Goal: Task Accomplishment & Management: Use online tool/utility

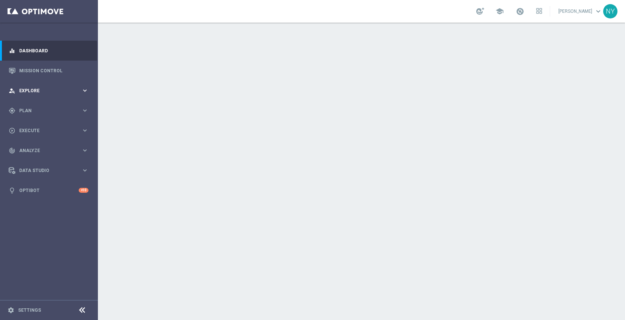
click at [35, 91] on span "Explore" at bounding box center [50, 90] width 62 height 5
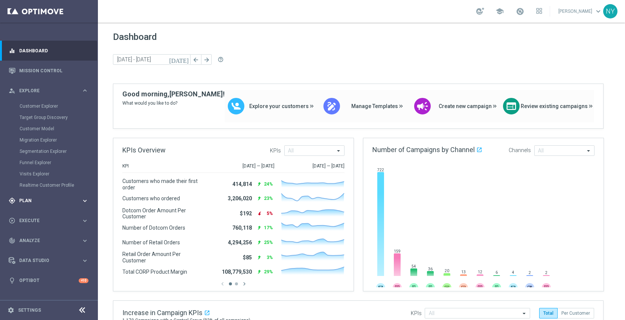
click at [26, 200] on span "Plan" at bounding box center [50, 200] width 62 height 5
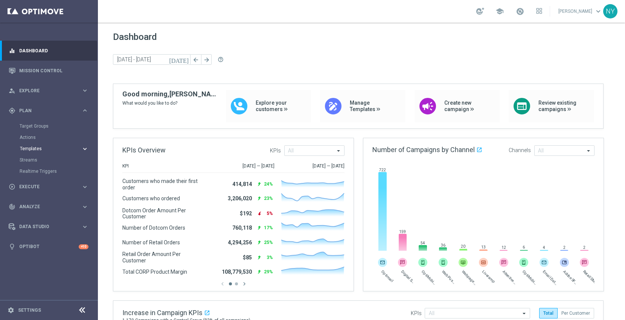
click at [30, 147] on span "Templates" at bounding box center [47, 148] width 54 height 5
click at [36, 158] on link "Optimail" at bounding box center [50, 160] width 55 height 6
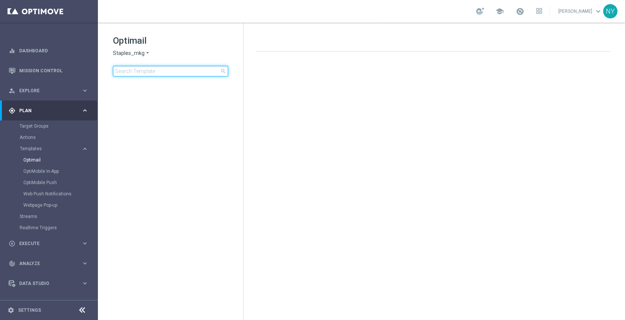
click at [141, 70] on input at bounding box center [170, 71] width 115 height 11
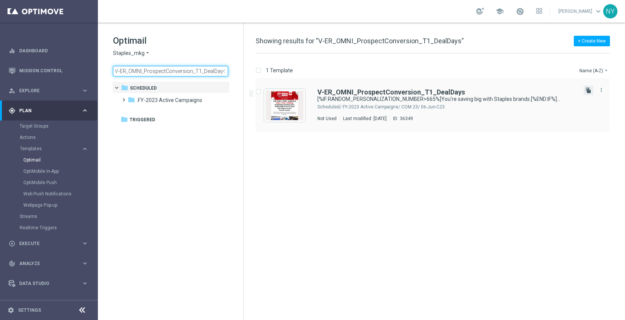
type input "V-ER_OMNI_ProspectConversion_T1_DealDays"
click at [588, 90] on icon "file_copy" at bounding box center [588, 90] width 6 height 6
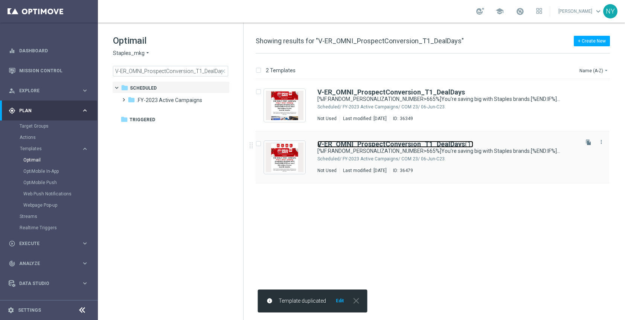
click at [418, 141] on b "V-ER_OMNI_ProspectConversion_T1_DealDays" at bounding box center [390, 144] width 147 height 8
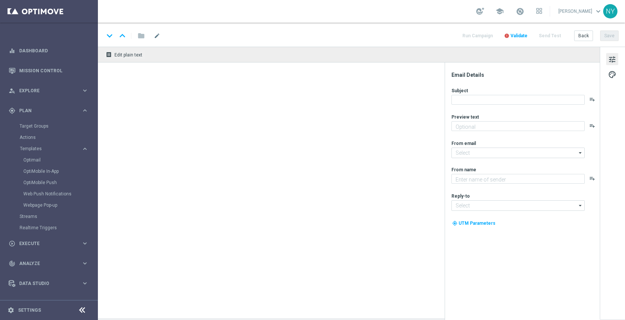
type input "V-ER_OMNI_ProspectConversion_T1_DealDays(1)"
type textarea "[%IF:RANDOM_PERSONALIZATION_NUMBER>665%]We've got better quality and better pri…"
type input "staples@connected.staples.com"
type textarea "Staples"
type input "info@staples.com"
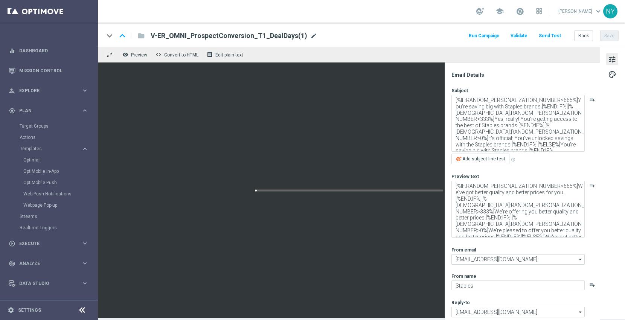
click at [310, 35] on span "mode_edit" at bounding box center [313, 35] width 7 height 7
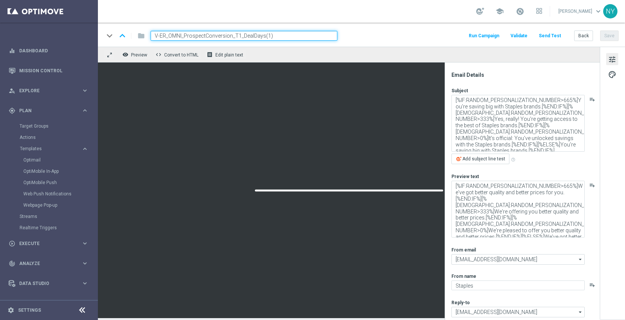
drag, startPoint x: 280, startPoint y: 34, endPoint x: 262, endPoint y: 36, distance: 18.2
click at [262, 36] on input "V-ER_OMNI_ProspectConversion_T1_DealDays(1)" at bounding box center [243, 36] width 187 height 10
type input "V-ER_OMNI_ProspectConversion_T1_DealDays2"
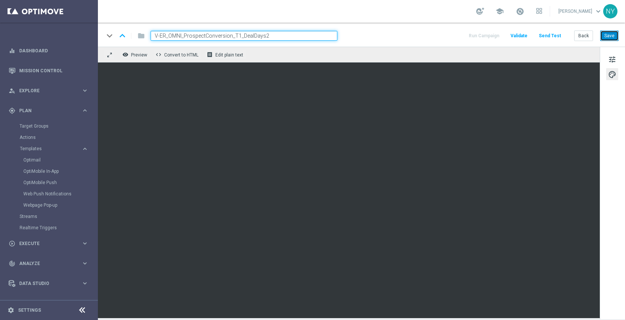
click at [609, 38] on button "Save" at bounding box center [609, 35] width 18 height 11
click at [550, 37] on button "Send Test" at bounding box center [549, 36] width 24 height 10
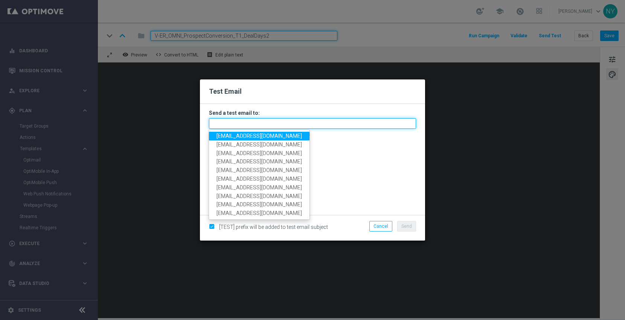
click at [233, 127] on input "text" at bounding box center [312, 123] width 207 height 11
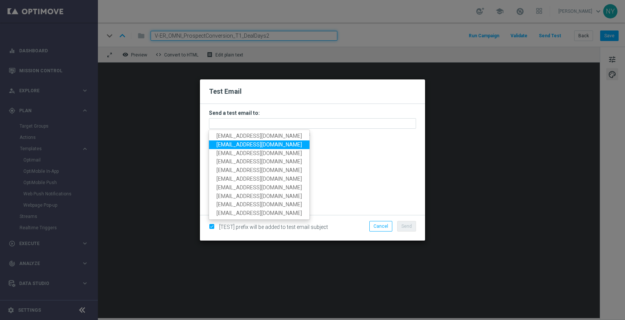
click at [233, 144] on span "neilyetts3@litmusemail.com" at bounding box center [258, 144] width 85 height 6
type input "neilyetts3@litmusemail.com"
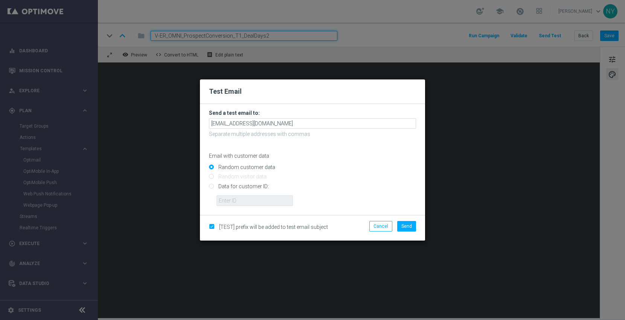
click at [210, 187] on input "Data for customer ID:" at bounding box center [312, 189] width 207 height 11
radio input "true"
click at [227, 201] on input "text" at bounding box center [254, 200] width 76 height 11
click at [237, 200] on input "text" at bounding box center [254, 200] width 76 height 11
paste input "10000006208"
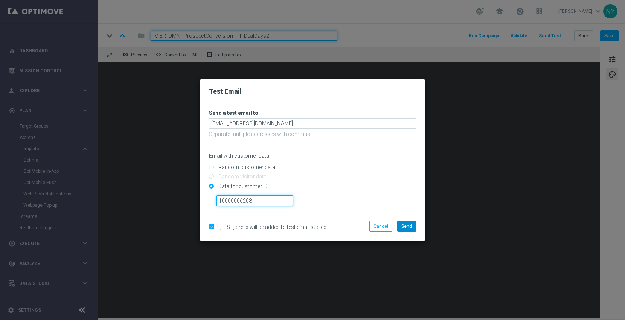
type input "10000006208"
click at [406, 226] on span "Send" at bounding box center [406, 225] width 11 height 5
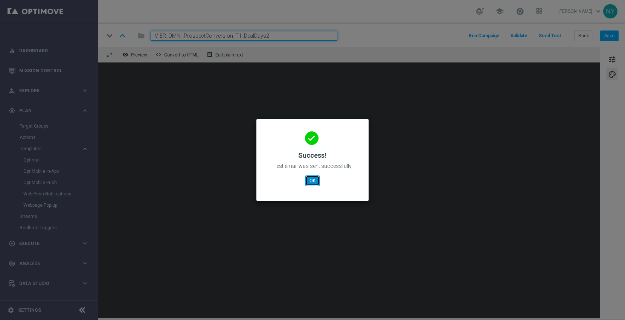
click at [310, 179] on button "OK" at bounding box center [312, 180] width 14 height 11
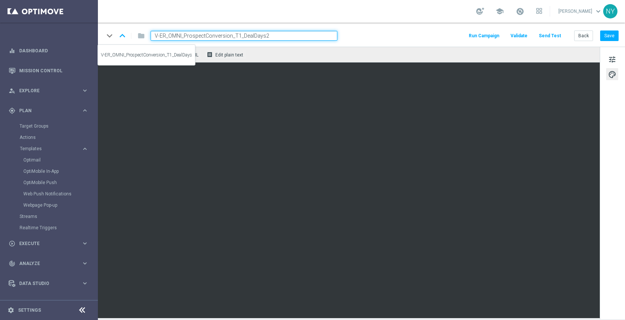
drag, startPoint x: 272, startPoint y: 36, endPoint x: 111, endPoint y: 36, distance: 161.0
click at [111, 36] on div "keyboard_arrow_down keyboard_arrow_up folder V-ER_OMNI_ProspectConversion_T1_De…" at bounding box center [220, 36] width 233 height 10
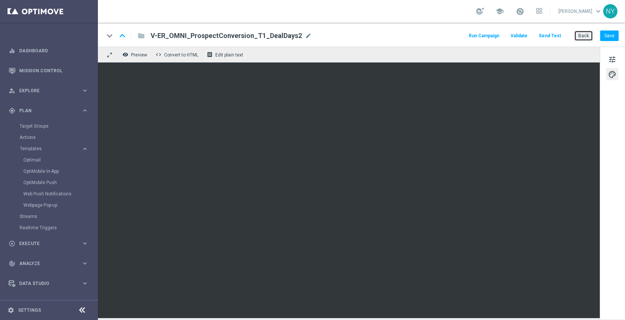
click at [584, 36] on button "Back" at bounding box center [583, 35] width 19 height 11
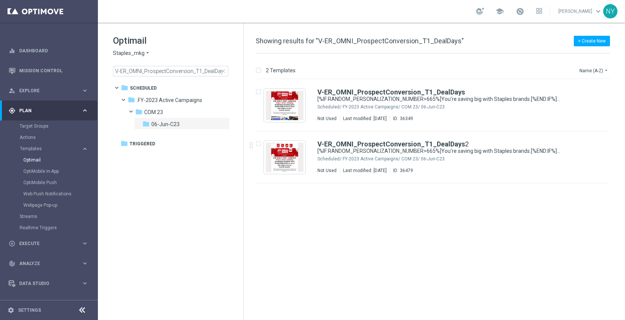
drag, startPoint x: 221, startPoint y: 68, endPoint x: 206, endPoint y: 71, distance: 15.1
click at [220, 68] on span "close" at bounding box center [223, 71] width 6 height 6
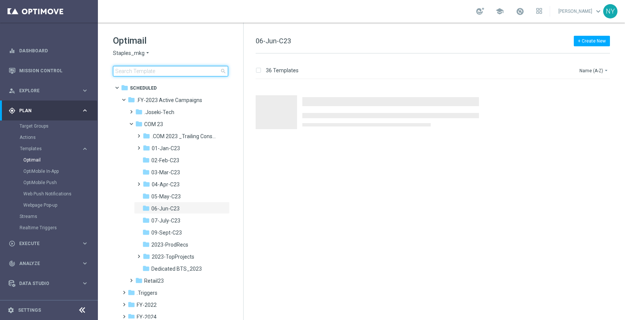
click at [137, 69] on input at bounding box center [170, 71] width 115 height 11
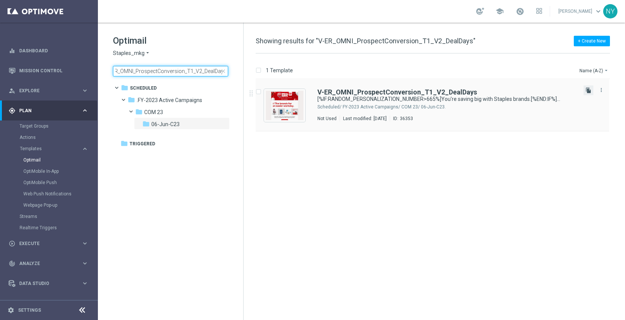
type input "V-ER_OMNI_ProspectConversion_T1_V2_DealDays"
click at [588, 91] on icon "file_copy" at bounding box center [588, 90] width 6 height 6
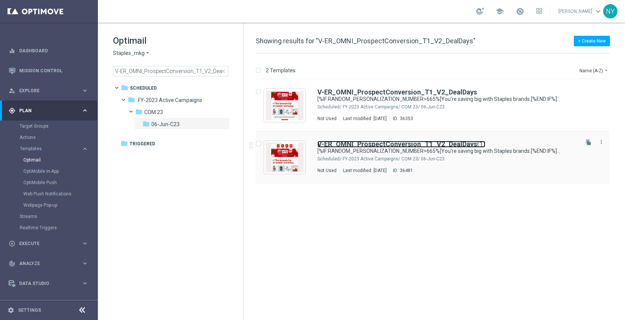
click at [452, 146] on b "V-ER_OMNI_ProspectConversion_T1_V2_DealDays" at bounding box center [397, 144] width 160 height 8
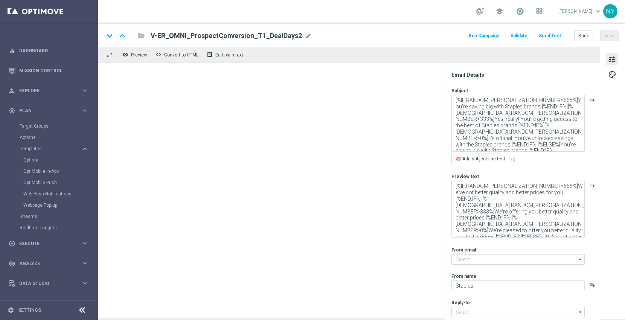
type input "staples@connected.staples.com"
type input "info@staples.com"
type input "V-ER_OMNI_ProspectConversion_T1_V2_DealDays(1)"
type textarea "You'll love 'em!"
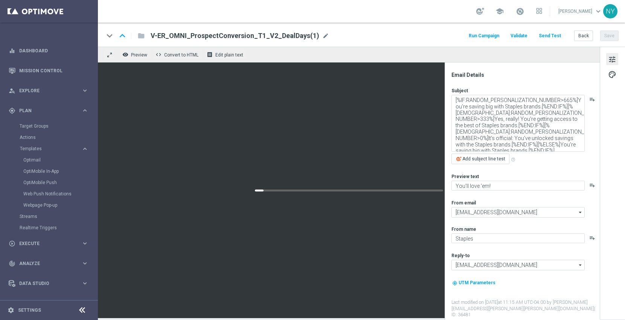
click at [315, 35] on div "V-ER_OMNI_ProspectConversion_T1_V2_DealDays(1) mode_edit" at bounding box center [239, 36] width 178 height 10
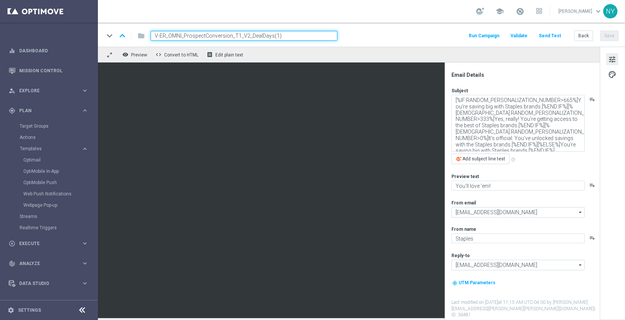
drag, startPoint x: 290, startPoint y: 36, endPoint x: 271, endPoint y: 36, distance: 19.2
click at [271, 36] on input "V-ER_OMNI_ProspectConversion_T1_V2_DealDays(1)" at bounding box center [243, 36] width 187 height 10
type input "V-ER_OMNI_ProspectConversion_T1_V2_DealDays2"
click at [606, 34] on button "Save" at bounding box center [609, 35] width 18 height 11
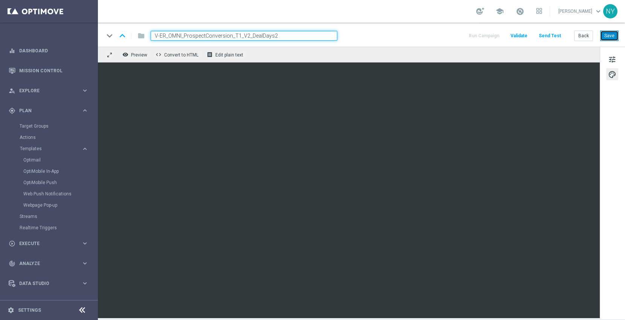
click at [608, 38] on button "Save" at bounding box center [609, 35] width 18 height 11
click at [552, 33] on button "Send Test" at bounding box center [549, 36] width 24 height 10
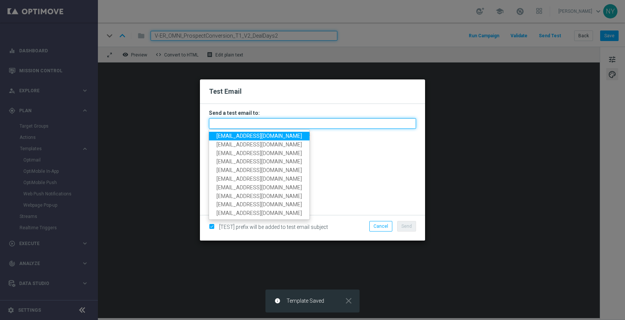
click at [262, 123] on input "text" at bounding box center [312, 123] width 207 height 11
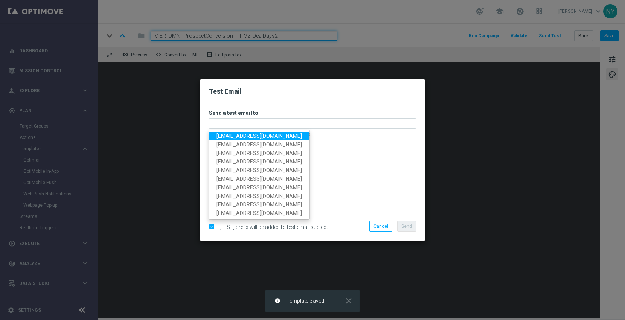
click at [258, 138] on span "neilyetts3@litmusemail.com" at bounding box center [258, 136] width 85 height 6
type input "neilyetts3@litmusemail.com"
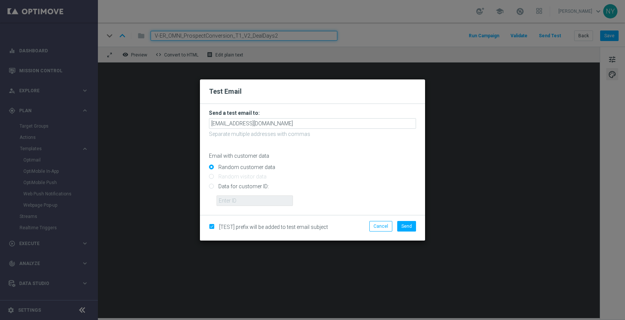
click at [211, 186] on input "Data for customer ID:" at bounding box center [312, 189] width 207 height 11
radio input "true"
click at [220, 199] on input "text" at bounding box center [254, 200] width 76 height 11
paste input "10000006208"
type input "10000006208"
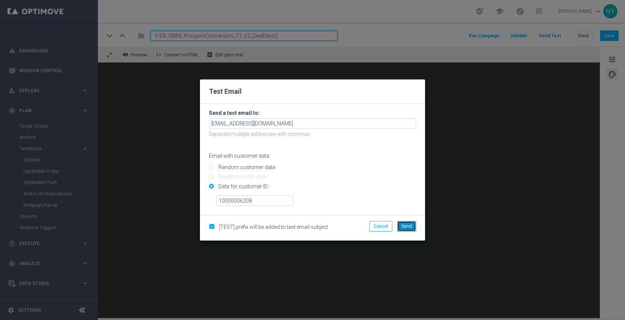
click at [409, 224] on span "Send" at bounding box center [406, 225] width 11 height 5
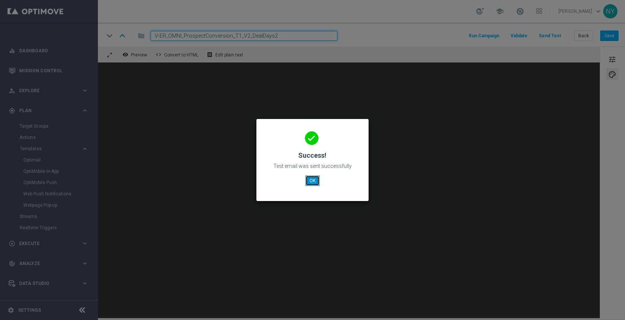
click at [313, 179] on button "OK" at bounding box center [312, 180] width 14 height 11
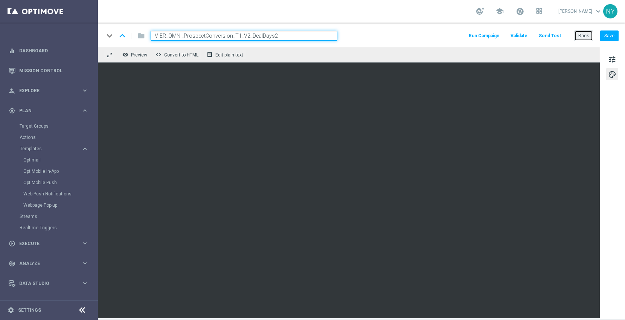
click at [584, 36] on button "Back" at bounding box center [583, 35] width 19 height 11
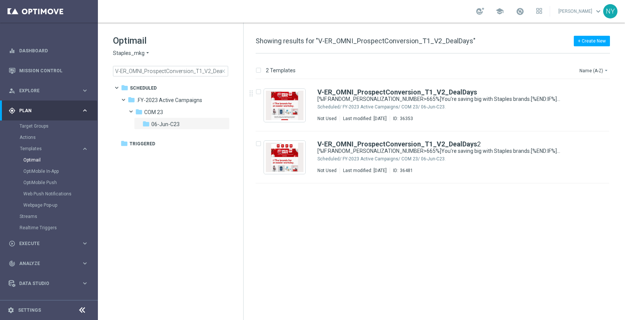
drag, startPoint x: 222, startPoint y: 71, endPoint x: 176, endPoint y: 71, distance: 45.5
click at [221, 71] on span "close" at bounding box center [223, 71] width 6 height 6
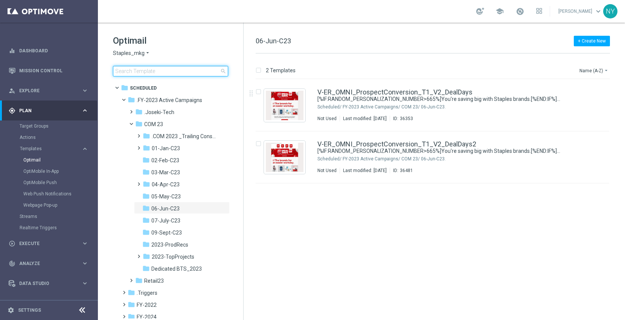
click at [175, 70] on input at bounding box center [170, 71] width 115 height 11
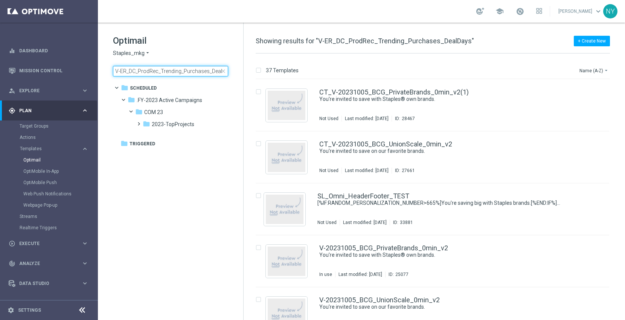
scroll to position [0, 8]
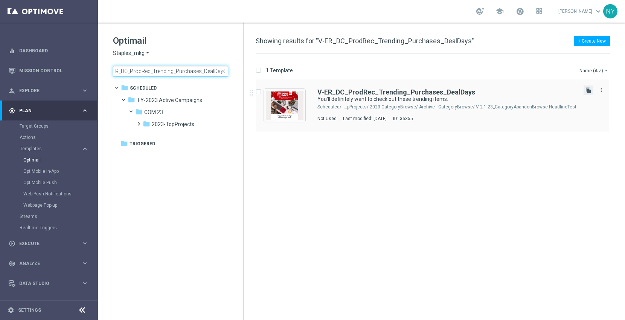
type input "V-ER_DC_ProdRec_Trending_Purchases_DealDays"
click at [589, 90] on icon "file_copy" at bounding box center [588, 90] width 6 height 6
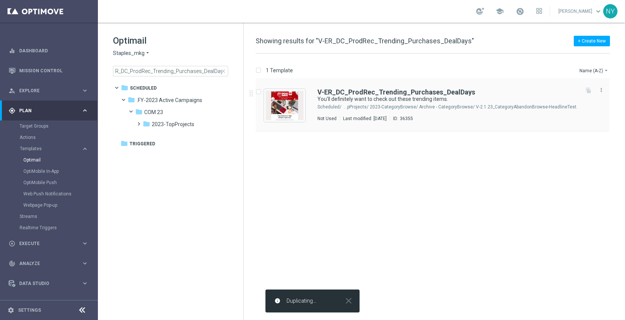
scroll to position [0, 0]
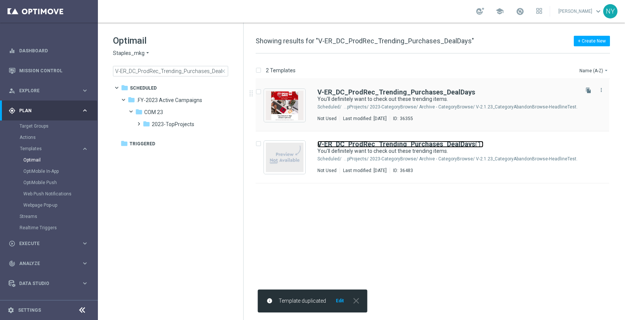
click at [467, 143] on b "V-ER_DC_ProdRec_Trending_Purchases_DealDays" at bounding box center [396, 144] width 158 height 8
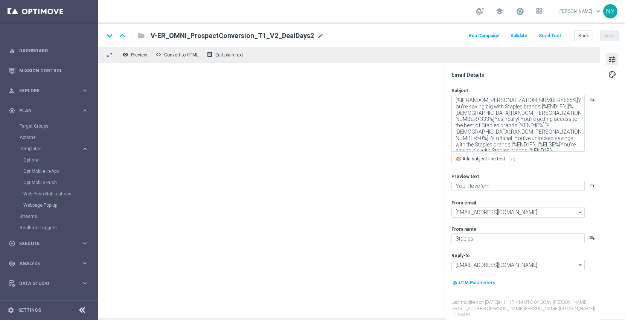
type input "V-ER_DC_ProdRec_Trending_Purchases_DealDays(1)"
type textarea "You'll definitely want to check out these trending items."
type textarea "Exactly what you need to get the job done right."
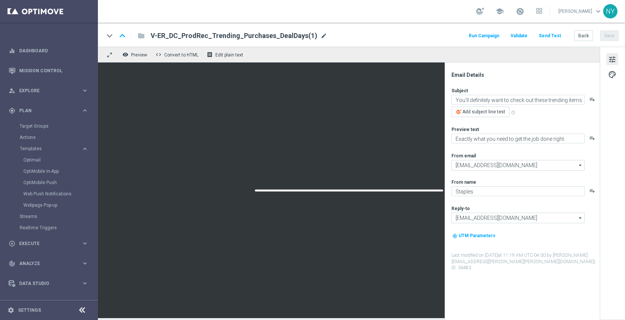
click at [320, 34] on span "mode_edit" at bounding box center [323, 35] width 7 height 7
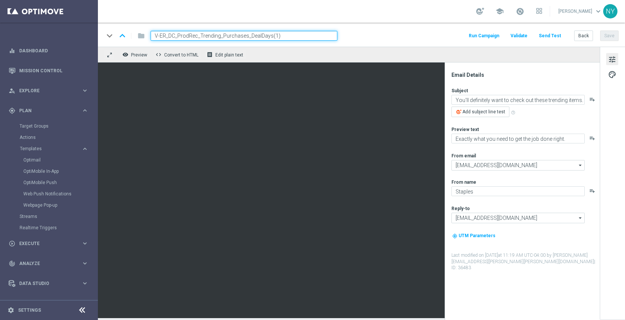
drag, startPoint x: 291, startPoint y: 34, endPoint x: 269, endPoint y: 38, distance: 22.9
click at [269, 38] on input "V-ER_DC_ProdRec_Trending_Purchases_DealDays(1)" at bounding box center [243, 36] width 187 height 10
type input "V-ER_DC_ProdRec_Trending_Purchases_DealDays2"
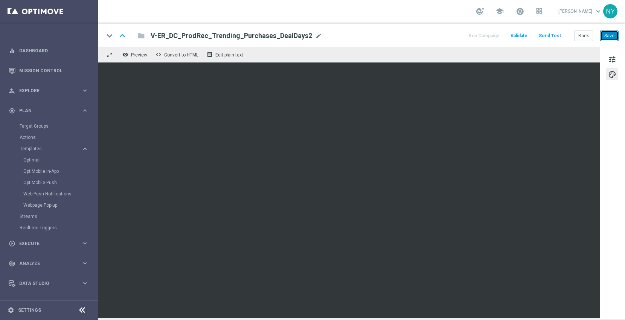
click at [610, 35] on button "Save" at bounding box center [609, 35] width 18 height 11
click at [549, 35] on button "Send Test" at bounding box center [549, 36] width 24 height 10
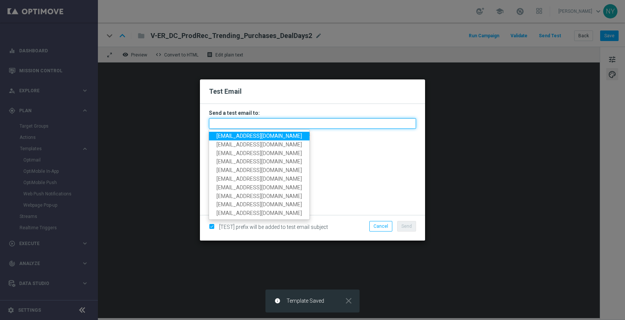
click at [236, 126] on input "text" at bounding box center [312, 123] width 207 height 11
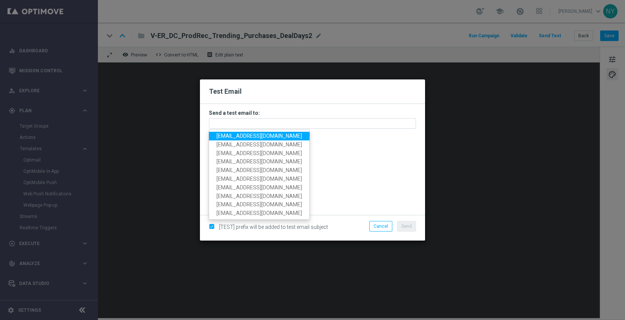
click at [235, 133] on span "neilyetts3@litmusemail.com" at bounding box center [258, 136] width 85 height 6
type input "neilyetts3@litmusemail.com"
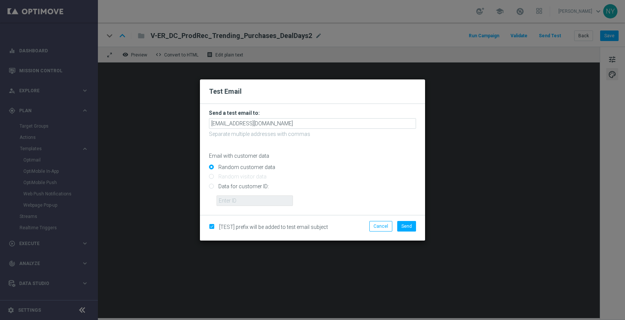
click at [213, 185] on input "Data for customer ID:" at bounding box center [312, 189] width 207 height 11
radio input "true"
click at [232, 201] on input "text" at bounding box center [254, 200] width 76 height 11
click at [234, 200] on input "text" at bounding box center [254, 200] width 76 height 11
paste input "10000006208"
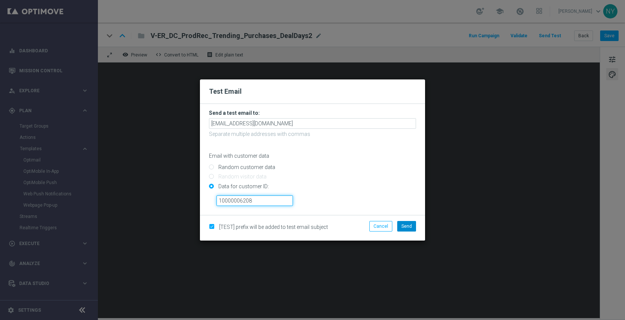
type input "10000006208"
click at [409, 224] on span "Send" at bounding box center [406, 225] width 11 height 5
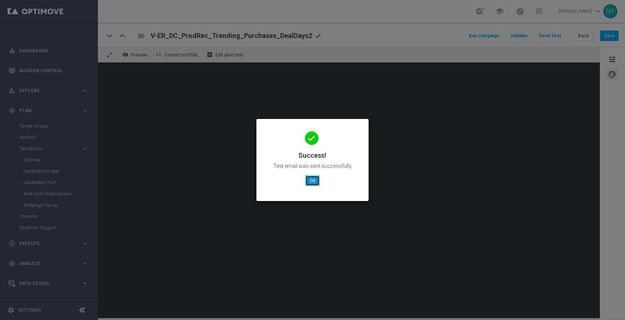
click at [315, 179] on button "OK" at bounding box center [312, 180] width 14 height 11
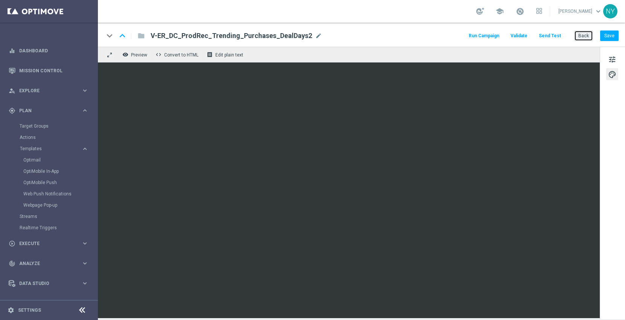
click at [587, 33] on button "Back" at bounding box center [583, 35] width 19 height 11
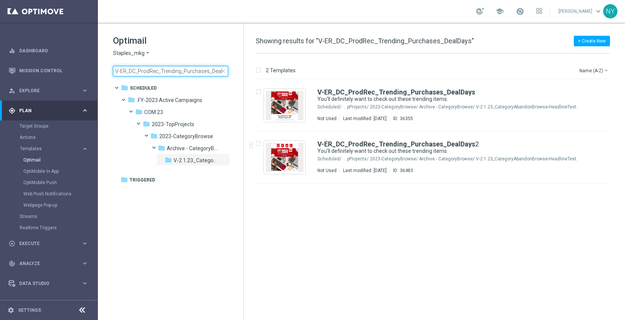
click at [223, 68] on span "close" at bounding box center [223, 71] width 6 height 6
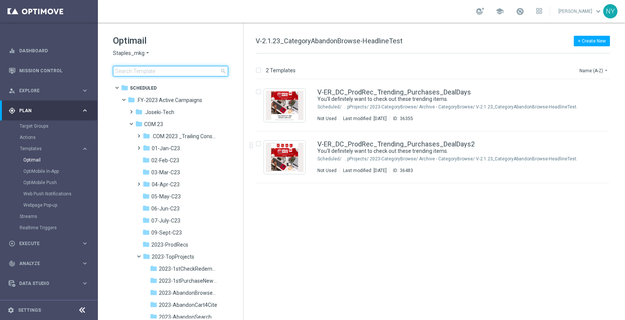
click at [195, 73] on input at bounding box center [170, 71] width 115 height 11
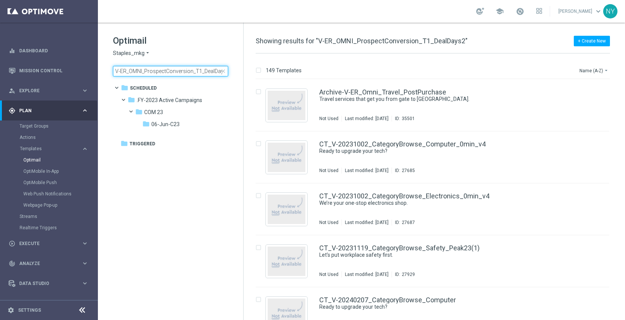
scroll to position [0, 3]
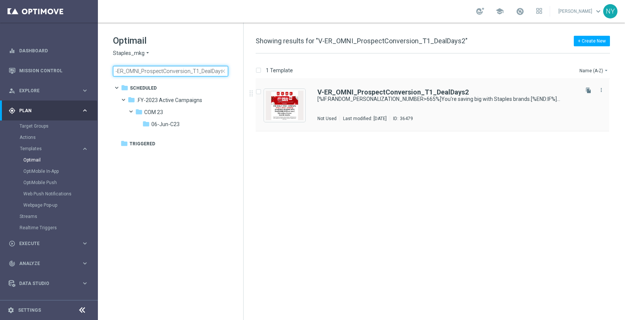
type input "V-ER_OMNI_ProspectConversion_T1_DealDays2"
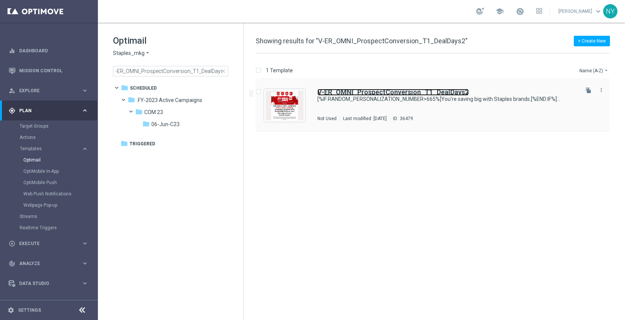
click at [388, 94] on b "V-ER_OMNI_ProspectConversion_T1_DealDays2" at bounding box center [392, 92] width 151 height 8
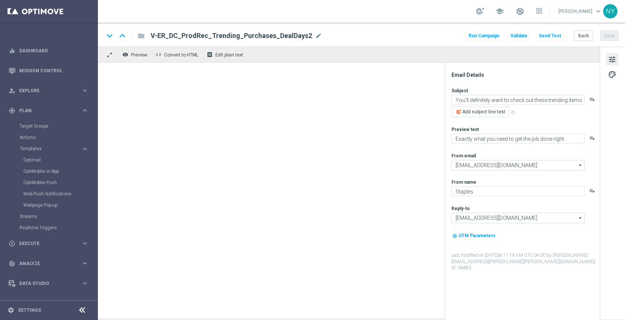
type textarea "[%IF:RANDOM_PERSONALIZATION_NUMBER>665%]You're saving big with Staples brands.[…"
type textarea "[%IF:RANDOM_PERSONALIZATION_NUMBER>665%]We've got better quality and better pri…"
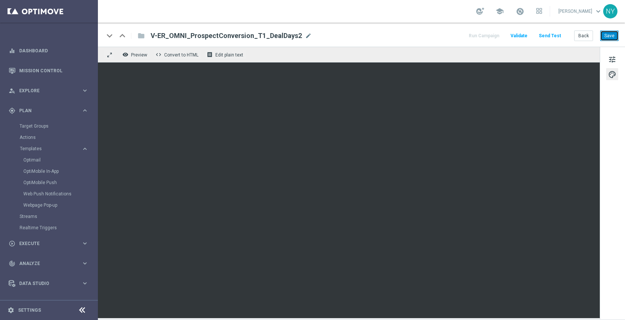
click at [606, 36] on button "Save" at bounding box center [609, 35] width 18 height 11
click at [550, 35] on button "Send Test" at bounding box center [549, 36] width 24 height 10
click at [553, 36] on button "Send Test" at bounding box center [549, 36] width 24 height 10
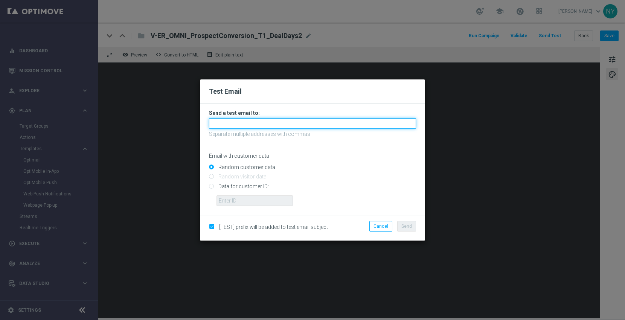
click at [229, 123] on input "text" at bounding box center [312, 123] width 207 height 11
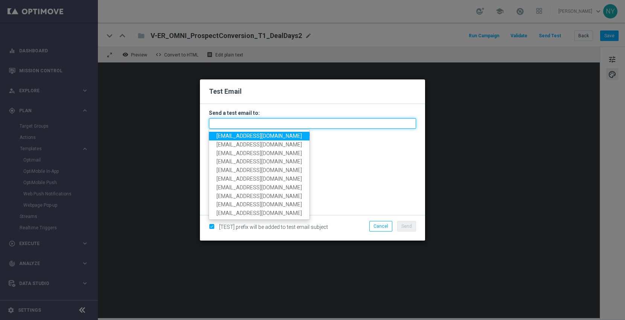
paste input "neilyetts3-bj0xq@litmusemail.com"
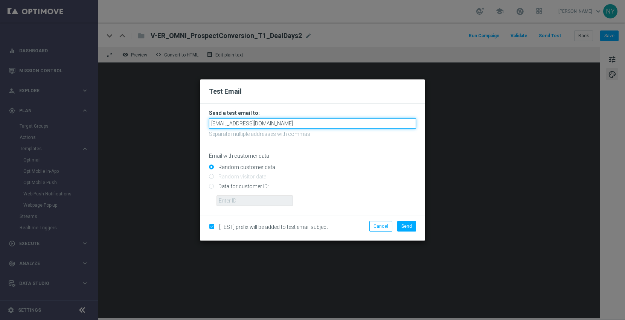
type input "neilyetts3-bj0xq@litmusemail.com"
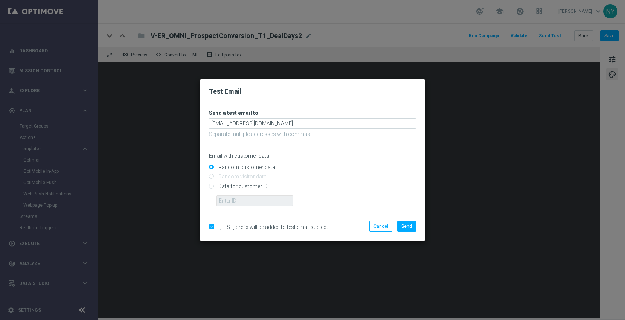
click at [330, 155] on p "Email with customer data" at bounding box center [312, 155] width 207 height 7
click at [213, 187] on input "Data for customer ID:" at bounding box center [312, 189] width 207 height 11
radio input "true"
click at [233, 198] on input "text" at bounding box center [254, 200] width 76 height 11
paste input "10000006208"
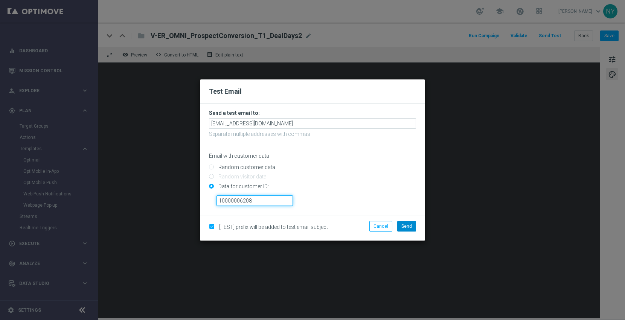
type input "10000006208"
click at [410, 225] on span "Send" at bounding box center [406, 225] width 11 height 5
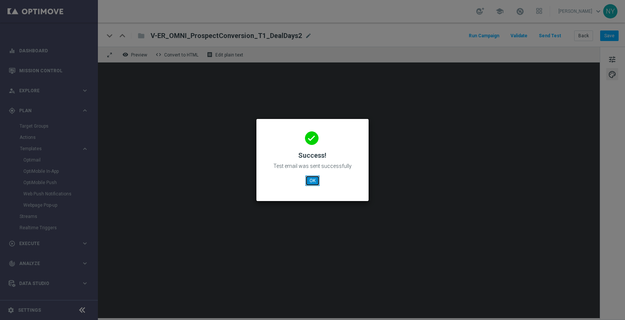
click at [314, 183] on button "OK" at bounding box center [312, 180] width 14 height 11
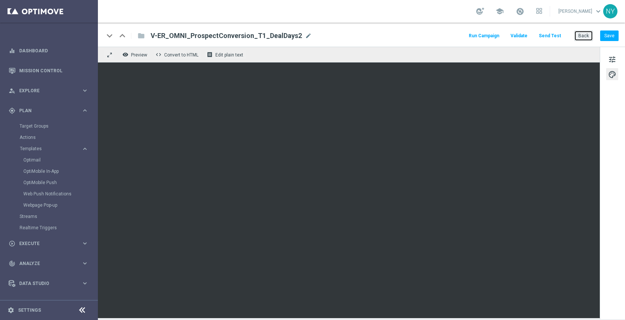
click at [579, 32] on button "Back" at bounding box center [583, 35] width 19 height 11
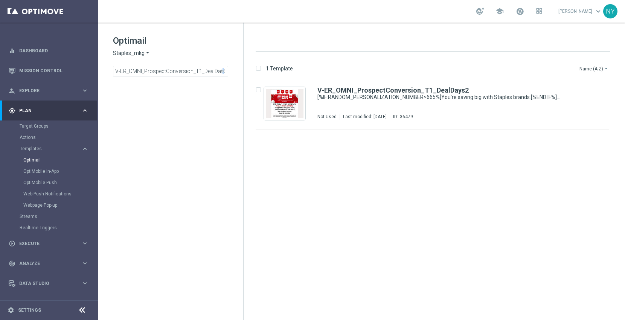
drag, startPoint x: 223, startPoint y: 71, endPoint x: 215, endPoint y: 72, distance: 7.9
click at [223, 71] on span "close" at bounding box center [223, 71] width 6 height 6
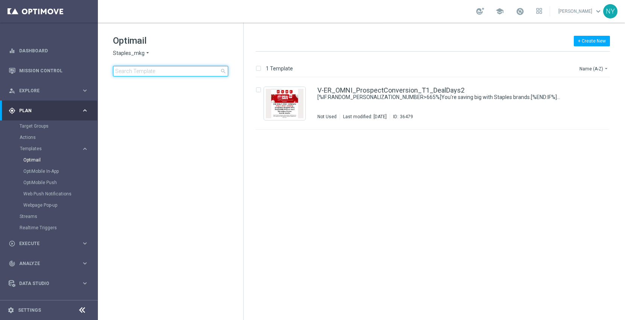
click at [167, 74] on input at bounding box center [170, 71] width 115 height 11
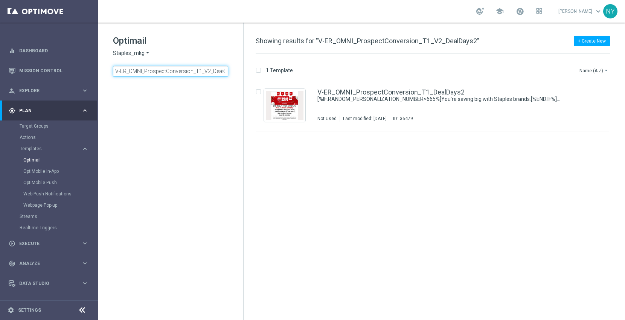
scroll to position [0, 12]
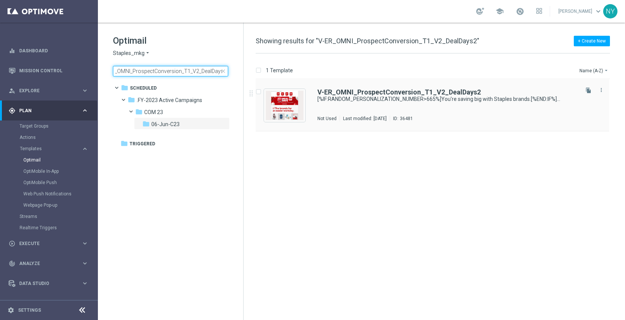
type input "V-ER_OMNI_ProspectConversion_T1_V2_DealDays2"
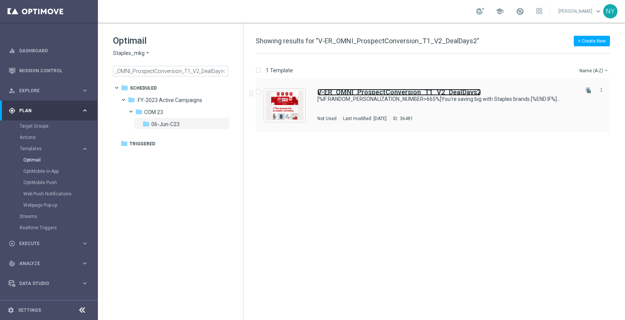
click at [390, 93] on b "V-ER_OMNI_ProspectConversion_T1_V2_DealDays2" at bounding box center [398, 92] width 163 height 8
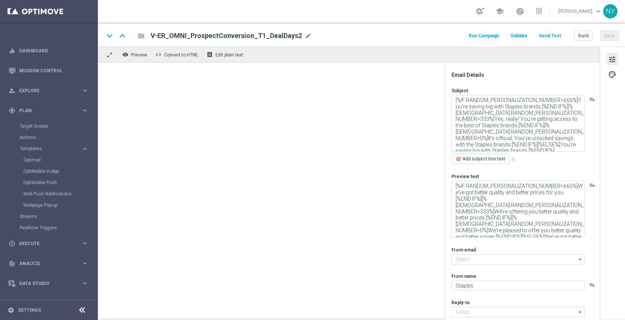
type input "staples@connected.staples.com"
type input "info@staples.com"
type textarea "You'll love 'em!"
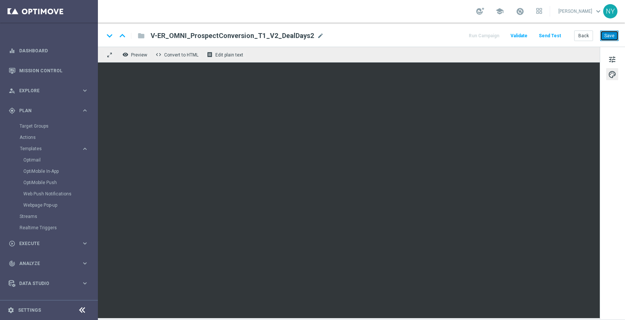
click at [607, 35] on button "Save" at bounding box center [609, 35] width 18 height 11
click at [555, 35] on button "Send Test" at bounding box center [549, 36] width 24 height 10
click at [552, 33] on button "Send Test" at bounding box center [549, 36] width 24 height 10
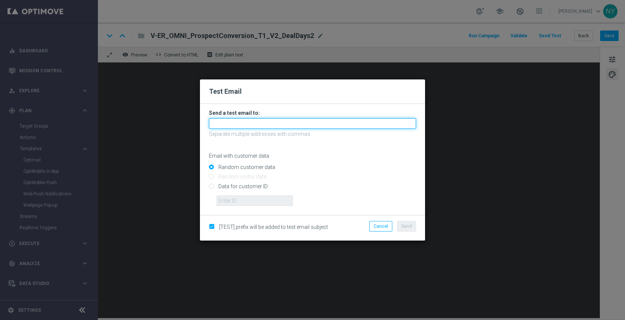
click at [229, 122] on input "text" at bounding box center [312, 123] width 207 height 11
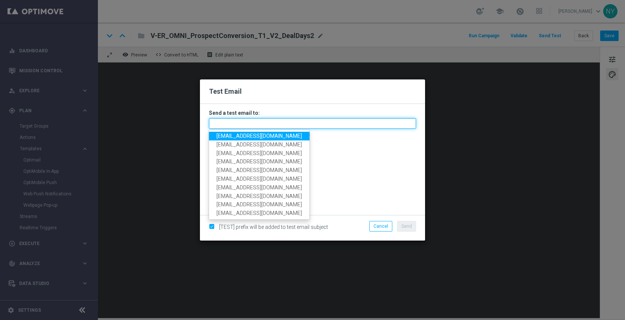
paste input "neilyetts3-bj11f@litmusemail.com"
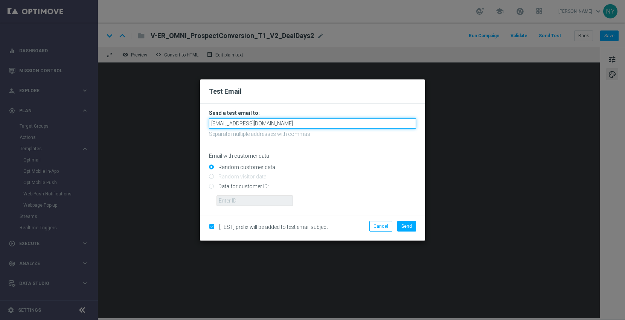
type input "neilyetts3-bj11f@litmusemail.com"
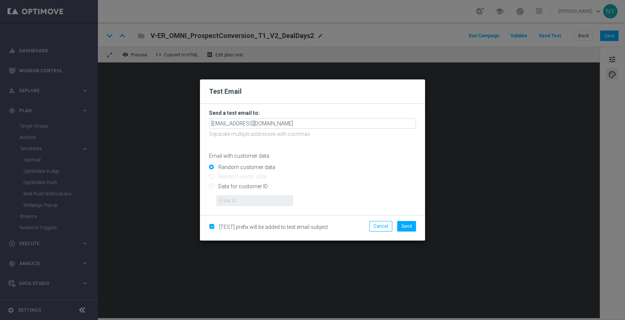
drag, startPoint x: 337, startPoint y: 162, endPoint x: 290, endPoint y: 163, distance: 47.0
click at [338, 162] on div "Random customer data" at bounding box center [312, 165] width 207 height 9
click at [212, 185] on input "Data for customer ID:" at bounding box center [312, 189] width 207 height 11
radio input "true"
click at [226, 197] on input "text" at bounding box center [254, 200] width 76 height 11
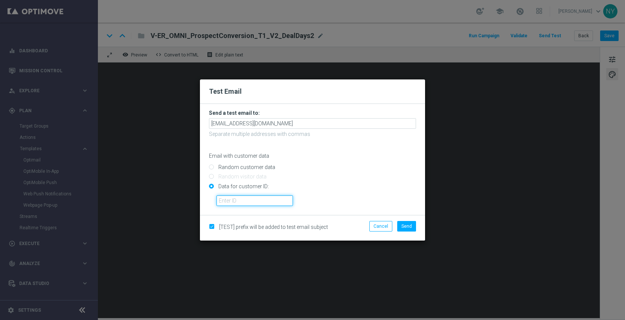
click at [246, 200] on input "text" at bounding box center [254, 200] width 76 height 11
paste input "10000006208"
type input "10000006208"
click at [404, 225] on span "Send" at bounding box center [406, 225] width 11 height 5
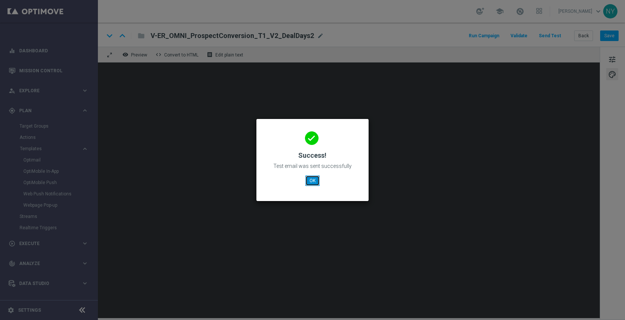
click at [309, 179] on button "OK" at bounding box center [312, 180] width 14 height 11
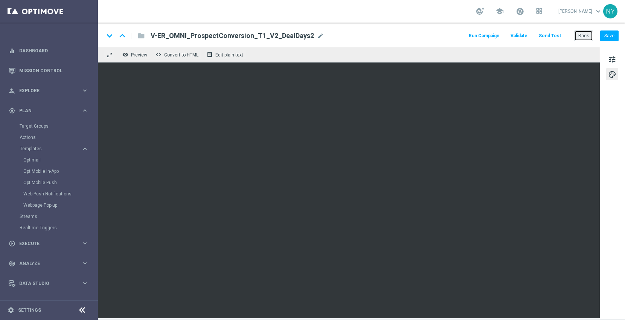
click at [582, 33] on button "Back" at bounding box center [583, 35] width 19 height 11
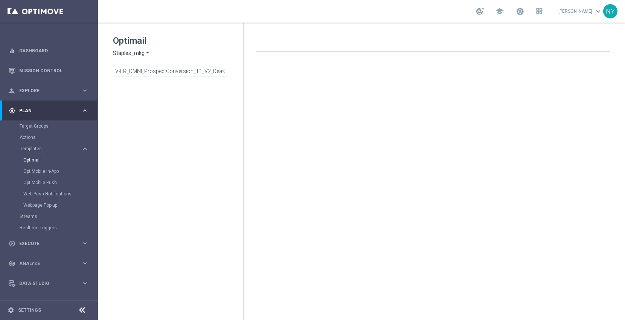
click at [223, 71] on span "close" at bounding box center [223, 71] width 6 height 6
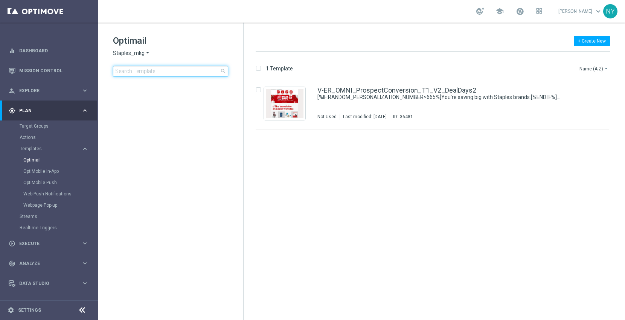
click at [170, 72] on input at bounding box center [170, 71] width 115 height 11
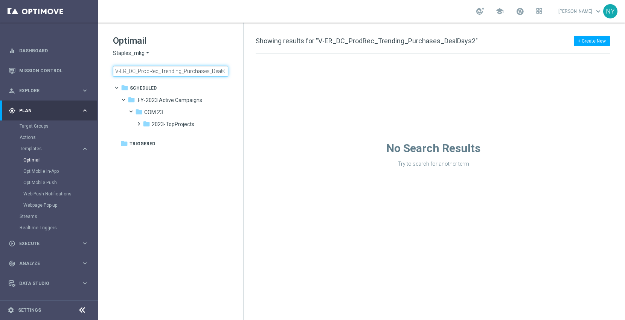
scroll to position [0, 11]
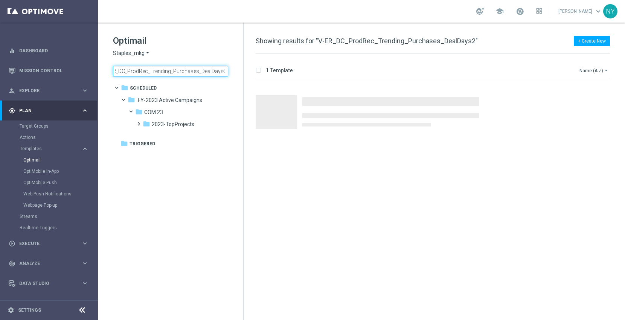
click at [164, 69] on input "V-ER_DC_ProdRec_Trending_Purchases_DealDays2" at bounding box center [170, 71] width 115 height 11
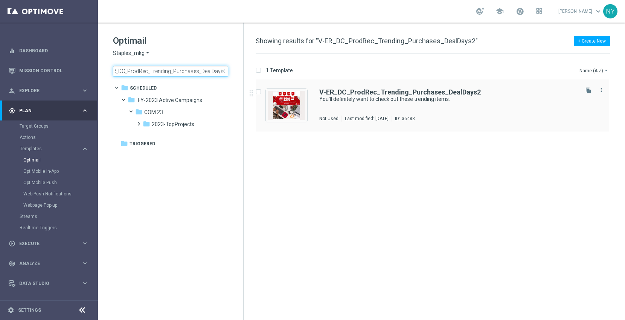
type input "V-ER_DC_ProdRec_Trending_Purchases_DealDays2"
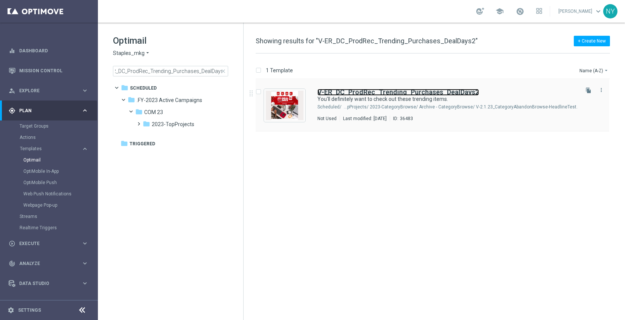
click at [350, 92] on b "V-ER_DC_ProdRec_Trending_Purchases_DealDays2" at bounding box center [397, 92] width 161 height 8
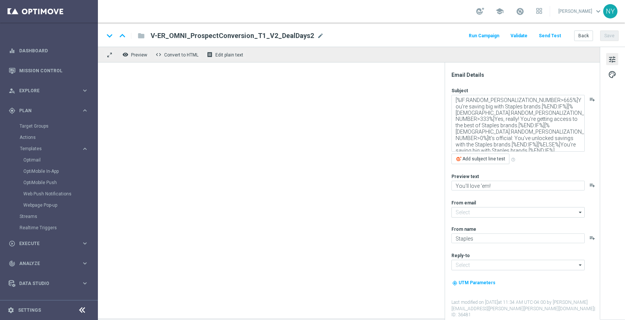
type textarea "You'll definitely want to check out these trending items."
type textarea "Exactly what you need to get the job done right."
type input "staples@connected.staples.com"
type input "info@staples.com"
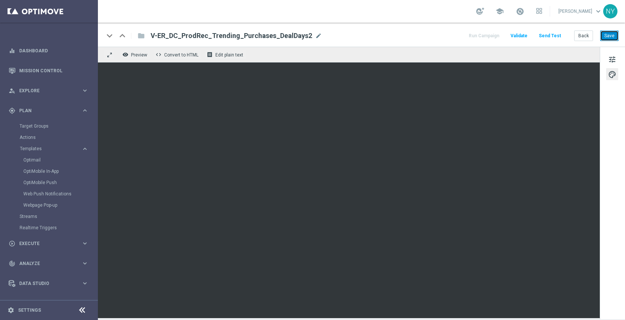
click at [607, 36] on button "Save" at bounding box center [609, 35] width 18 height 11
click at [548, 34] on button "Send Test" at bounding box center [549, 36] width 24 height 10
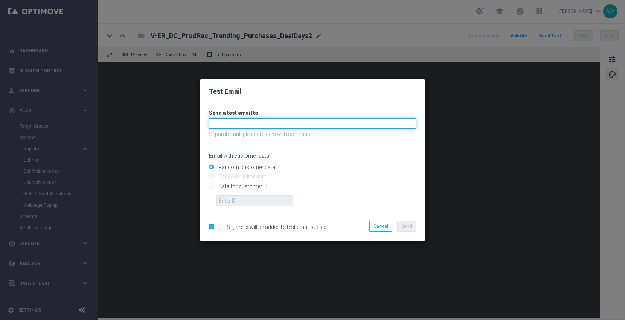
click at [233, 121] on input "text" at bounding box center [312, 123] width 207 height 11
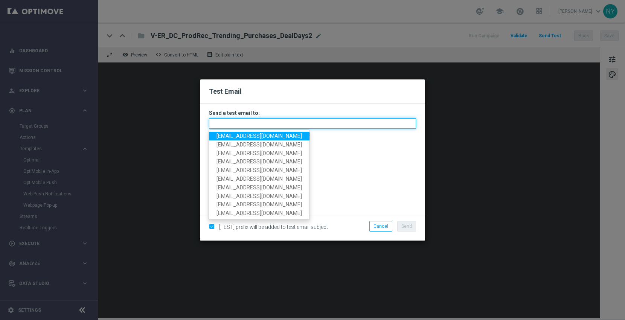
paste input "neilyetts3-bj12g@litmusemail.com"
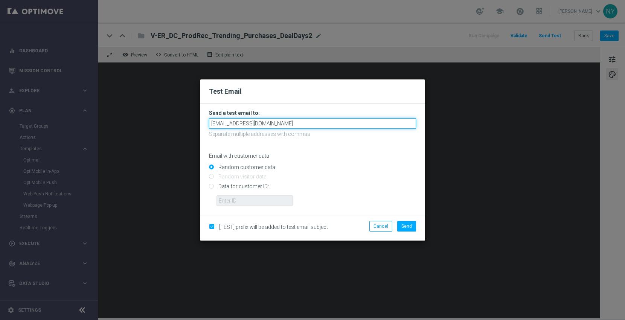
type input "neilyetts3-bj12g@litmusemail.com"
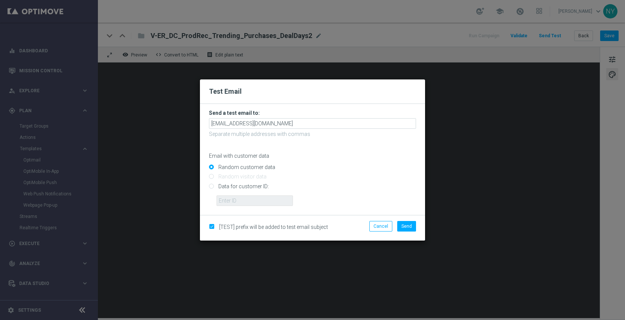
click at [210, 185] on input "Data for customer ID:" at bounding box center [312, 189] width 207 height 11
radio input "true"
click at [223, 201] on input "text" at bounding box center [254, 200] width 76 height 11
click at [231, 201] on input "text" at bounding box center [254, 200] width 76 height 11
paste input "10000006208"
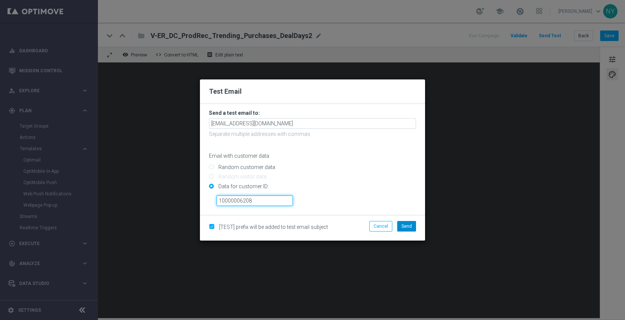
type input "10000006208"
click at [411, 221] on button "Send" at bounding box center [406, 226] width 19 height 11
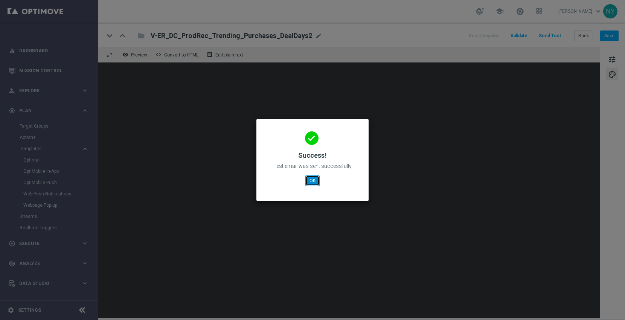
click at [315, 178] on button "OK" at bounding box center [312, 180] width 14 height 11
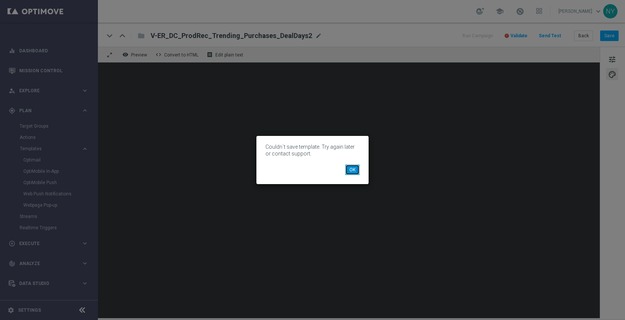
click at [356, 170] on button "OK" at bounding box center [352, 169] width 14 height 11
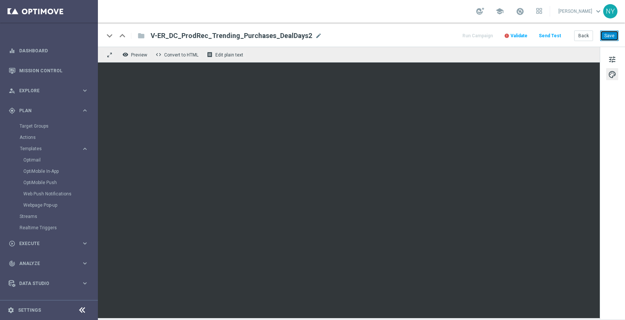
click at [612, 35] on button "Save" at bounding box center [609, 35] width 18 height 11
click at [522, 35] on span "Validate" at bounding box center [518, 35] width 17 height 5
click at [520, 35] on span "Validate" at bounding box center [518, 35] width 17 height 5
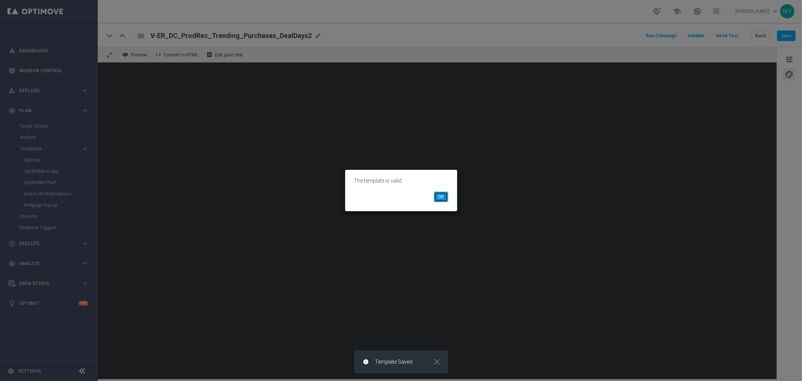
click at [441, 195] on button "OK" at bounding box center [441, 196] width 14 height 11
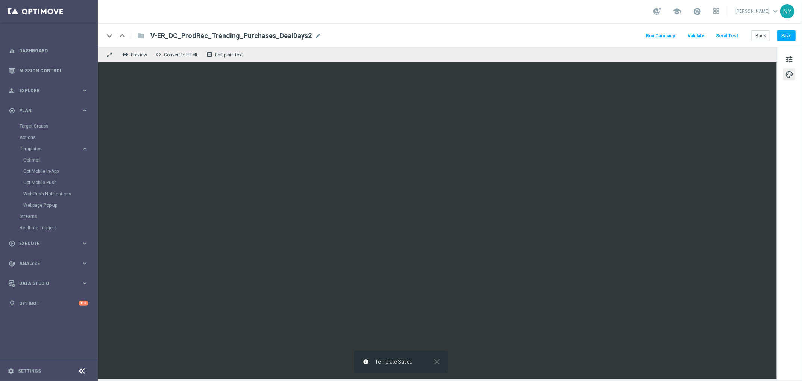
click at [624, 36] on button "Send Test" at bounding box center [727, 36] width 24 height 10
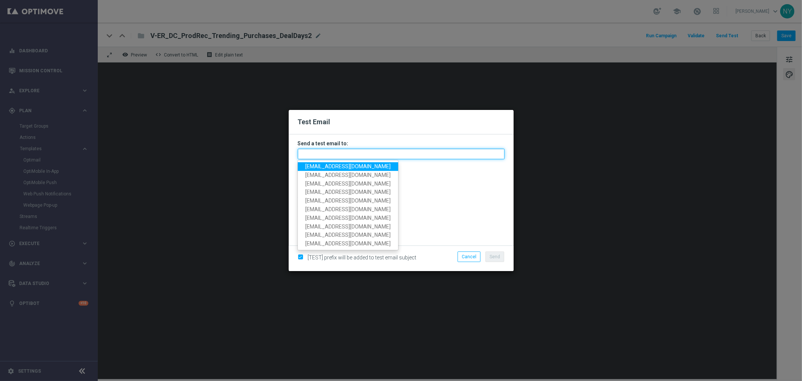
click at [320, 153] on input "text" at bounding box center [401, 154] width 207 height 11
click at [328, 155] on input "text" at bounding box center [401, 154] width 207 height 11
paste input "neilyetts3-bj12g@litmusemail.com"
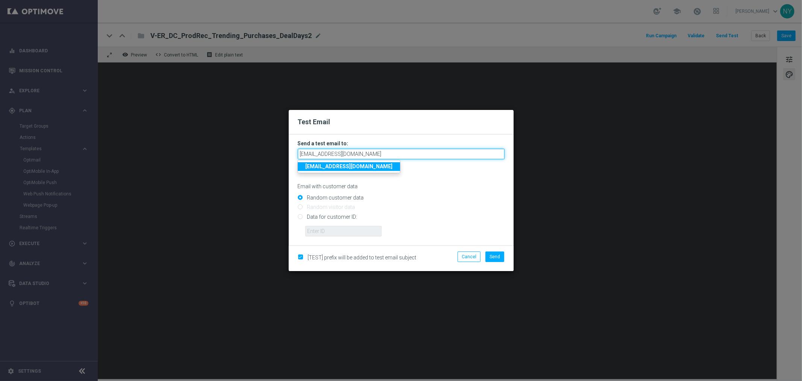
type input "neilyetts3-bj12g@litmusemail.com"
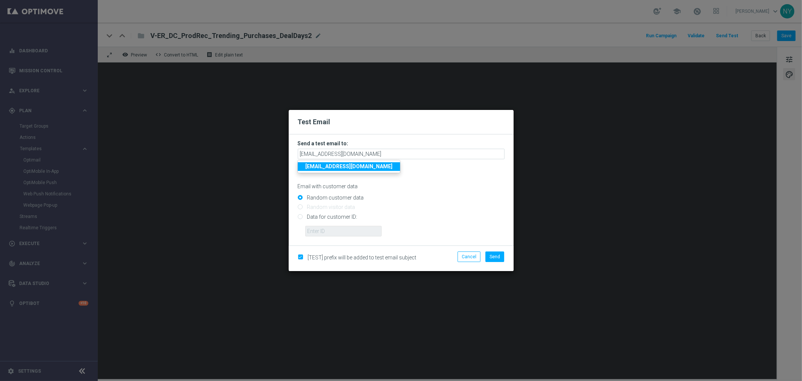
click at [431, 196] on input "Random customer data" at bounding box center [401, 201] width 207 height 11
click at [302, 217] on input "Data for customer ID:" at bounding box center [401, 219] width 207 height 11
radio input "true"
click at [321, 232] on input "text" at bounding box center [343, 231] width 76 height 11
drag, startPoint x: 325, startPoint y: 231, endPoint x: 329, endPoint y: 229, distance: 4.7
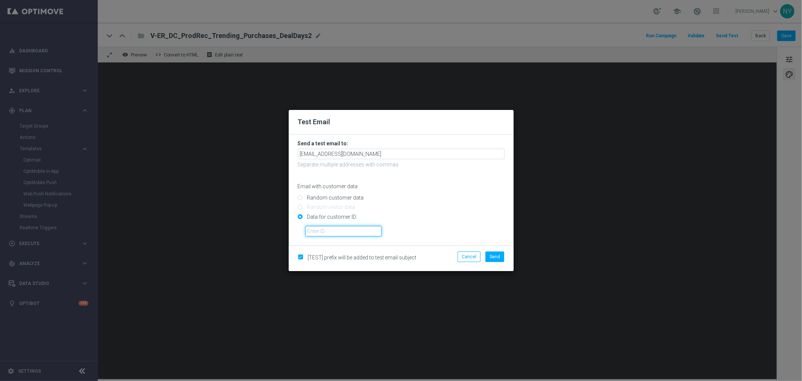
click at [325, 231] on input "text" at bounding box center [343, 231] width 76 height 11
paste input "10000006208"
type input "10000006208"
click at [492, 257] on span "Send" at bounding box center [495, 256] width 11 height 5
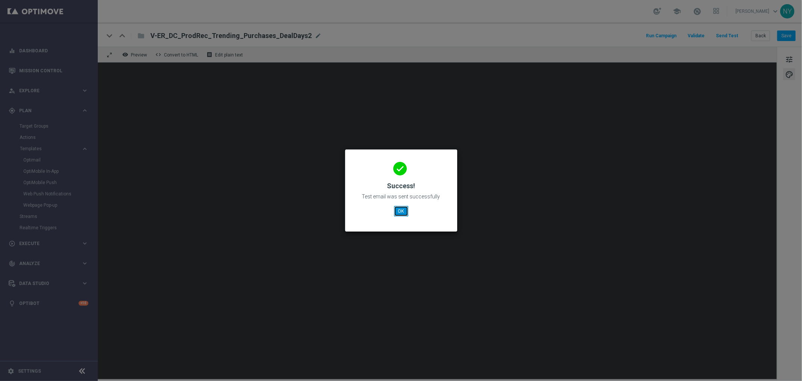
click at [404, 212] on button "OK" at bounding box center [401, 211] width 14 height 11
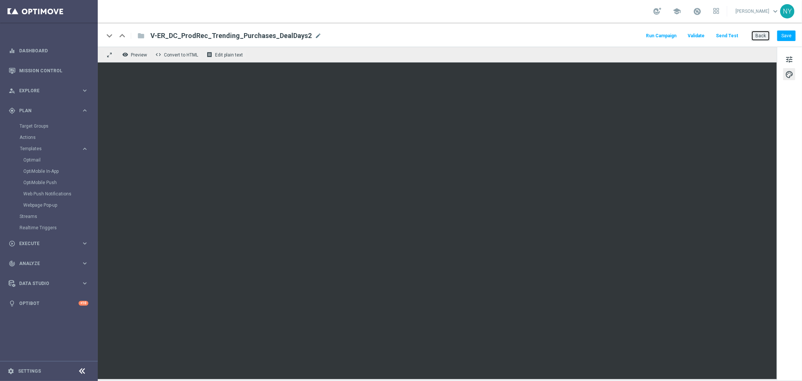
click at [624, 36] on button "Back" at bounding box center [761, 35] width 19 height 11
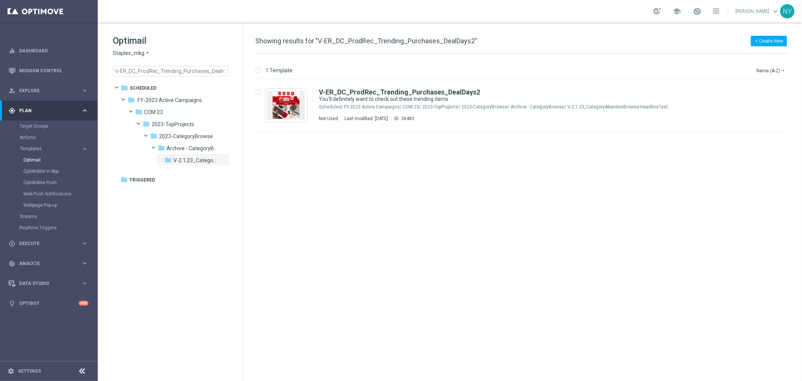
click at [224, 70] on span "close" at bounding box center [223, 71] width 6 height 6
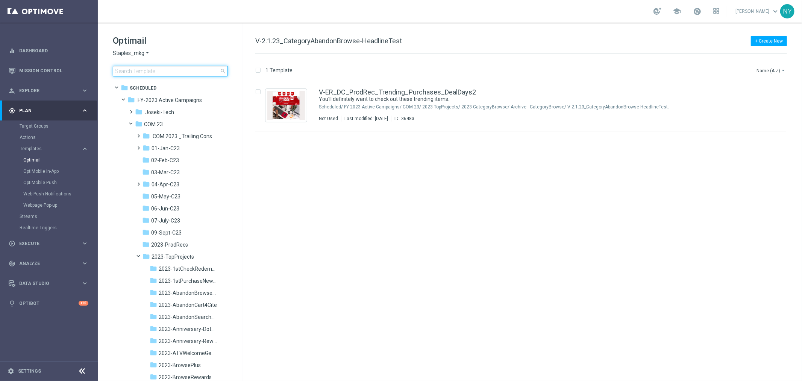
click at [179, 68] on input at bounding box center [170, 71] width 115 height 11
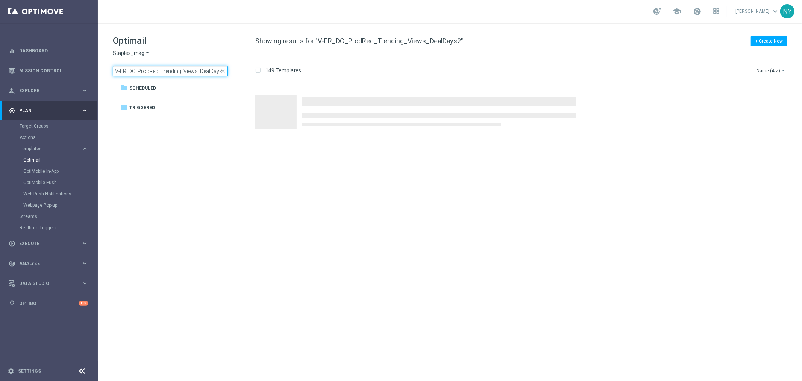
scroll to position [0, 0]
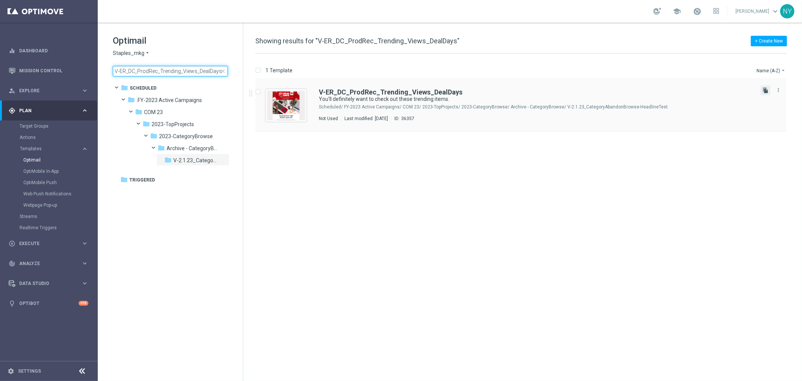
type input "V-ER_DC_ProdRec_Trending_Views_DealDays"
click at [624, 89] on icon "file_copy" at bounding box center [766, 90] width 6 height 6
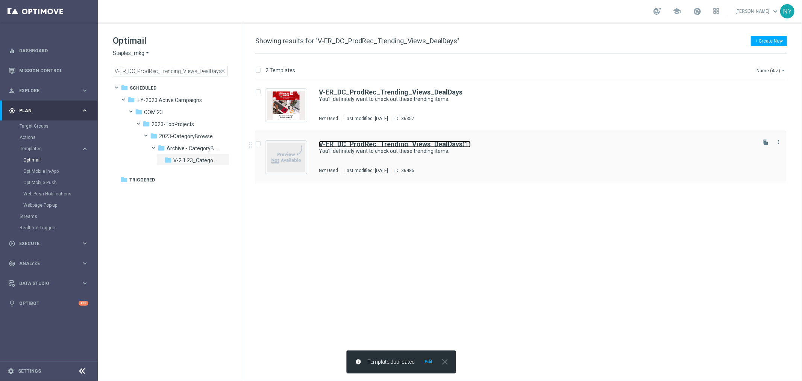
click at [432, 144] on b "V-ER_DC_ProdRec_Trending_Views_DealDays" at bounding box center [391, 144] width 144 height 8
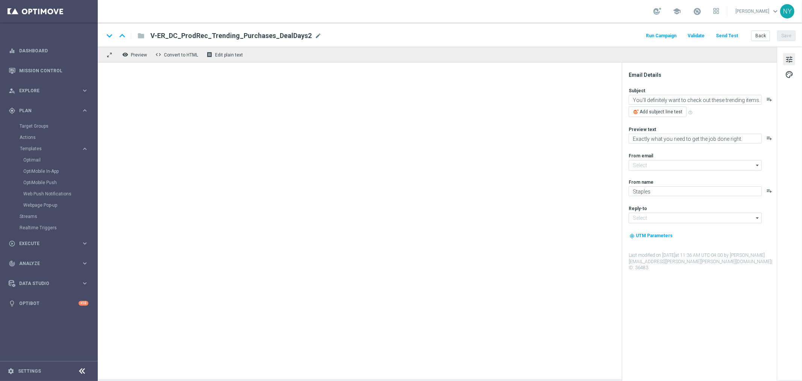
type textarea "You’ll definitely want to check out these trending items."
type input "staples@connected.staples.com"
type input "info@staples.com"
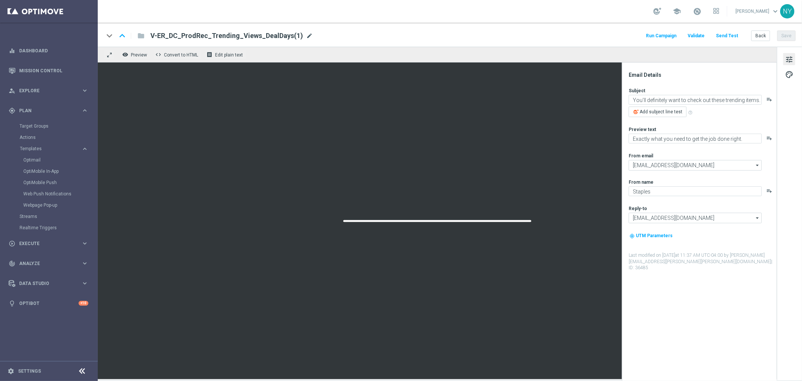
click at [306, 35] on span "mode_edit" at bounding box center [309, 35] width 7 height 7
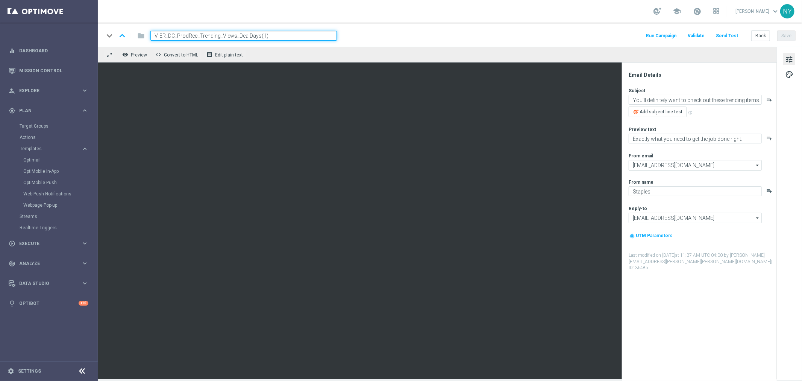
drag, startPoint x: 275, startPoint y: 35, endPoint x: 259, endPoint y: 35, distance: 16.2
click at [259, 35] on input "V-ER_DC_ProdRec_Trending_Views_DealDays(1)" at bounding box center [243, 36] width 187 height 10
type input "V-ER_DC_ProdRec_Trending_Views_DealDays2"
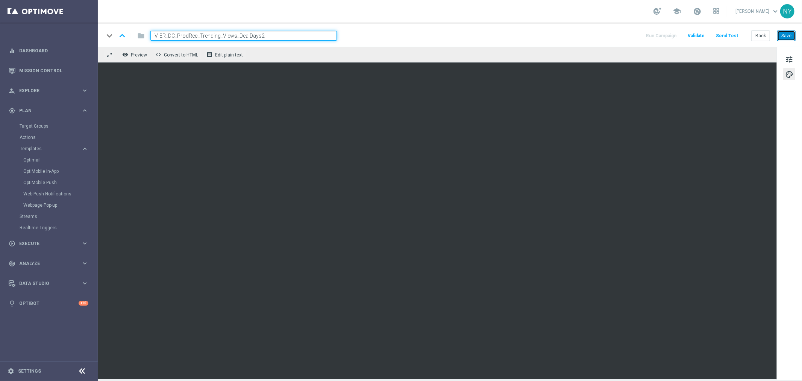
click at [624, 37] on button "Save" at bounding box center [787, 35] width 18 height 11
click at [624, 35] on button "Save" at bounding box center [787, 35] width 18 height 11
click at [624, 34] on button "Send Test" at bounding box center [727, 36] width 24 height 10
click at [624, 32] on button "Send Test" at bounding box center [727, 36] width 24 height 10
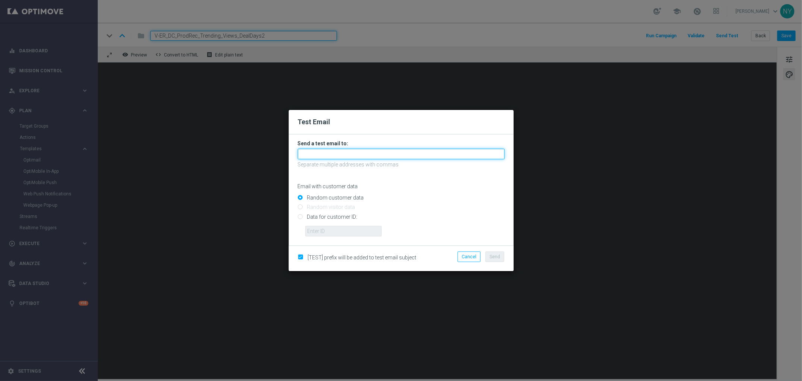
click at [328, 153] on input "text" at bounding box center [401, 154] width 207 height 11
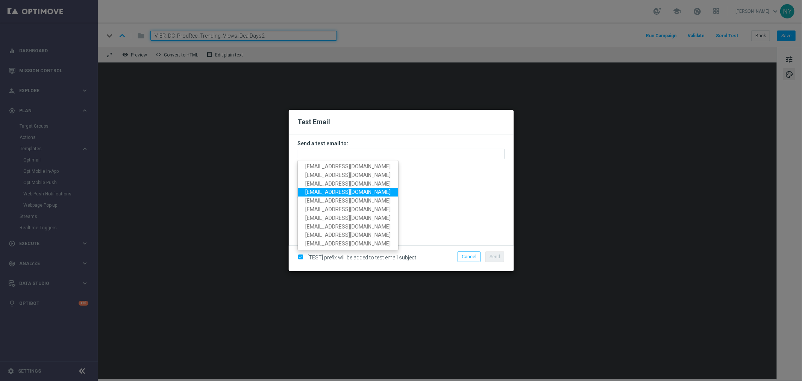
click at [326, 194] on span "neilyetts3@litmusemail.com" at bounding box center [347, 192] width 85 height 6
type input "neilyetts3@litmusemail.com"
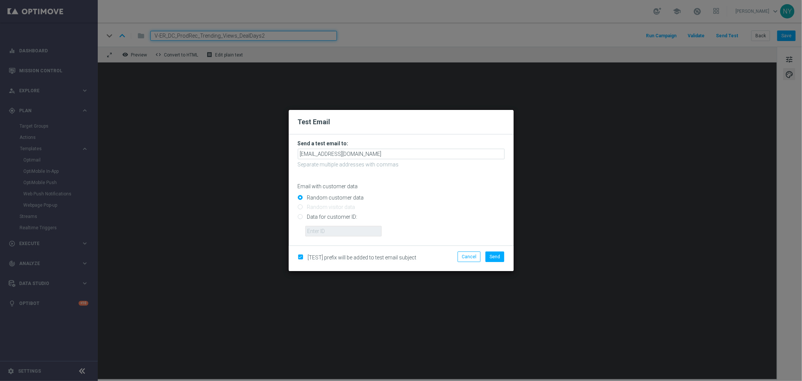
click at [300, 217] on input "Data for customer ID:" at bounding box center [401, 219] width 207 height 11
radio input "true"
click at [325, 231] on input "text" at bounding box center [343, 231] width 76 height 11
paste input "10000006208"
type input "10000006208"
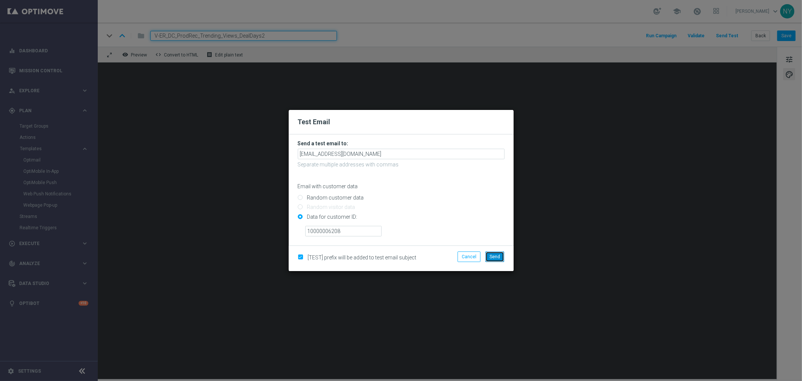
click at [492, 254] on span "Send" at bounding box center [495, 256] width 11 height 5
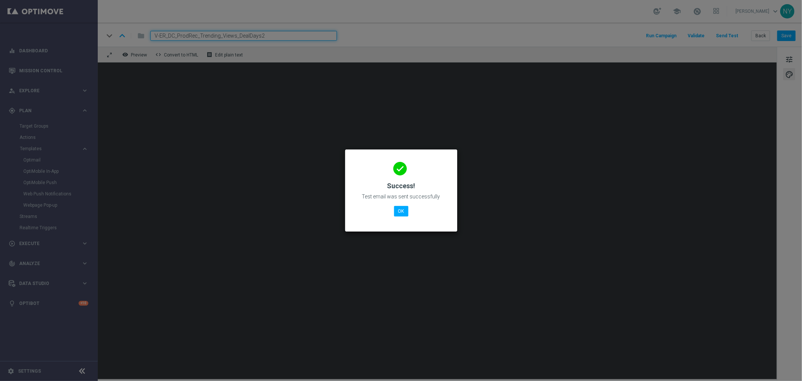
click at [624, 147] on modal-container "done Success! Test email was sent successfully OK" at bounding box center [401, 190] width 802 height 381
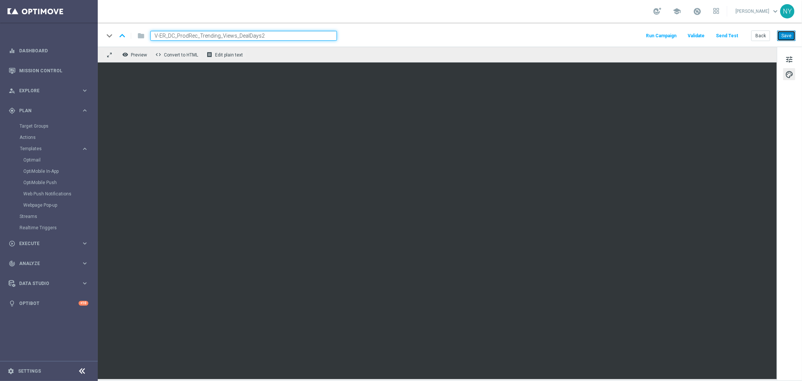
click at [624, 36] on button "Save" at bounding box center [787, 35] width 18 height 11
click at [624, 35] on button "Send Test" at bounding box center [727, 36] width 24 height 10
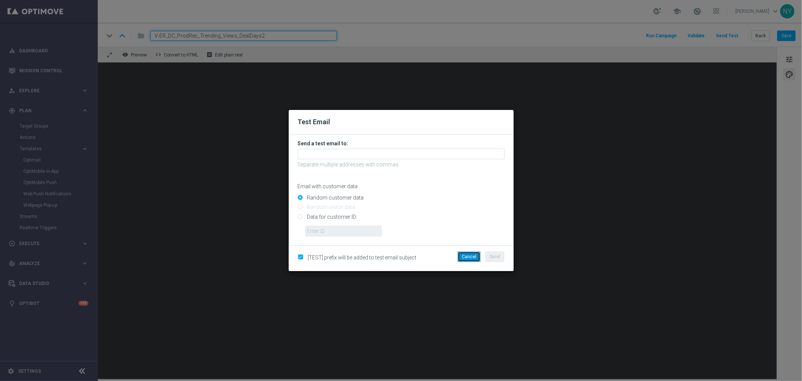
click at [474, 258] on button "Cancel" at bounding box center [469, 256] width 23 height 11
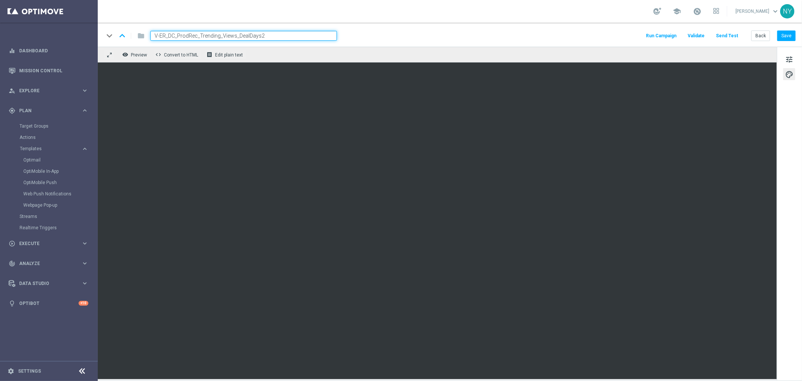
drag, startPoint x: 275, startPoint y: 34, endPoint x: 87, endPoint y: 20, distance: 189.3
click at [87, 20] on main "equalizer Dashboard Mission Control" at bounding box center [401, 190] width 802 height 381
click at [624, 40] on button "Back" at bounding box center [761, 35] width 19 height 11
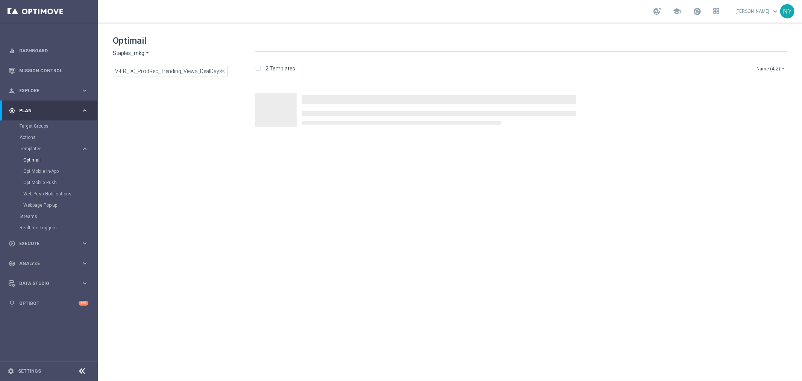
click at [223, 69] on span "close" at bounding box center [223, 71] width 6 height 6
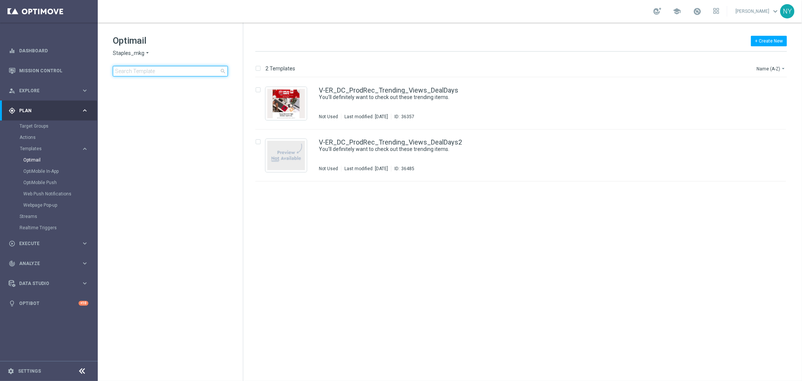
click at [182, 68] on input at bounding box center [170, 71] width 115 height 11
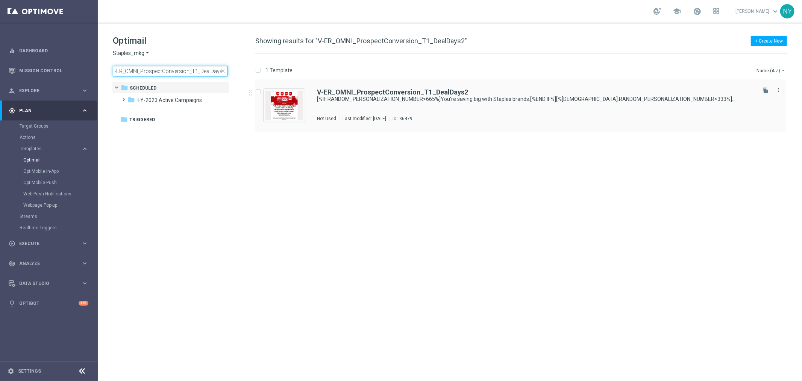
type input "V-ER_OMNI_ProspectConversion_T1_DealDays2"
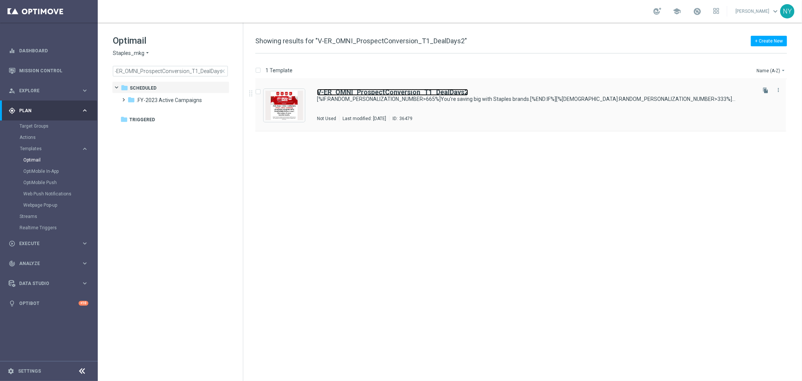
click at [388, 91] on b "V-ER_OMNI_ProspectConversion_T1_DealDays2" at bounding box center [392, 92] width 151 height 8
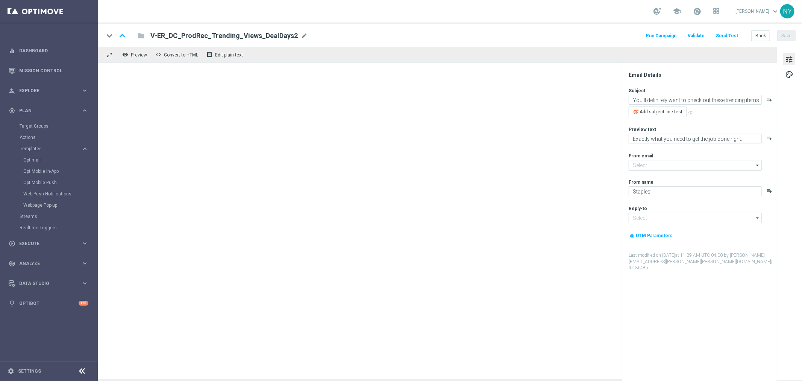
type input "staples@connected.staples.com"
type input "info@staples.com"
type textarea "[%IF:RANDOM_PERSONALIZATION_NUMBER>665%]You're saving big with Staples brands.[…"
type textarea "[%IF:RANDOM_PERSONALIZATION_NUMBER>665%]We've got better quality and better pri…"
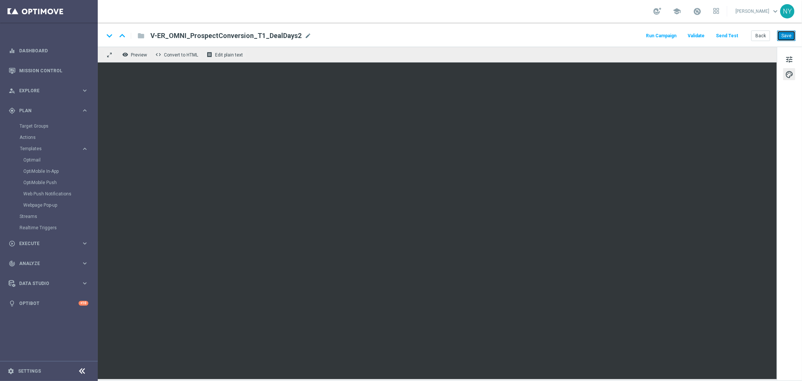
click at [624, 34] on button "Save" at bounding box center [787, 35] width 18 height 11
click at [624, 35] on button "Send Test" at bounding box center [727, 36] width 24 height 10
click at [624, 32] on button "Send Test" at bounding box center [727, 36] width 24 height 10
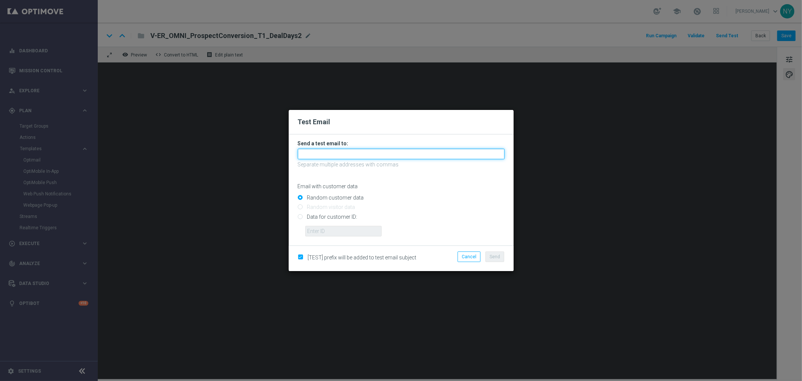
click at [303, 152] on input "text" at bounding box center [401, 154] width 207 height 11
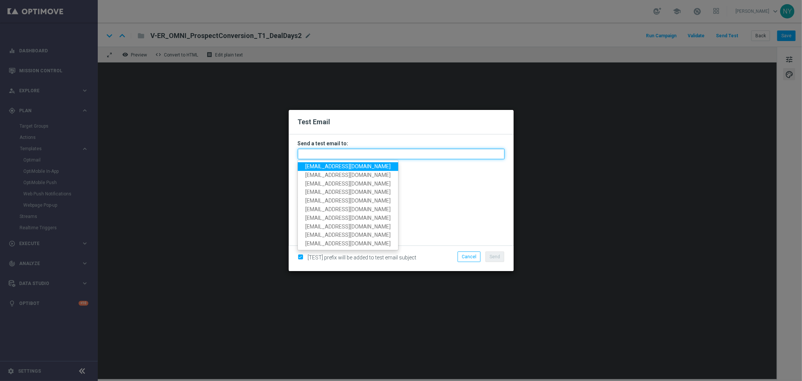
paste input "neilyetts3-bj0xq@litmusemail.com"
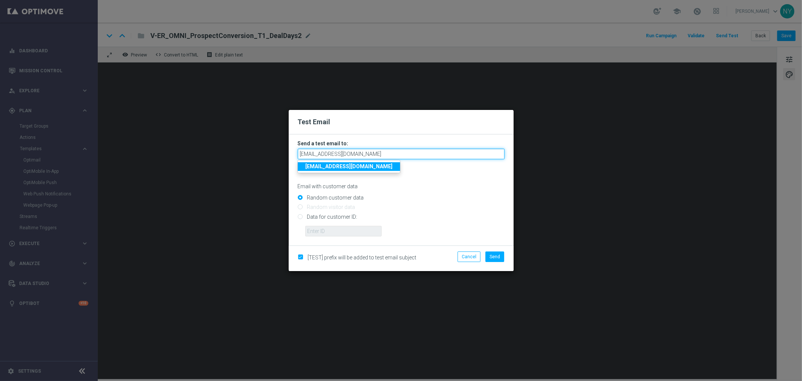
type input "neilyetts3-bj0xq@litmusemail.com"
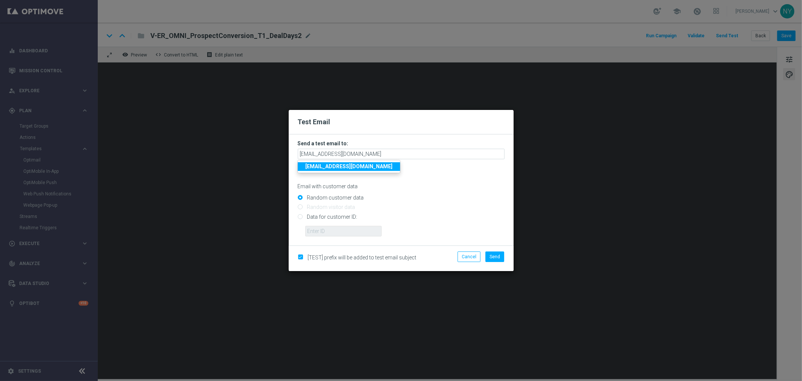
click at [305, 216] on input "Data for customer ID:" at bounding box center [401, 219] width 207 height 11
radio input "true"
click at [313, 230] on input "text" at bounding box center [343, 231] width 76 height 11
click at [330, 230] on input "text" at bounding box center [343, 231] width 76 height 11
paste input "10000006208"
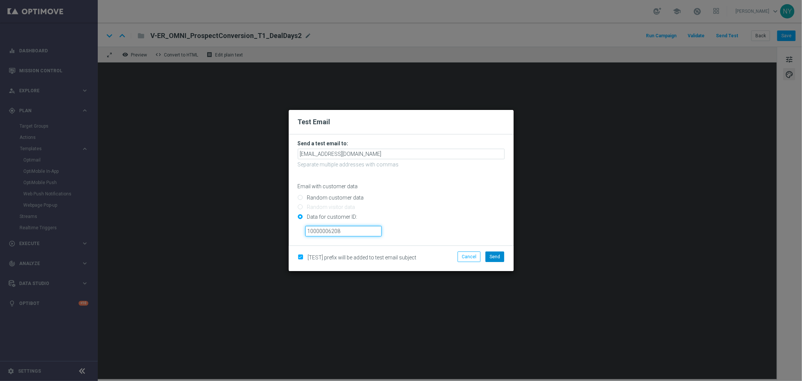
type input "10000006208"
drag, startPoint x: 493, startPoint y: 258, endPoint x: 508, endPoint y: 249, distance: 17.7
click at [494, 258] on span "Send" at bounding box center [495, 256] width 11 height 5
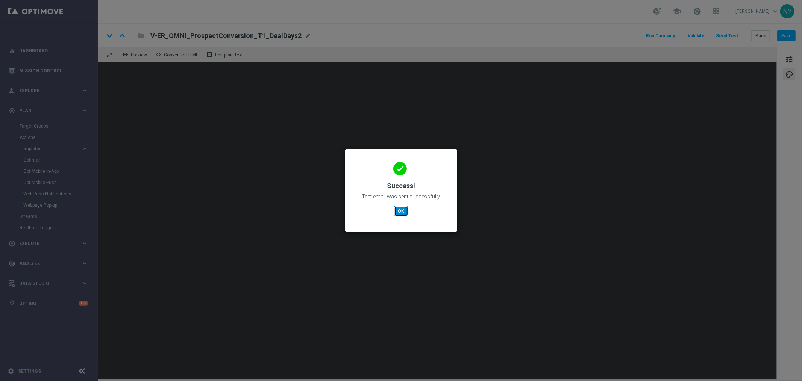
click at [403, 212] on button "OK" at bounding box center [401, 211] width 14 height 11
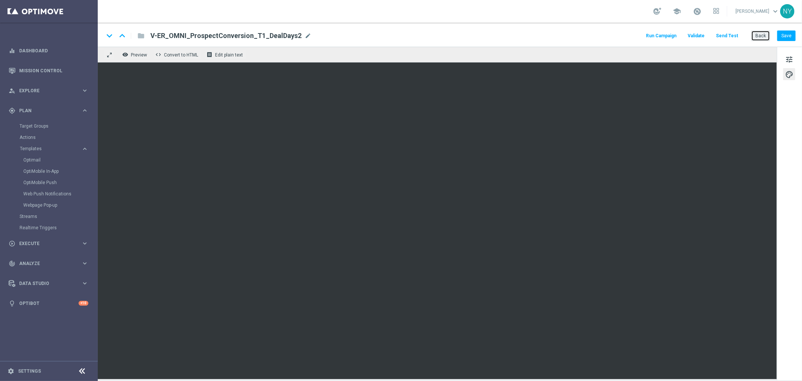
click at [624, 35] on button "Back" at bounding box center [761, 35] width 19 height 11
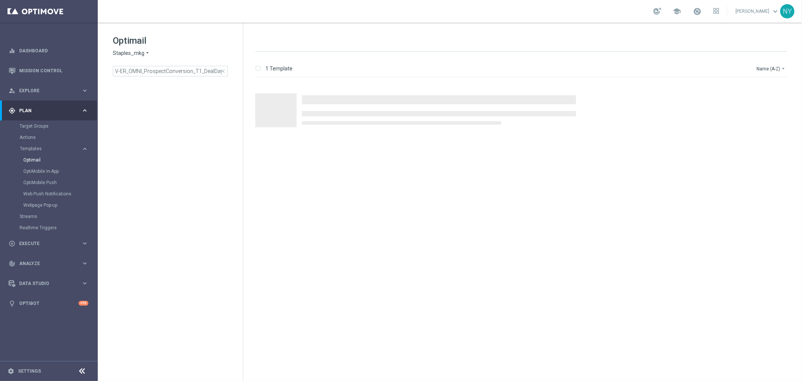
click at [222, 70] on span "close" at bounding box center [223, 71] width 6 height 6
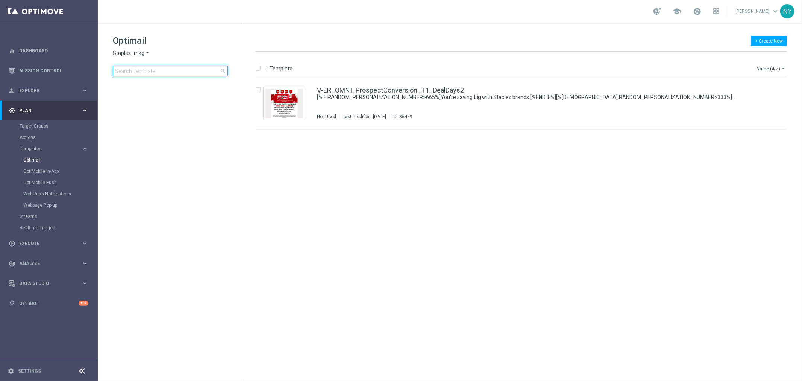
click at [161, 74] on input at bounding box center [170, 71] width 115 height 11
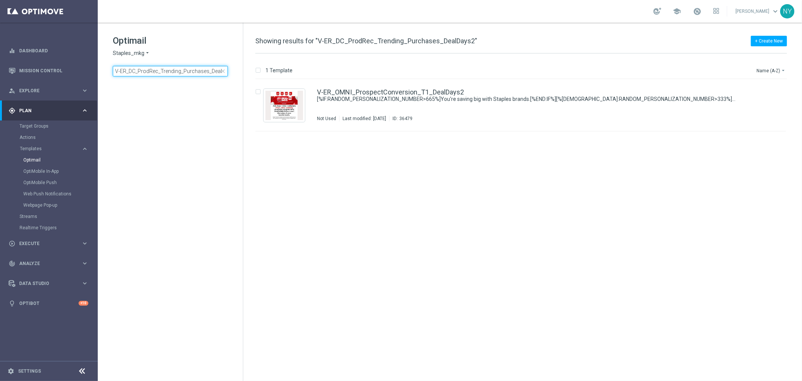
scroll to position [0, 11]
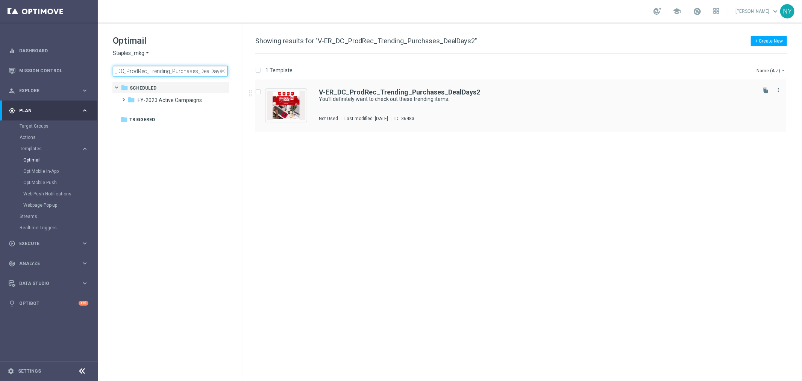
type input "V-ER_DC_ProdRec_Trending_Purchases_DealDays2"
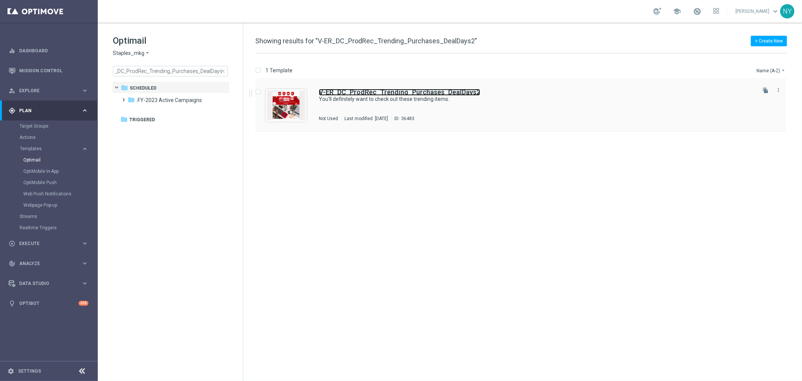
click at [370, 91] on b "V-ER_DC_ProdRec_Trending_Purchases_DealDays2" at bounding box center [399, 92] width 161 height 8
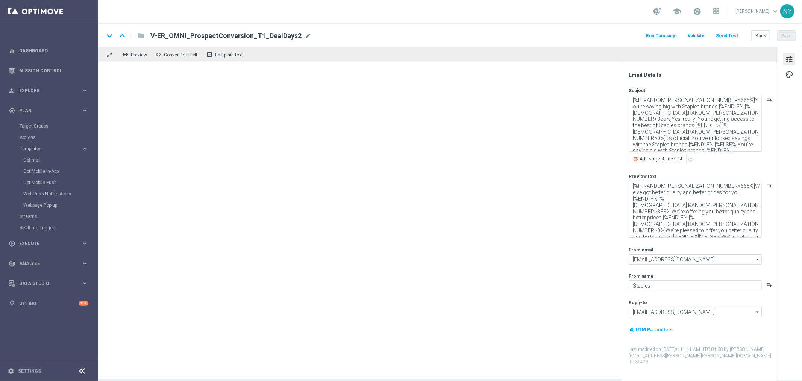
type textarea "You'll definitely want to check out these trending items."
type textarea "Exactly what you need to get the job done right."
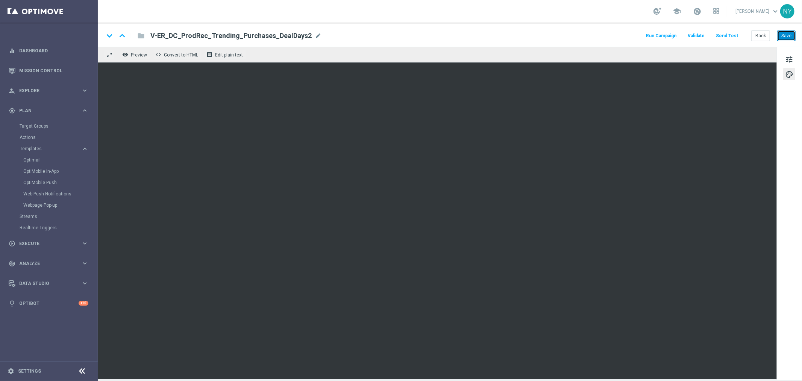
click at [624, 34] on button "Save" at bounding box center [787, 35] width 18 height 11
click at [624, 33] on button "Send Test" at bounding box center [727, 36] width 24 height 10
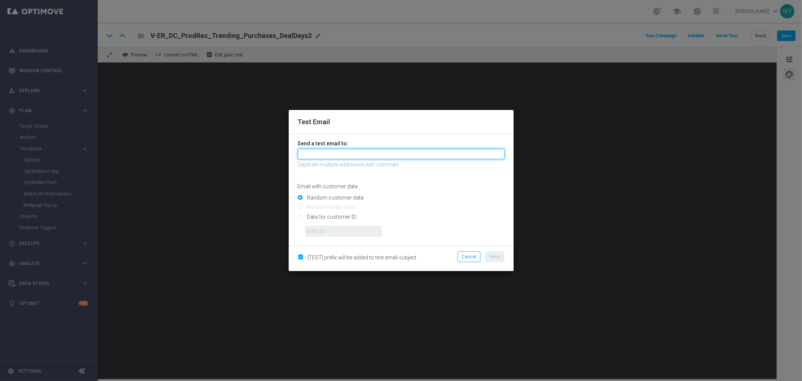
click at [306, 153] on input "text" at bounding box center [401, 154] width 207 height 11
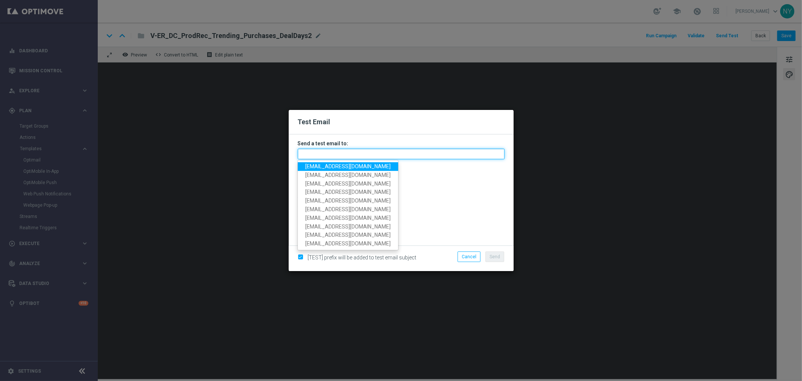
paste input "neilyetts3-bj12g@litmusemail.com"
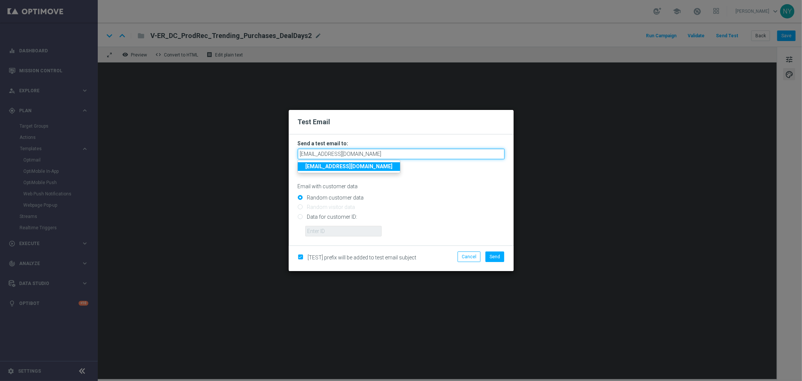
type input "neilyetts3-bj12g@litmusemail.com"
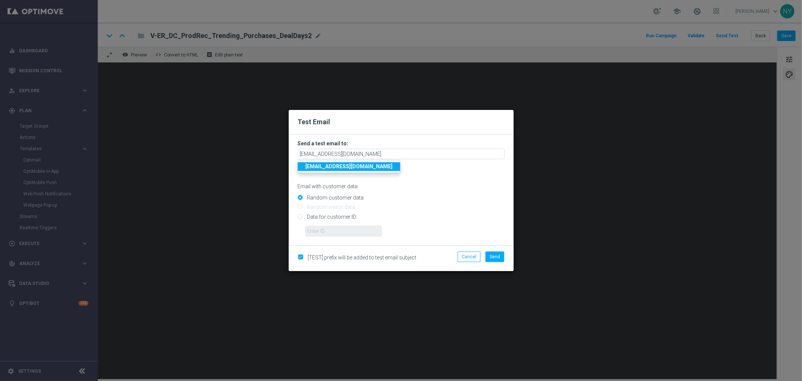
click at [300, 217] on input "Data for customer ID:" at bounding box center [401, 219] width 207 height 11
radio input "true"
click at [313, 231] on input "text" at bounding box center [343, 231] width 76 height 11
click at [336, 229] on input "text" at bounding box center [343, 231] width 76 height 11
paste input "10000006208"
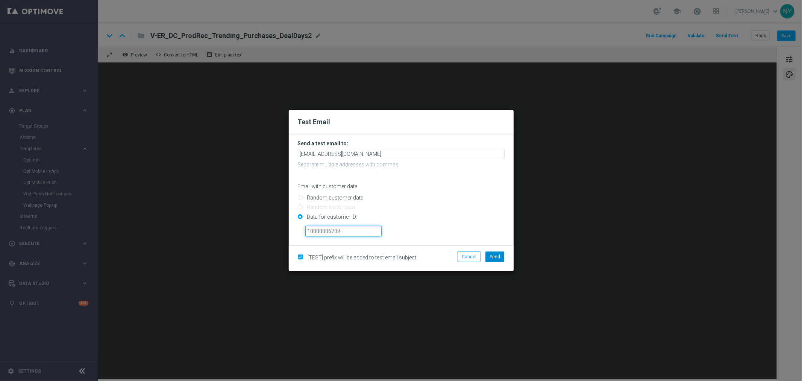
type input "10000006208"
click at [492, 258] on span "Send" at bounding box center [495, 256] width 11 height 5
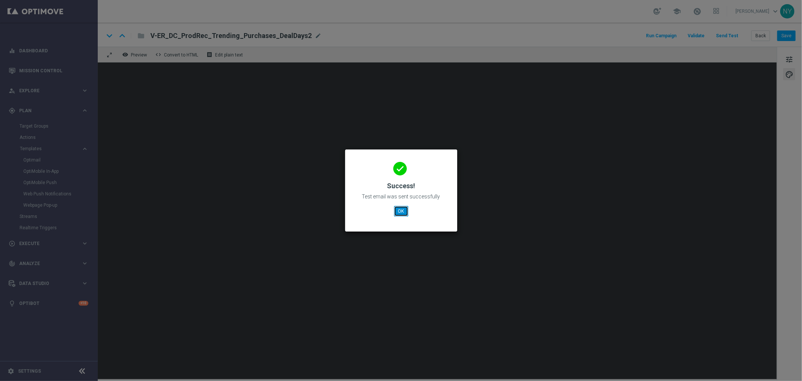
click at [399, 210] on button "OK" at bounding box center [401, 211] width 14 height 11
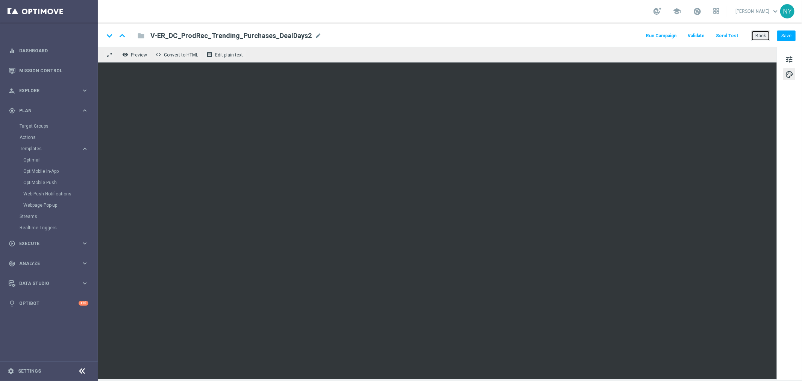
click at [624, 36] on button "Back" at bounding box center [761, 35] width 19 height 11
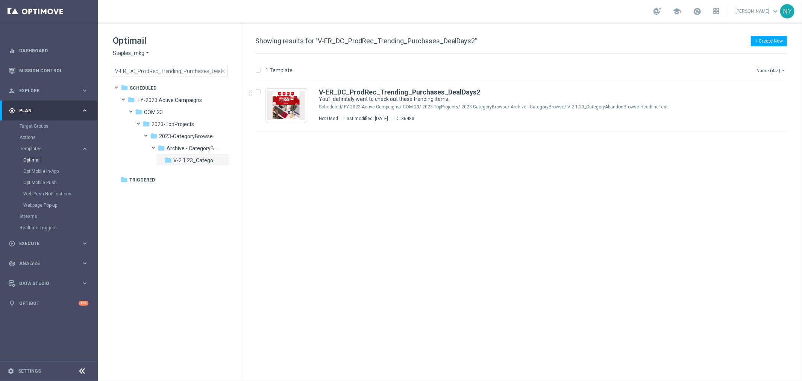
drag, startPoint x: 222, startPoint y: 70, endPoint x: 149, endPoint y: 70, distance: 73.4
click at [222, 70] on span "close" at bounding box center [223, 71] width 6 height 6
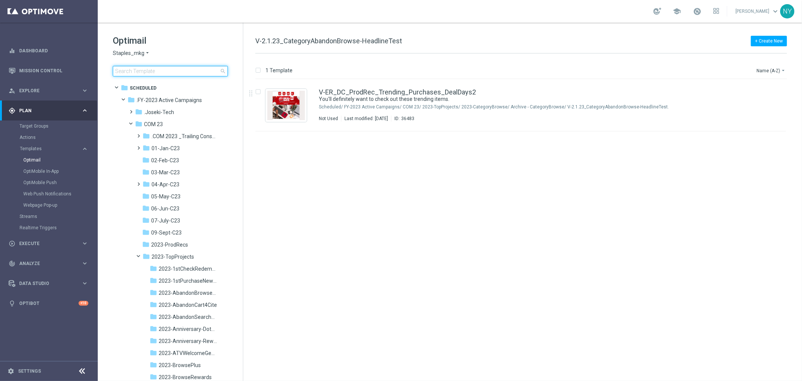
click at [149, 70] on input at bounding box center [170, 71] width 115 height 11
type input "V-ER_DC_ProdRec_Trending_Views_DealDays2"
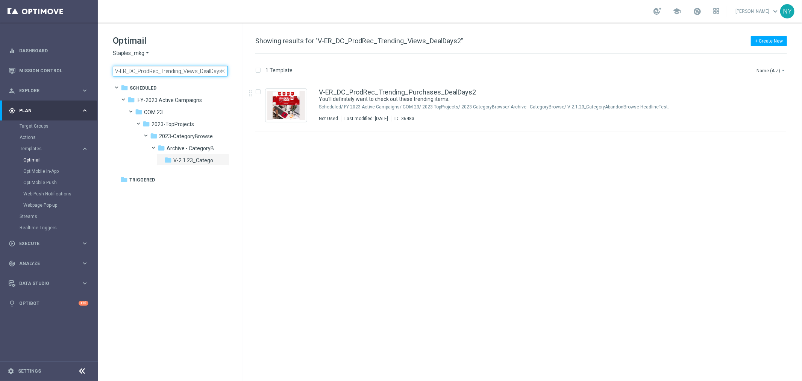
scroll to position [0, 0]
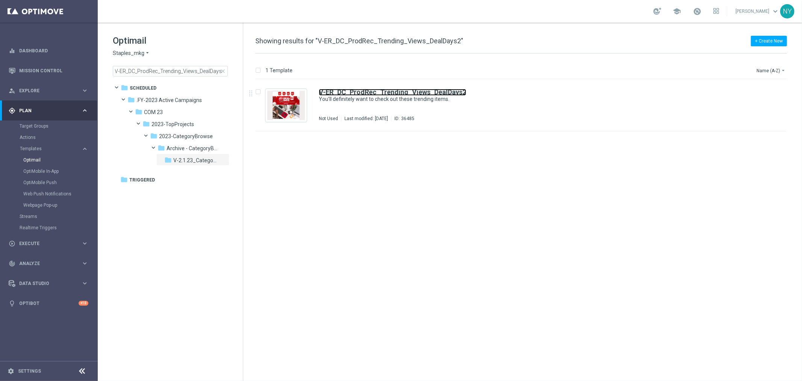
drag, startPoint x: 374, startPoint y: 91, endPoint x: 528, endPoint y: 32, distance: 165.0
click at [374, 91] on b "V-ER_DC_ProdRec_Trending_Views_DealDays2" at bounding box center [392, 92] width 147 height 8
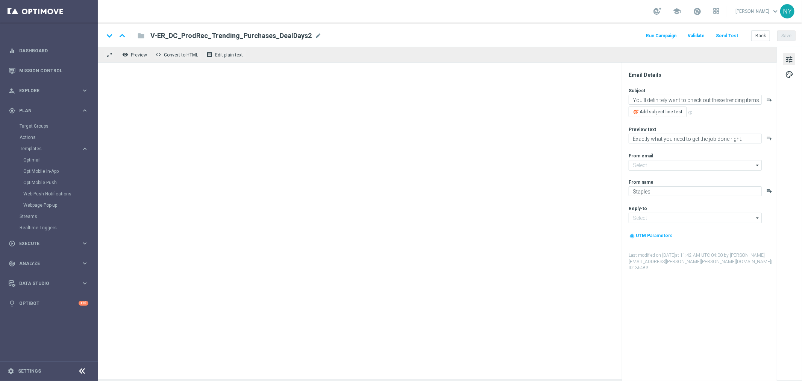
type input "staples@connected.staples.com"
type input "info@staples.com"
type textarea "You’ll definitely want to check out these trending items."
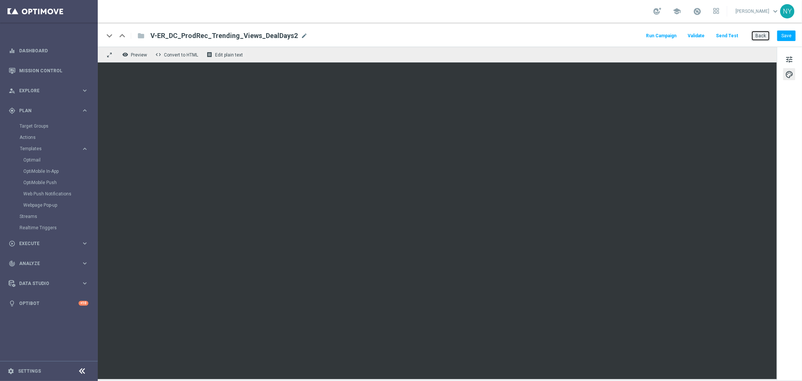
click at [624, 36] on button "Back" at bounding box center [761, 35] width 19 height 11
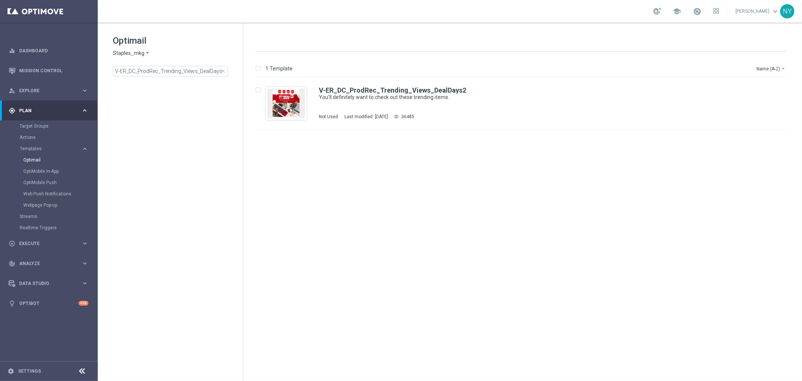
click at [223, 71] on span "close" at bounding box center [223, 71] width 6 height 6
click at [177, 74] on input at bounding box center [170, 71] width 115 height 11
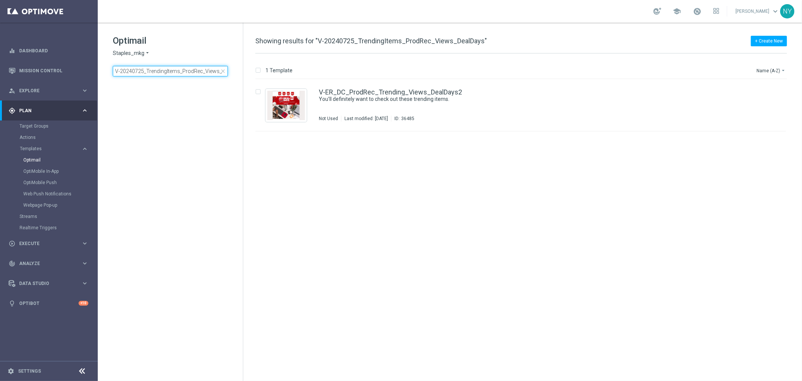
scroll to position [0, 19]
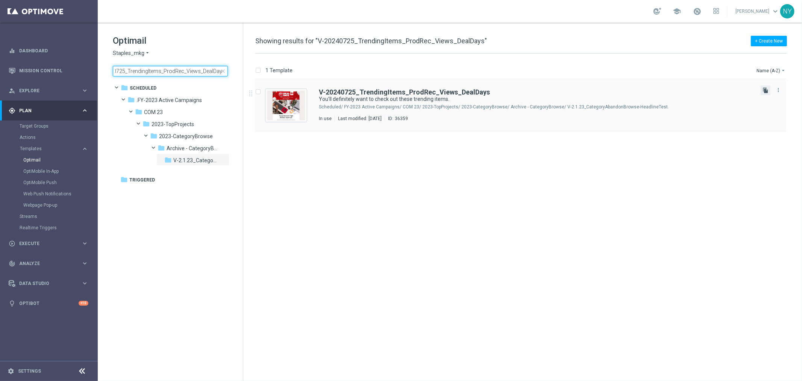
type input "V-20240725_TrendingItems_ProdRec_Views_DealDays"
click at [624, 89] on icon "file_copy" at bounding box center [766, 90] width 6 height 6
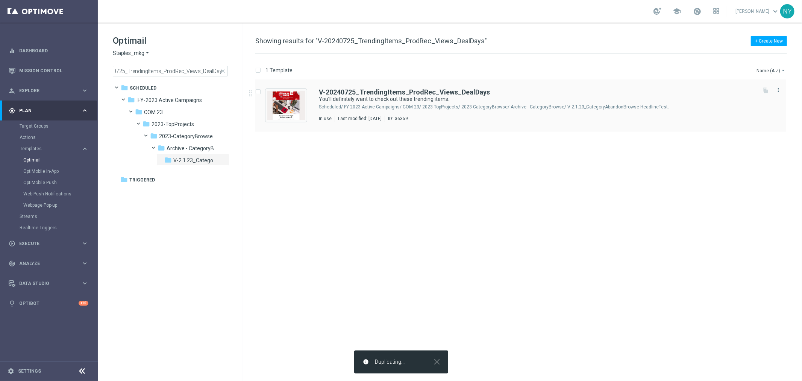
scroll to position [0, 0]
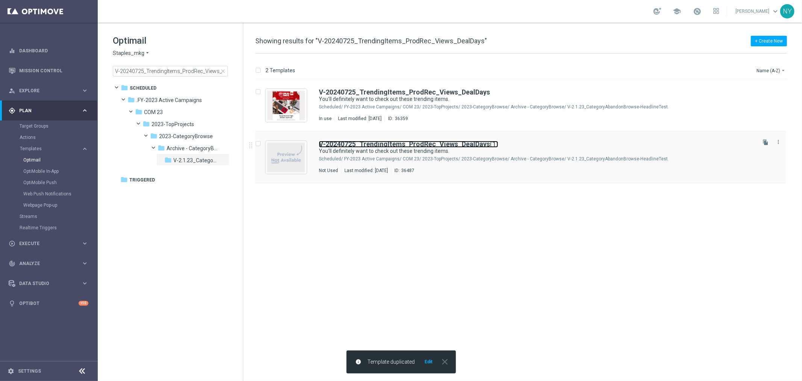
click at [441, 143] on b "V-20240725_TrendingItems_ProdRec_Views_DealDays" at bounding box center [404, 144] width 171 height 8
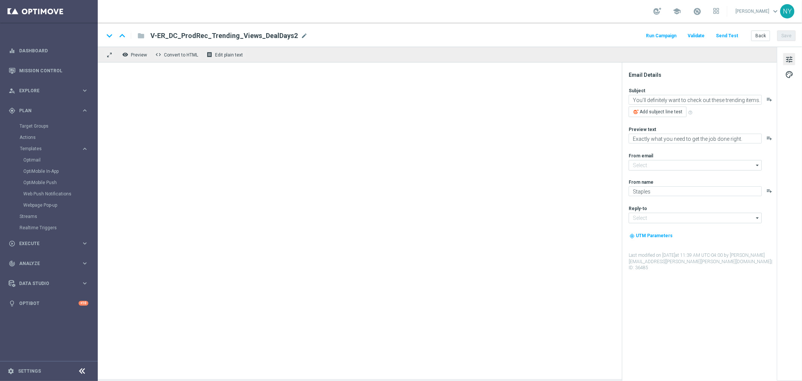
type input "staples@connected.staples.com"
type input "info@staples.com"
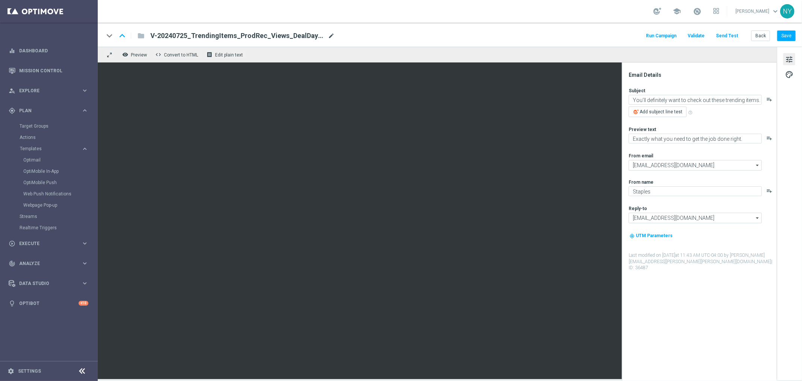
click at [331, 35] on span "mode_edit" at bounding box center [331, 35] width 7 height 7
drag, startPoint x: 300, startPoint y: 37, endPoint x: 280, endPoint y: 35, distance: 20.0
click at [280, 36] on input "V-20240725_TrendingItems_ProdRec_Views_DealDays(1)" at bounding box center [243, 36] width 187 height 10
type input "V-20240725_TrendingItems_ProdRec_Views_DealDays2"
click at [624, 35] on button "Save" at bounding box center [787, 35] width 18 height 11
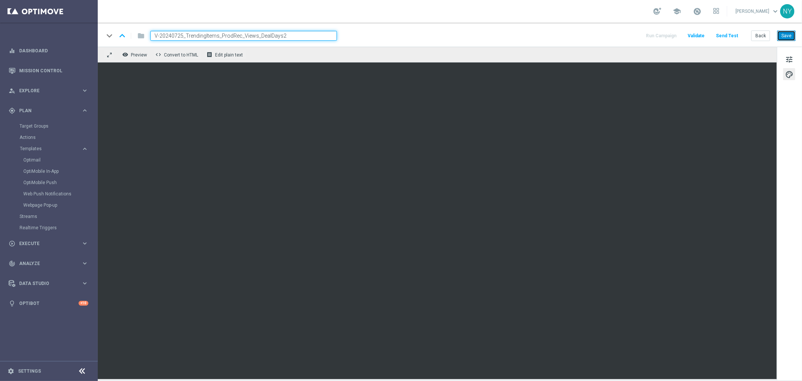
click at [624, 36] on button "Save" at bounding box center [787, 35] width 18 height 11
click at [624, 32] on button "Send Test" at bounding box center [727, 36] width 24 height 10
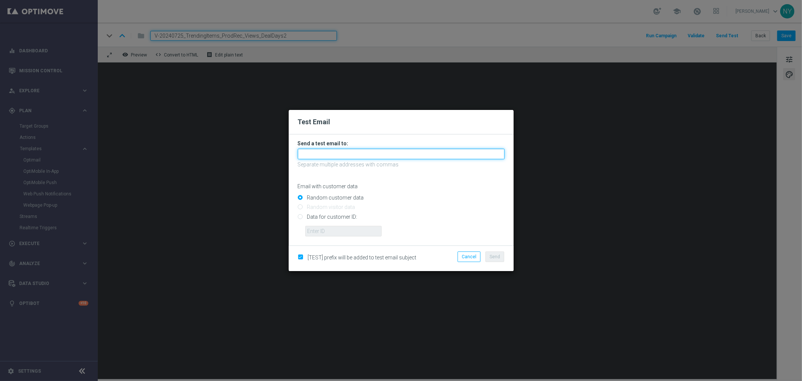
click at [346, 157] on input "text" at bounding box center [401, 154] width 207 height 11
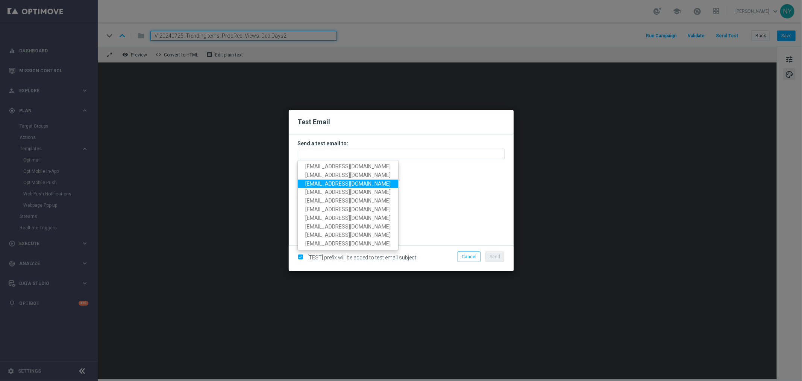
click at [333, 183] on span "neilyetts3@litmusemail.com" at bounding box center [347, 183] width 85 height 6
type input "neilyetts3@litmusemail.com"
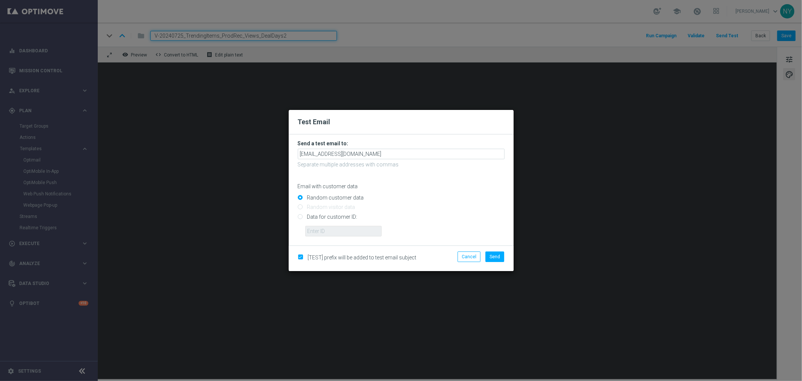
click at [298, 217] on input "Data for customer ID:" at bounding box center [401, 219] width 207 height 11
radio input "true"
click at [321, 236] on input "text" at bounding box center [343, 231] width 76 height 11
paste input "10000006208"
type input "10000006208"
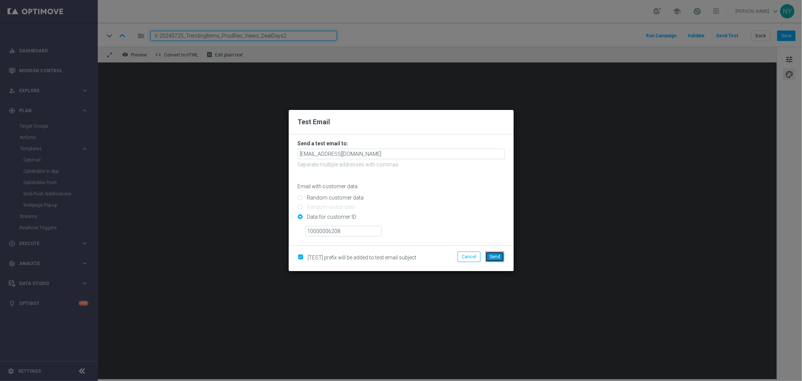
click at [495, 255] on span "Send" at bounding box center [495, 256] width 11 height 5
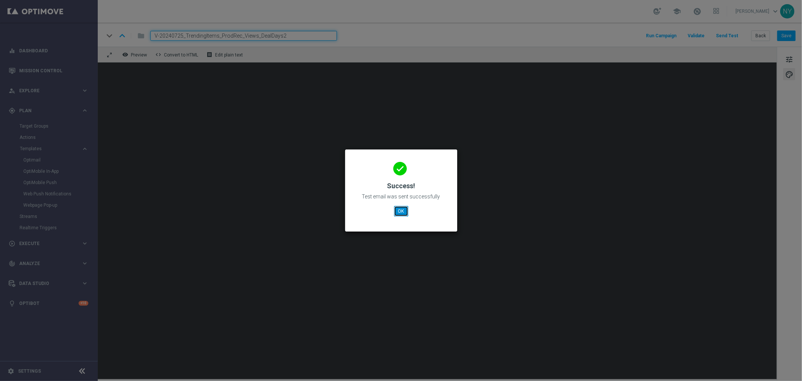
click at [403, 212] on button "OK" at bounding box center [401, 211] width 14 height 11
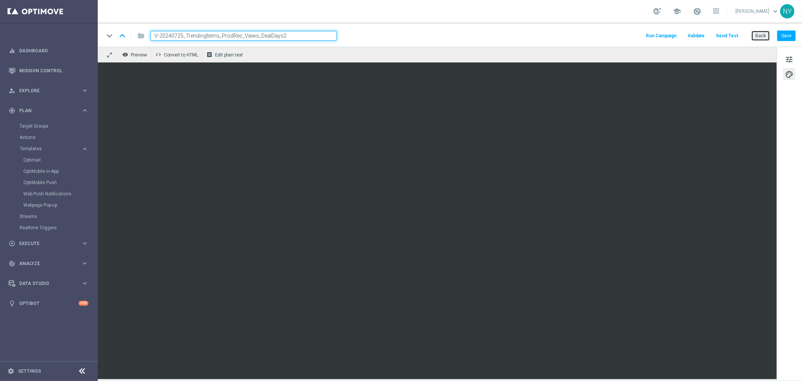
click at [624, 36] on button "Back" at bounding box center [761, 35] width 19 height 11
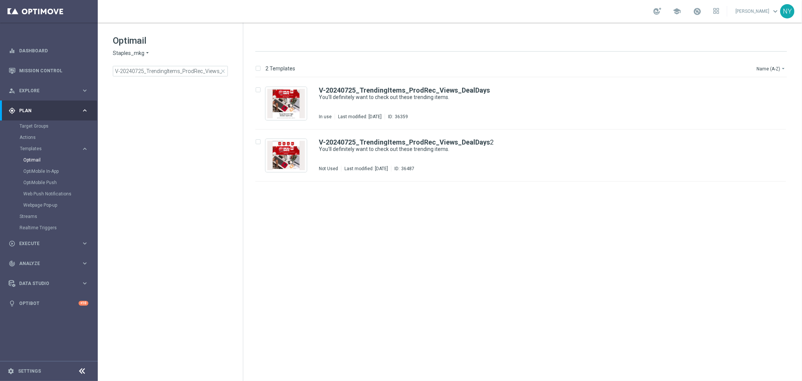
click at [221, 72] on span "close" at bounding box center [223, 71] width 6 height 6
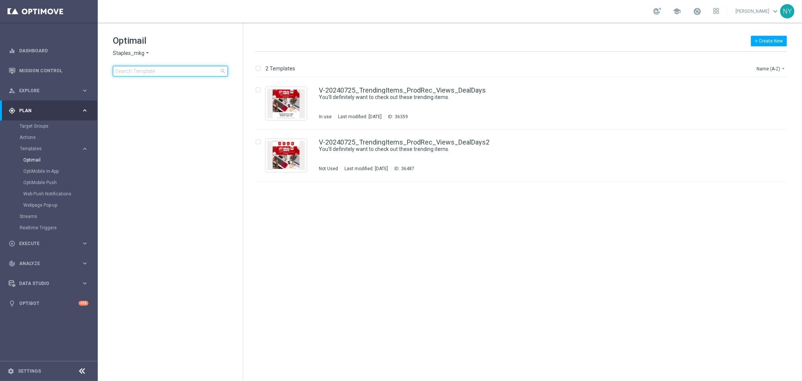
click at [196, 70] on input at bounding box center [170, 71] width 115 height 11
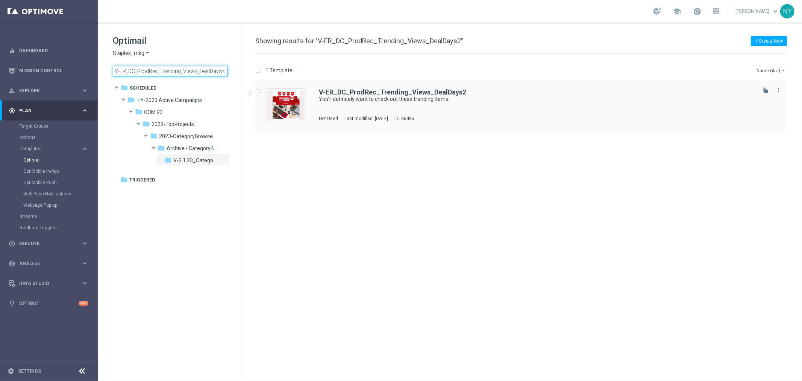
type input "V-ER_DC_ProdRec_Trending_Views_DealDays2"
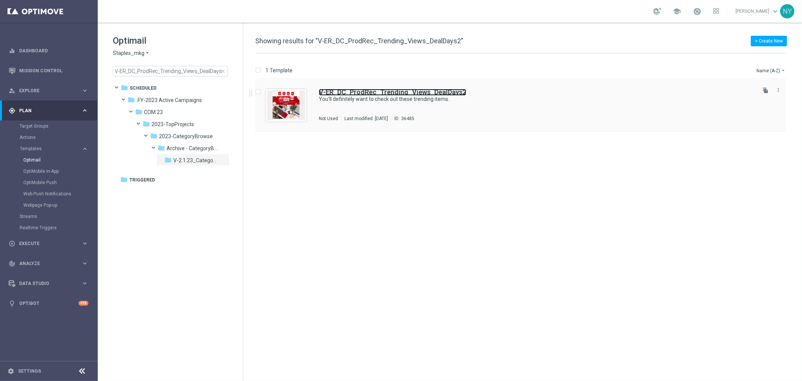
click at [421, 91] on b "V-ER_DC_ProdRec_Trending_Views_DealDays2" at bounding box center [392, 92] width 147 height 8
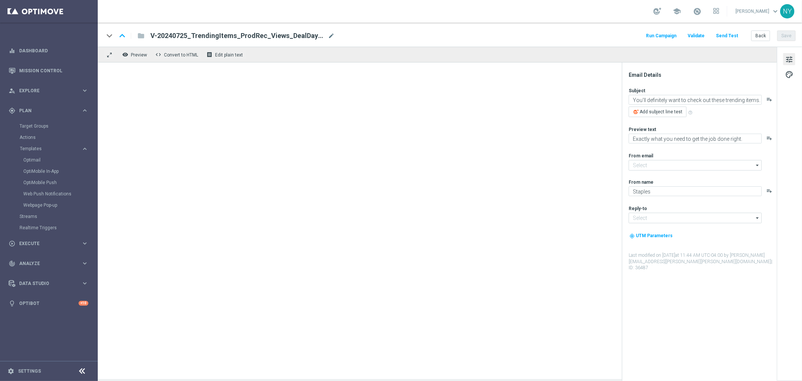
type input "staples@connected.staples.com"
type input "info@staples.com"
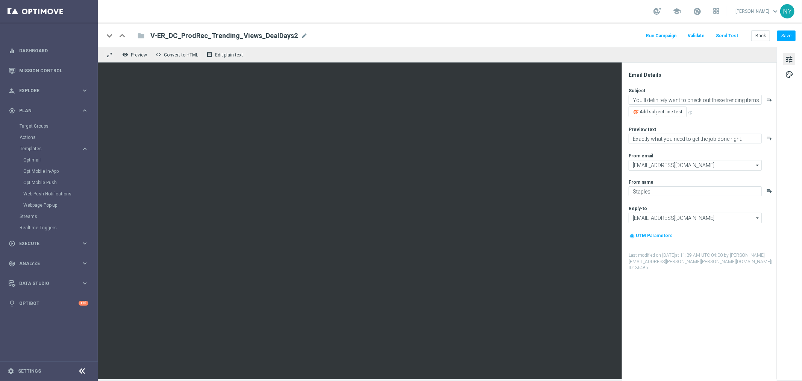
click at [624, 34] on button "Send Test" at bounding box center [727, 36] width 24 height 10
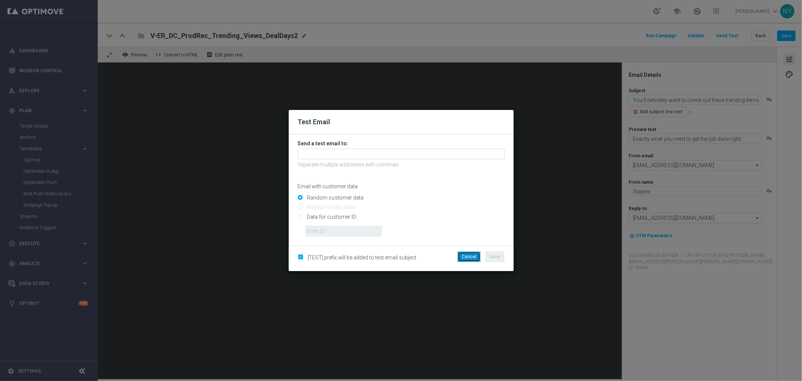
click at [470, 256] on button "Cancel" at bounding box center [469, 256] width 23 height 11
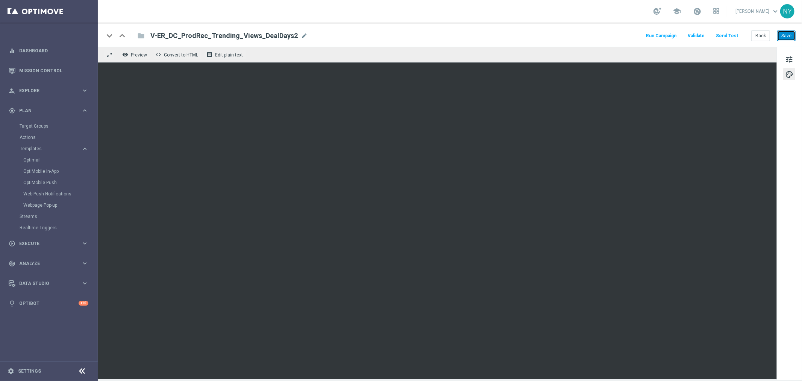
click at [624, 36] on button "Save" at bounding box center [787, 35] width 18 height 11
click at [624, 36] on button "Back" at bounding box center [761, 35] width 19 height 11
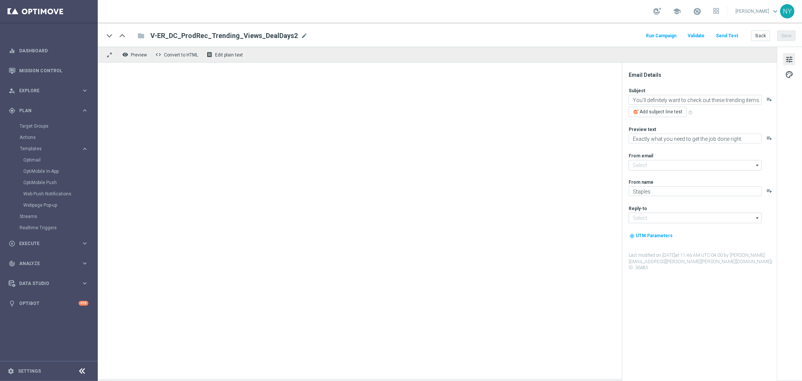
type input "staples@connected.staples.com"
type input "info@staples.com"
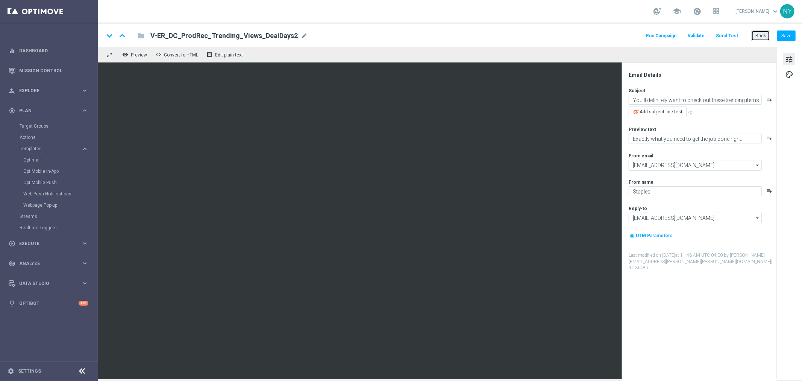
click at [624, 38] on button "Back" at bounding box center [761, 35] width 19 height 11
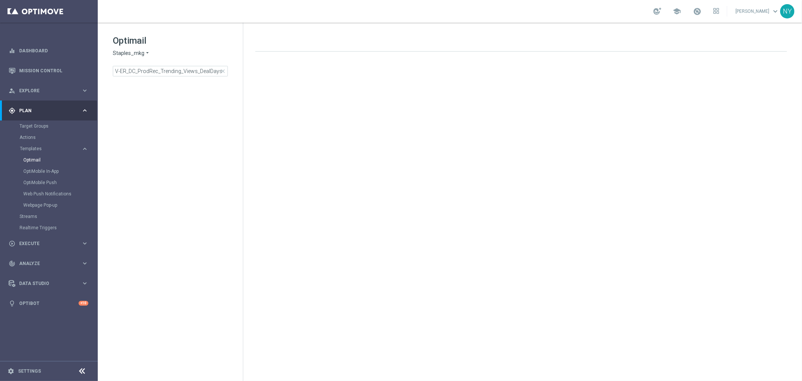
click at [221, 73] on span "close" at bounding box center [223, 71] width 6 height 6
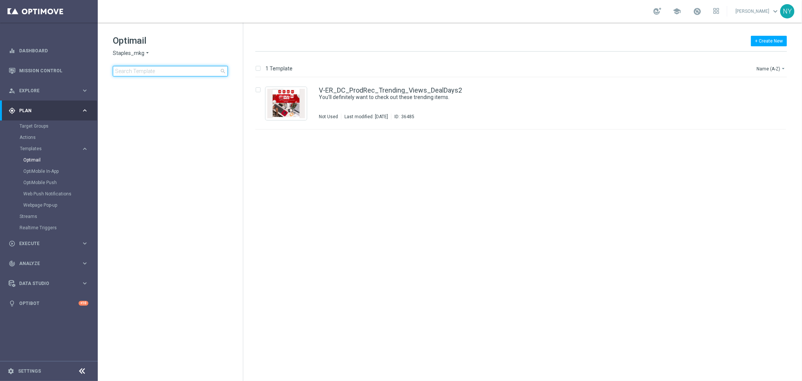
click at [201, 72] on input at bounding box center [170, 71] width 115 height 11
type input "V-20240725_TrendingItems_ProdRec_Views_DealDays"
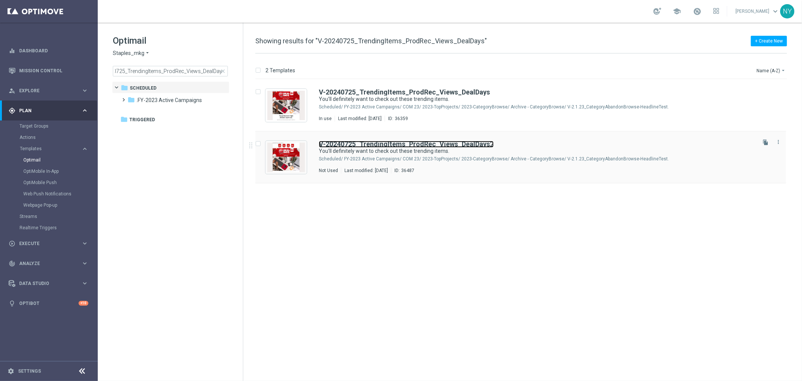
click at [375, 146] on b "V-20240725_TrendingItems_ProdRec_Views_DealDays" at bounding box center [404, 144] width 171 height 8
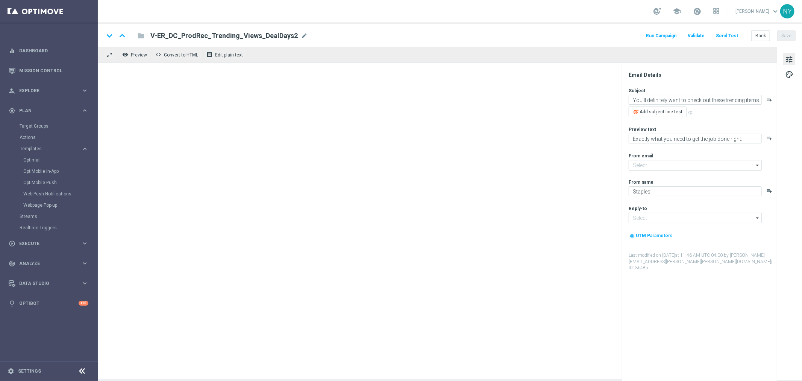
type input "staples@connected.staples.com"
type input "info@staples.com"
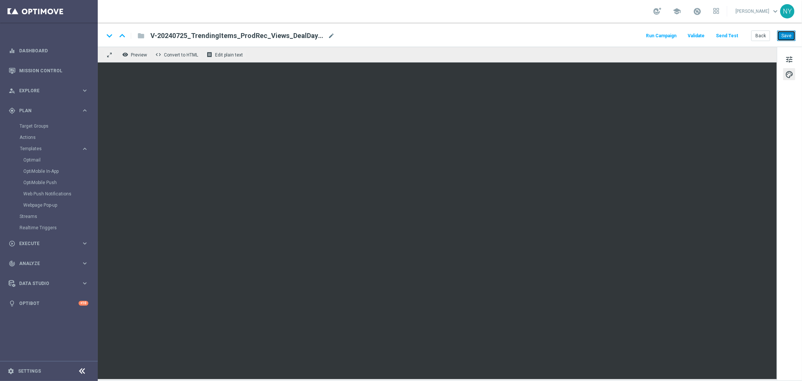
click at [624, 35] on button "Save" at bounding box center [787, 35] width 18 height 11
click at [624, 36] on button "Send Test" at bounding box center [727, 36] width 24 height 10
click at [624, 35] on button "Send Test" at bounding box center [727, 36] width 24 height 10
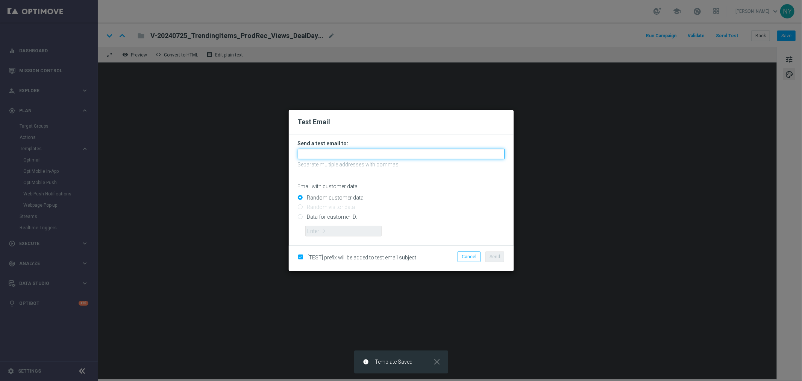
click at [322, 155] on input "text" at bounding box center [401, 154] width 207 height 11
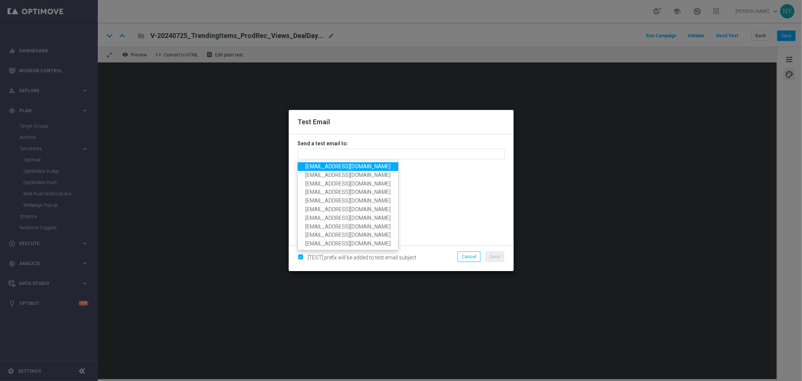
click at [332, 166] on span "neilyetts3@litmusemail.com" at bounding box center [347, 166] width 85 height 6
type input "neilyetts3@litmusemail.com"
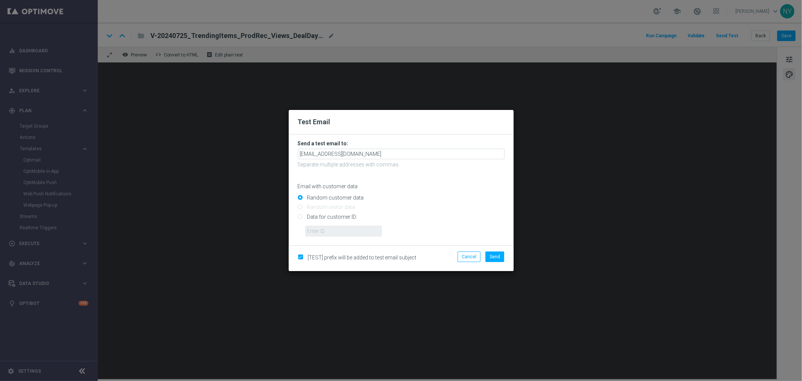
click at [300, 218] on input "Data for customer ID:" at bounding box center [401, 219] width 207 height 11
radio input "true"
click at [322, 234] on input "text" at bounding box center [343, 231] width 76 height 11
click at [329, 231] on input "text" at bounding box center [343, 231] width 76 height 11
paste input "10000006208"
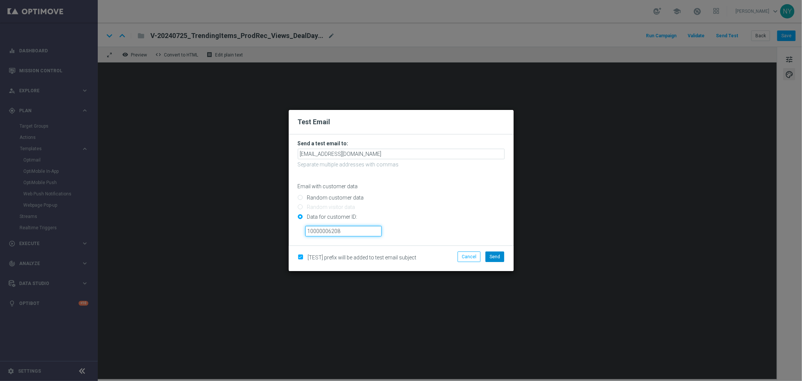
type input "10000006208"
click at [493, 257] on span "Send" at bounding box center [495, 256] width 11 height 5
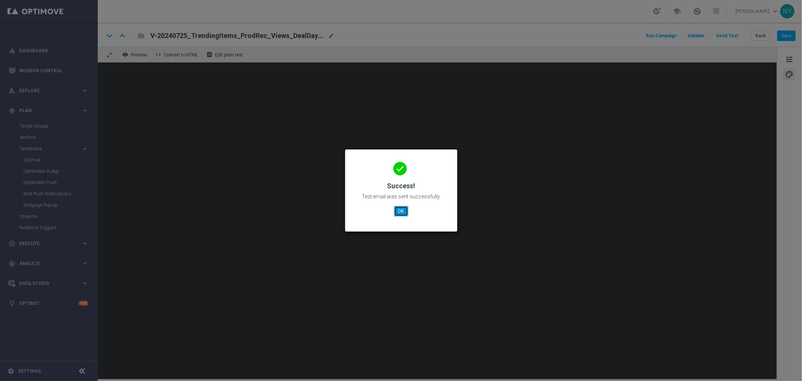
click at [403, 211] on button "OK" at bounding box center [401, 211] width 14 height 11
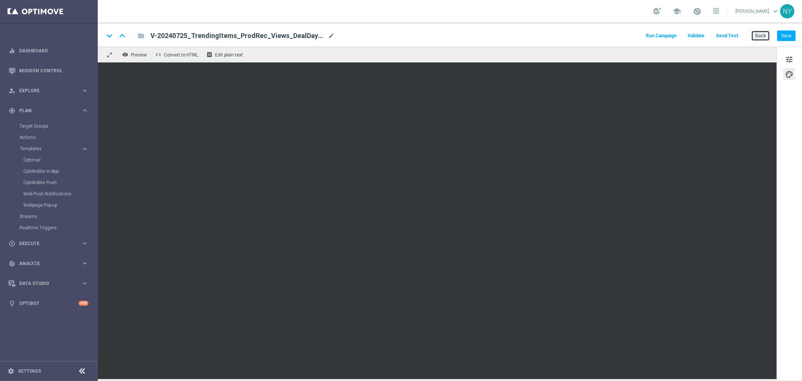
click at [624, 36] on button "Back" at bounding box center [761, 35] width 19 height 11
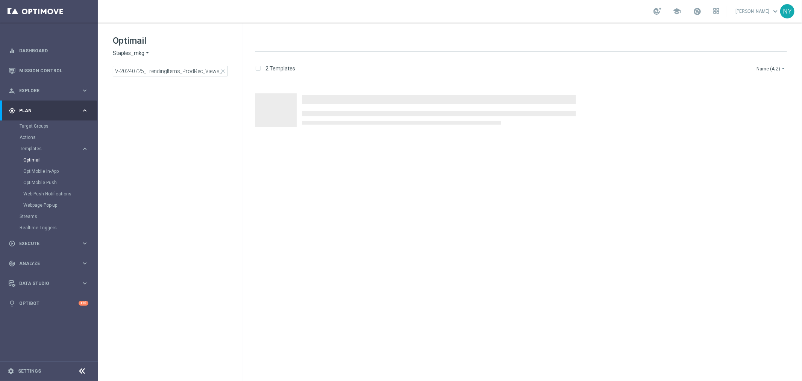
click at [222, 69] on span "close" at bounding box center [223, 71] width 6 height 6
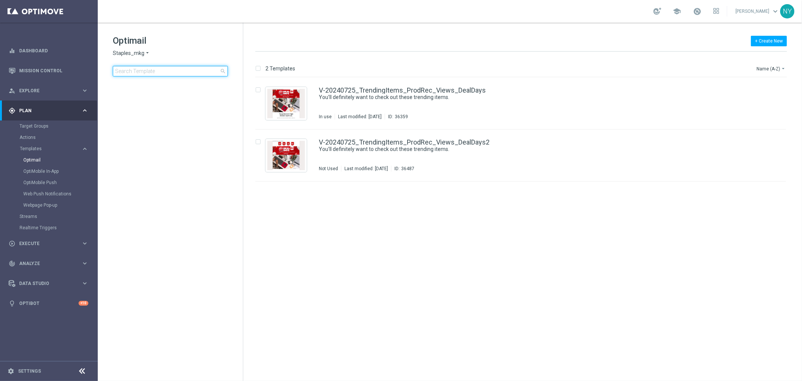
click at [183, 74] on input at bounding box center [170, 71] width 115 height 11
type input "V-20240725_TrendingItems_ProdRec_Purchases_DealDays"
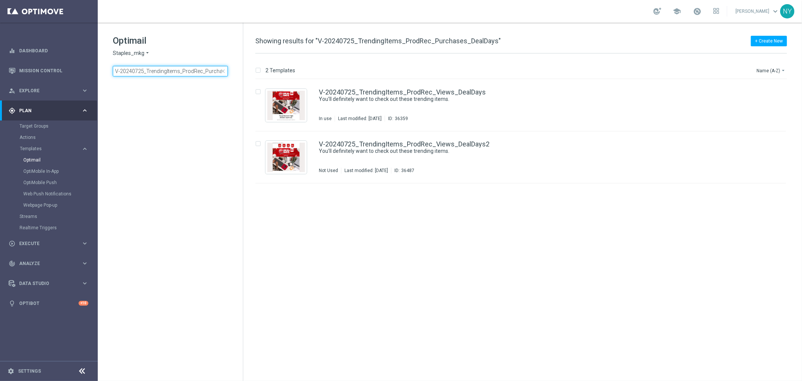
scroll to position [0, 29]
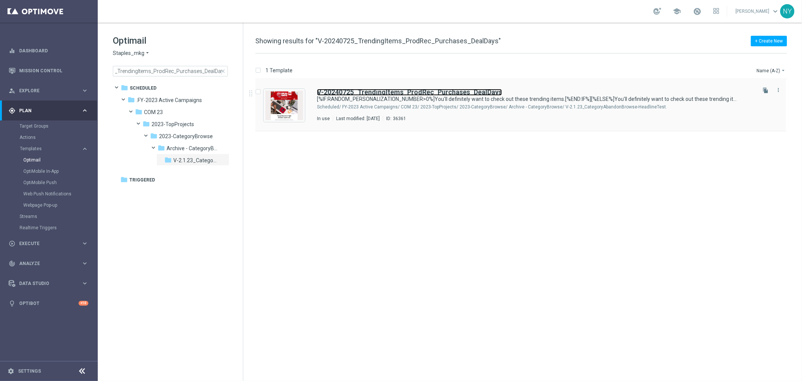
click at [389, 94] on b "V-20240725_TrendingItems_ProdRec_Purchases_DealDays" at bounding box center [409, 92] width 185 height 8
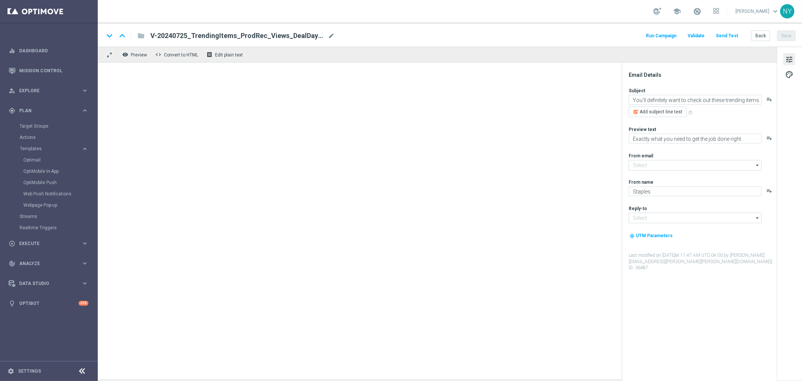
type input "staples@connected.staples.com"
type input "info@staples.com"
type textarea "[%IF:RANDOM_PERSONALIZATION_NUMBER>0%]You'll definitely want to check out these…"
type textarea "[%IF:RANDOM_PERSONALIZATION_NUMBER>0%]Exactly what you need to get the job done…"
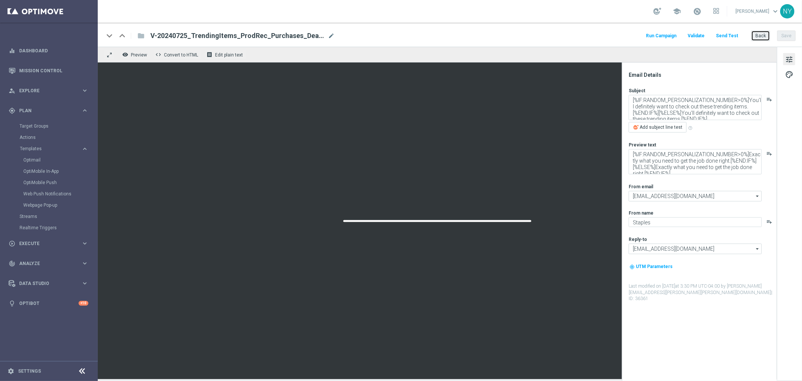
click at [624, 35] on button "Back" at bounding box center [761, 35] width 19 height 11
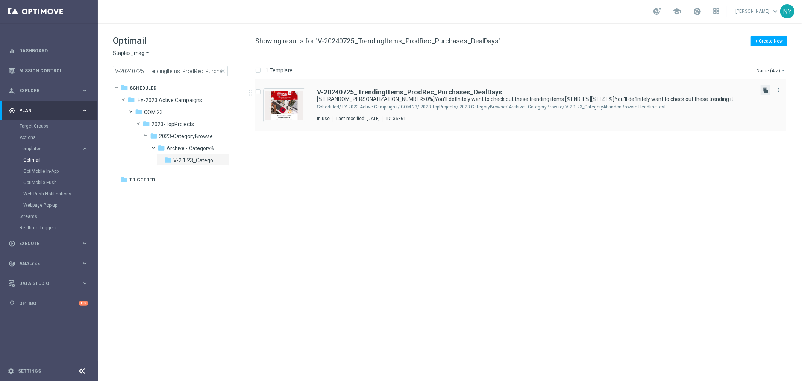
click at [624, 90] on icon "file_copy" at bounding box center [766, 90] width 6 height 6
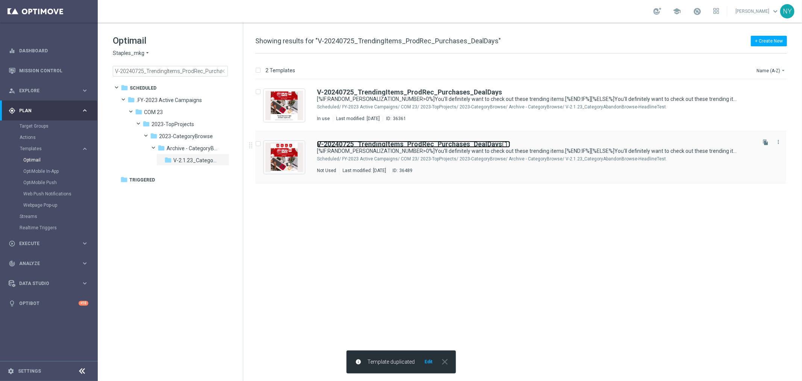
click at [494, 146] on b "V-20240725_TrendingItems_ProdRec_Purchases_DealDays" at bounding box center [409, 144] width 185 height 8
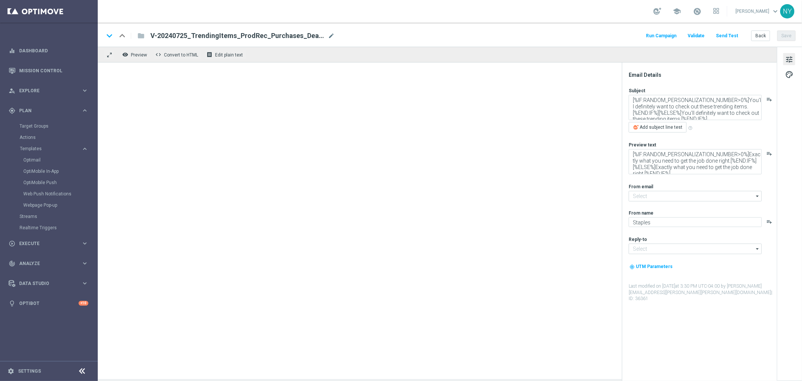
type input "staples@connected.staples.com"
type input "info@staples.com"
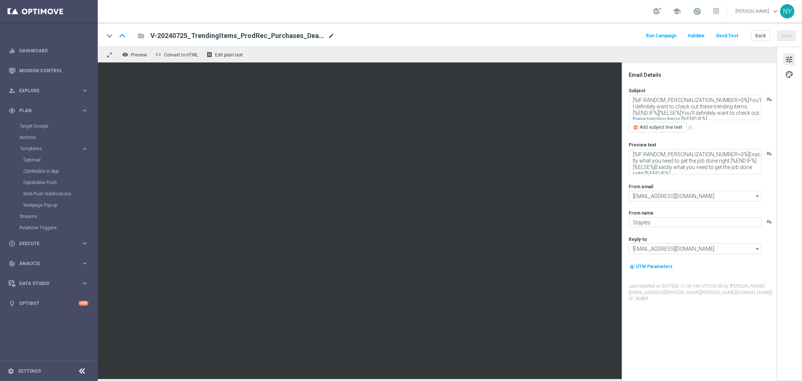
click at [331, 35] on span "mode_edit" at bounding box center [331, 35] width 7 height 7
drag, startPoint x: 307, startPoint y: 35, endPoint x: 290, endPoint y: 35, distance: 16.6
click at [290, 35] on input "V-20240725_TrendingItems_ProdRec_Purchases_DealDays(1)" at bounding box center [243, 36] width 187 height 10
type input "V-20240725_TrendingItems_ProdRec_Purchases_DealDays2"
click at [624, 32] on button "Save" at bounding box center [787, 35] width 18 height 11
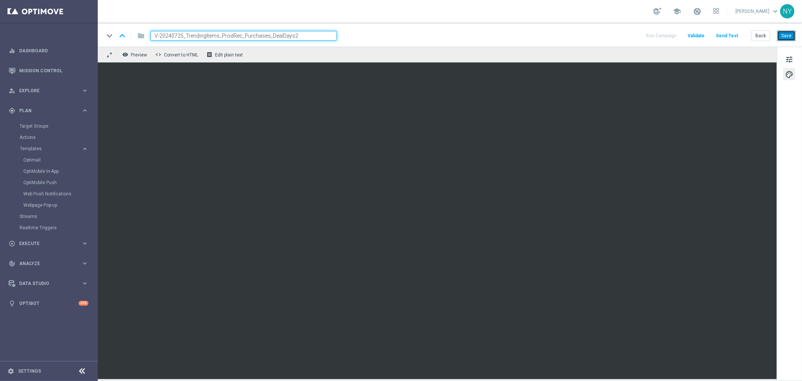
click at [624, 38] on button "Save" at bounding box center [787, 35] width 18 height 11
click at [624, 34] on button "Save" at bounding box center [787, 35] width 18 height 11
click at [624, 34] on button "Send Test" at bounding box center [727, 36] width 24 height 10
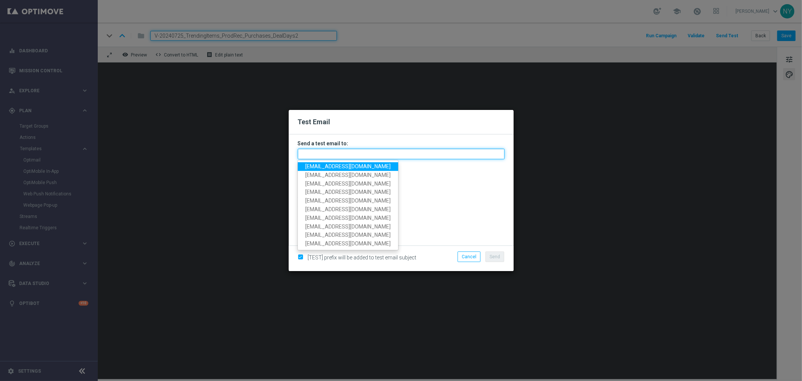
click at [313, 153] on input "text" at bounding box center [401, 154] width 207 height 11
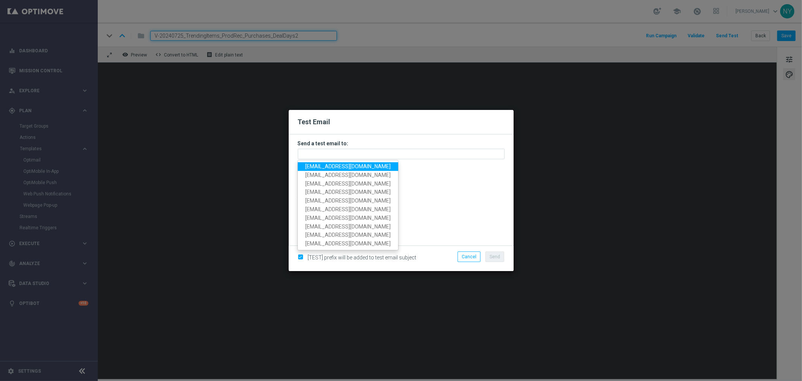
click at [321, 166] on span "neilyetts3@litmusemail.com" at bounding box center [347, 166] width 85 height 6
type input "neilyetts3@litmusemail.com"
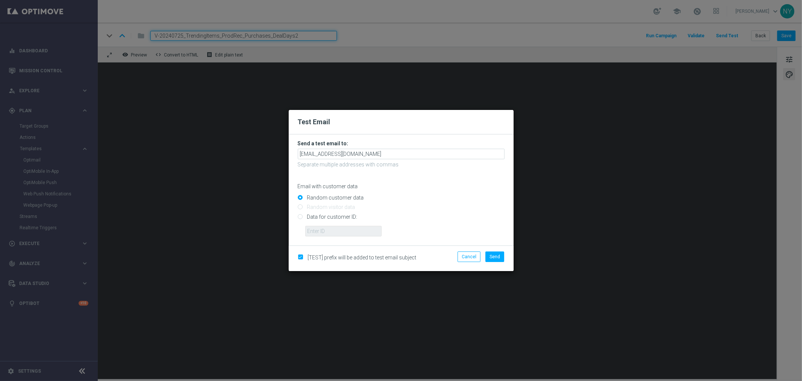
click at [300, 217] on input "Data for customer ID:" at bounding box center [401, 219] width 207 height 11
radio input "true"
click at [323, 230] on input "text" at bounding box center [343, 231] width 76 height 11
paste input "10000006208"
type input "10000006208"
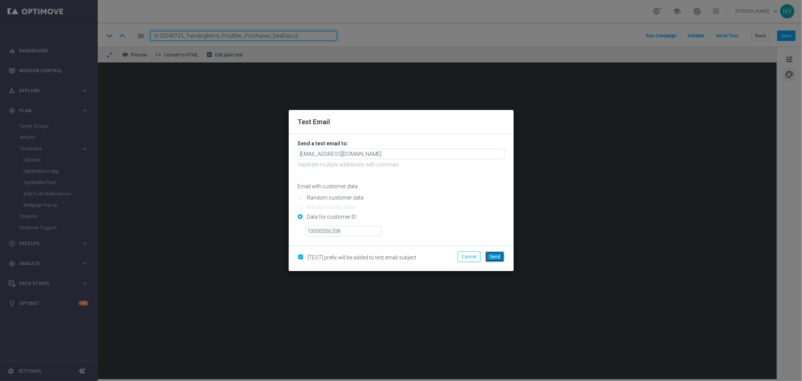
click at [501, 253] on button "Send" at bounding box center [495, 256] width 19 height 11
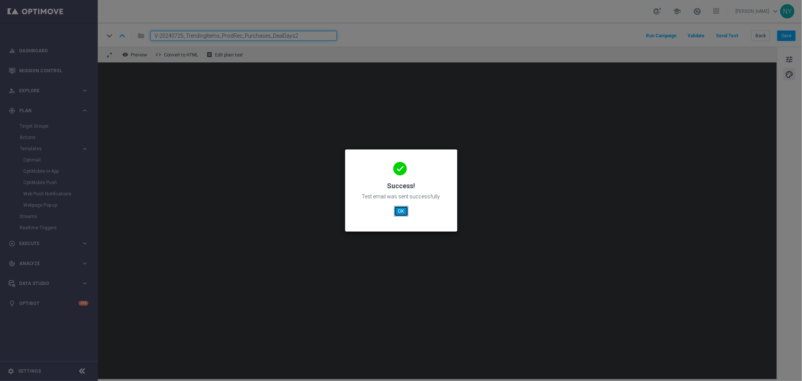
click at [401, 213] on button "OK" at bounding box center [401, 211] width 14 height 11
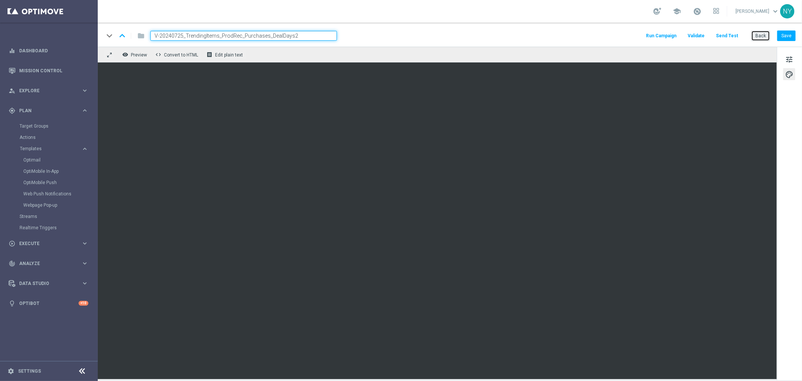
click at [624, 35] on button "Back" at bounding box center [761, 35] width 19 height 11
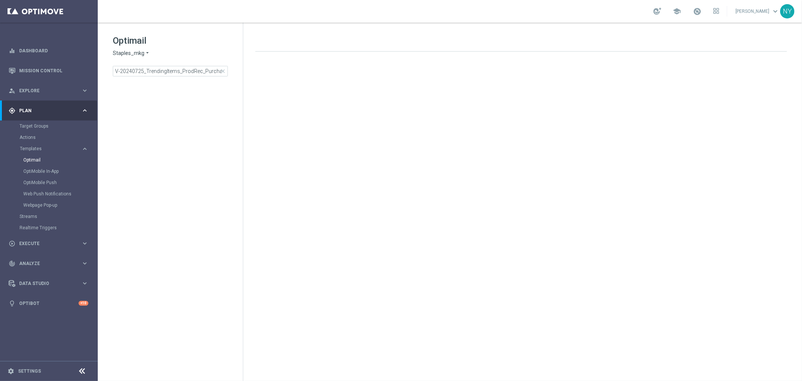
click at [224, 71] on span "close" at bounding box center [223, 71] width 6 height 6
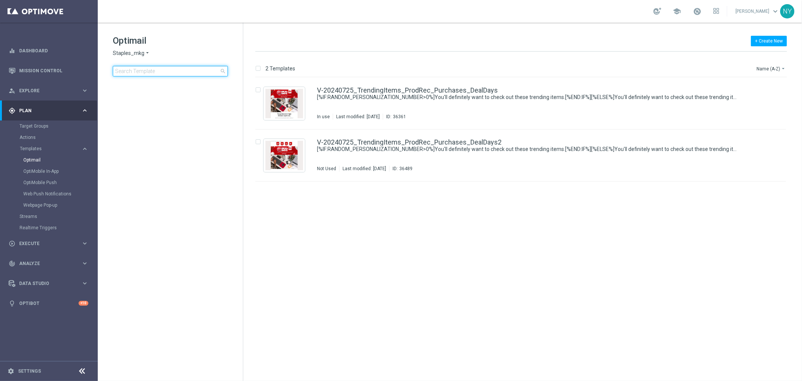
click at [172, 74] on input at bounding box center [170, 71] width 115 height 11
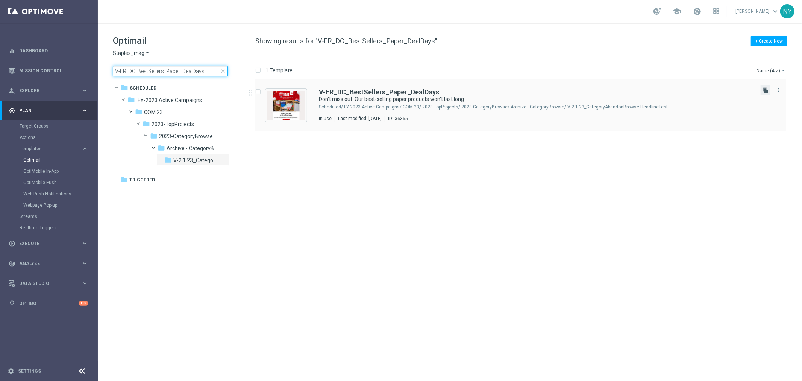
type input "V-ER_DC_BestSellers_Paper_DealDays"
drag, startPoint x: 766, startPoint y: 91, endPoint x: 674, endPoint y: 89, distance: 91.8
click at [624, 91] on icon "file_copy" at bounding box center [766, 90] width 6 height 6
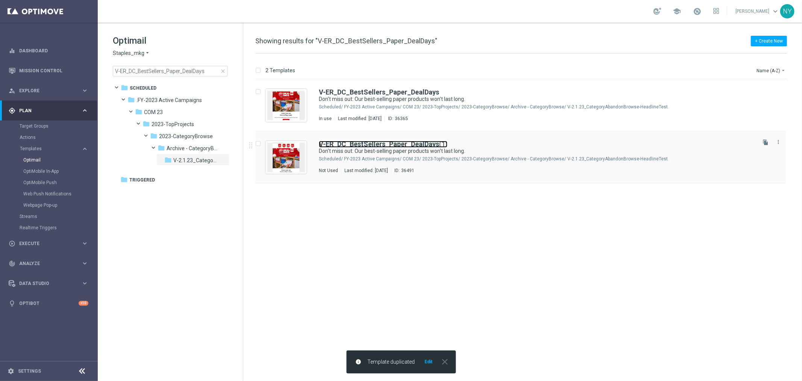
click at [428, 144] on b "V-ER_DC_BestSellers_Paper_DealDays" at bounding box center [379, 144] width 120 height 8
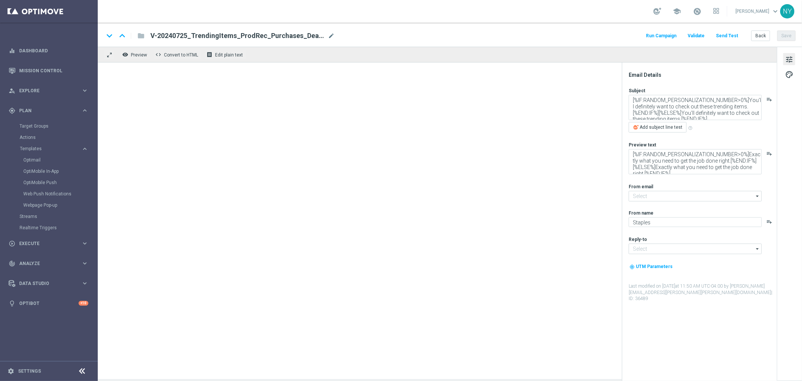
type input "staples@connected.staples.com"
type input "info@staples.com"
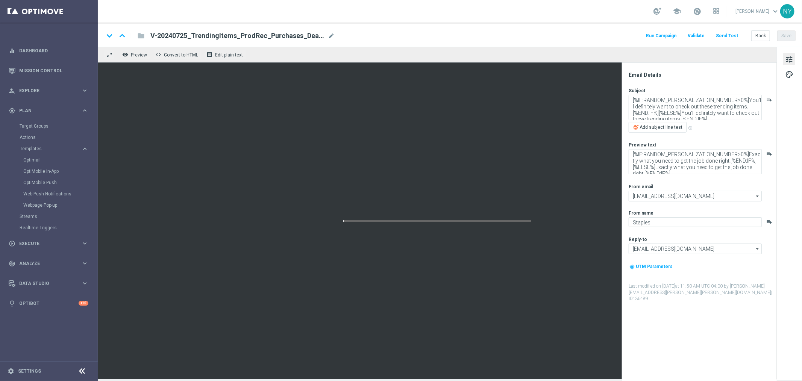
type input "V-ER_DC_BestSellers_Paper_DealDays(1)"
type textarea "Don't miss out: Our best-selling paper products won't last long."
type textarea "Discover our top paper products now!"
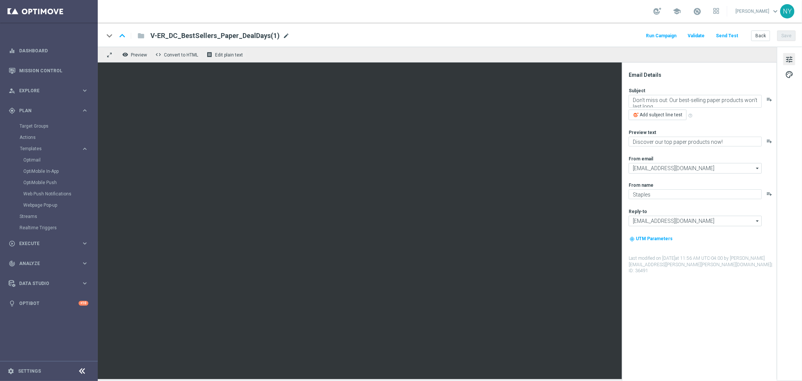
click at [283, 36] on span "mode_edit" at bounding box center [286, 35] width 7 height 7
drag, startPoint x: 251, startPoint y: 39, endPoint x: 243, endPoint y: 38, distance: 8.4
click at [243, 38] on input "V-ER_DC_BestSellers_Paper_DealDays(1)" at bounding box center [243, 36] width 187 height 10
type input "V-ER_DC_BestSellers_Paper_DealDays2"
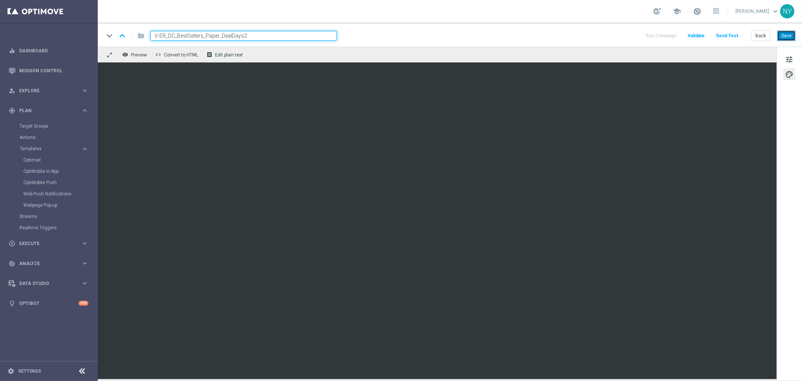
click at [624, 32] on button "Save" at bounding box center [787, 35] width 18 height 11
click at [624, 34] on button "Send Test" at bounding box center [727, 36] width 24 height 10
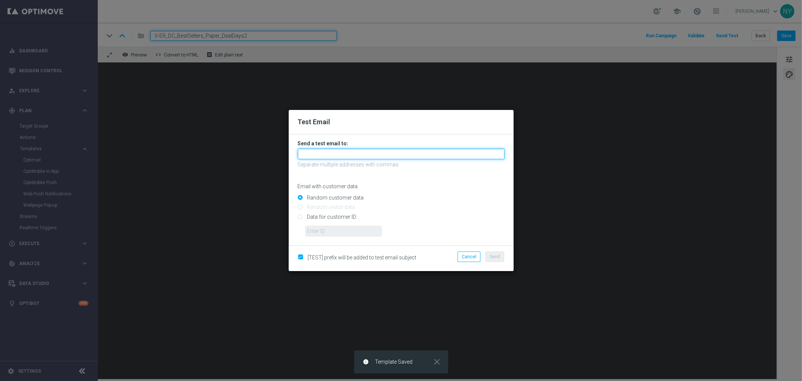
click at [319, 155] on input "text" at bounding box center [401, 154] width 207 height 11
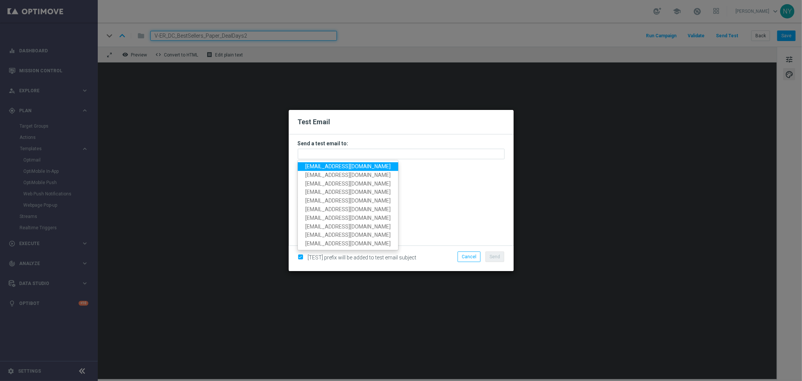
click at [321, 167] on span "neilyetts3@litmusemail.com" at bounding box center [347, 166] width 85 height 6
type input "neilyetts3@litmusemail.com"
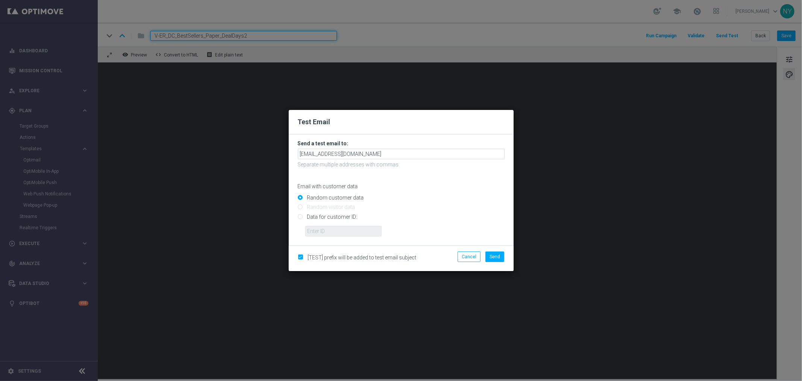
click at [300, 214] on input "Data for customer ID:" at bounding box center [401, 219] width 207 height 11
radio input "true"
click at [326, 234] on input "text" at bounding box center [343, 231] width 76 height 11
paste input "10000006208"
type input "10000006208"
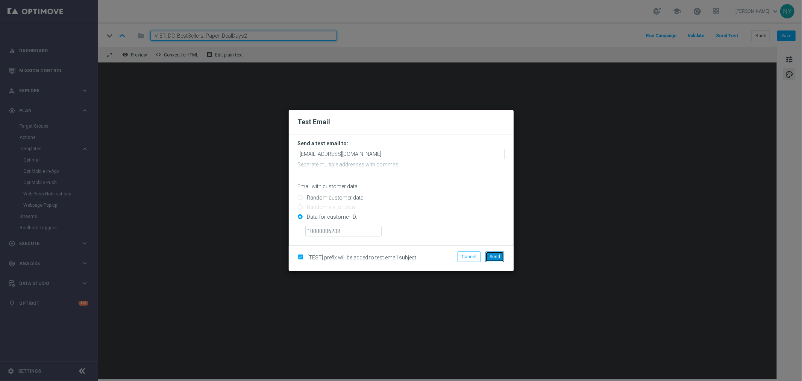
drag, startPoint x: 500, startPoint y: 254, endPoint x: 520, endPoint y: 230, distance: 31.7
click at [499, 254] on span "Send" at bounding box center [495, 256] width 11 height 5
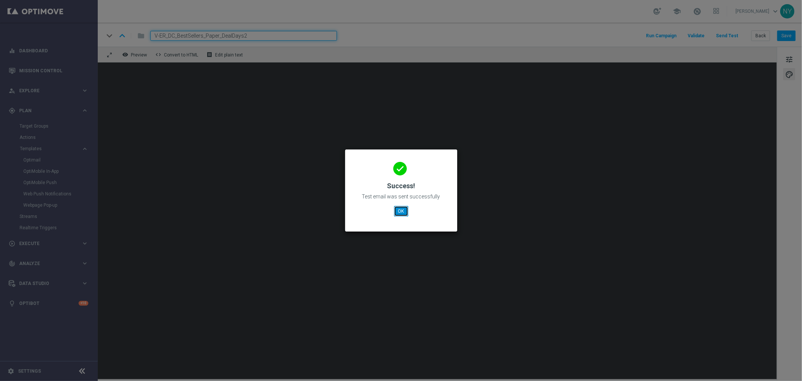
click at [397, 209] on button "OK" at bounding box center [401, 211] width 14 height 11
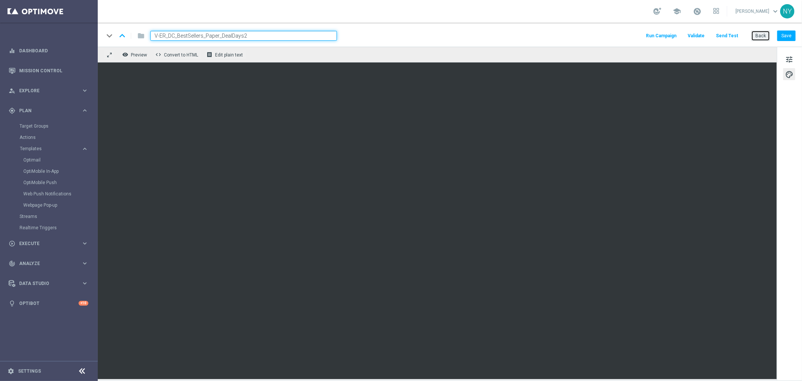
click at [624, 35] on button "Back" at bounding box center [761, 35] width 19 height 11
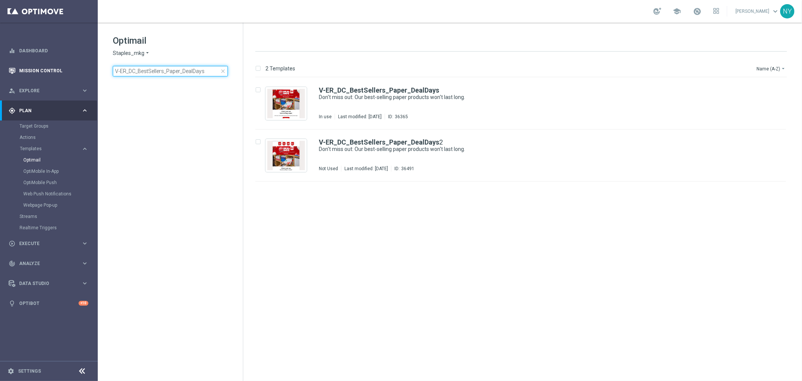
drag, startPoint x: 213, startPoint y: 70, endPoint x: 61, endPoint y: 71, distance: 152.0
click at [62, 71] on main "equalizer Dashboard Mission Control" at bounding box center [401, 190] width 802 height 381
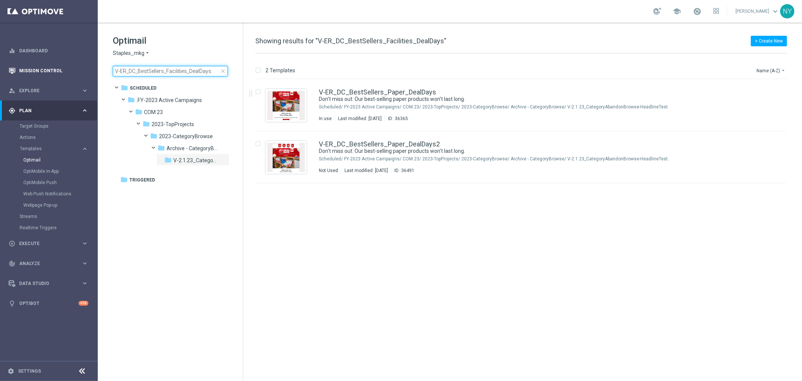
drag, startPoint x: 216, startPoint y: 72, endPoint x: 51, endPoint y: 72, distance: 164.8
click at [52, 72] on main "equalizer Dashboard Mission Control" at bounding box center [401, 190] width 802 height 381
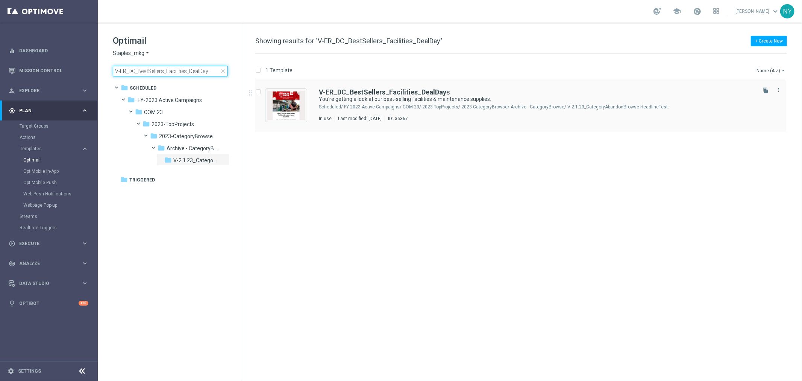
type input "V-ER_DC_BestSellers_Facilities_DealDay"
click at [624, 91] on icon "file_copy" at bounding box center [766, 90] width 6 height 6
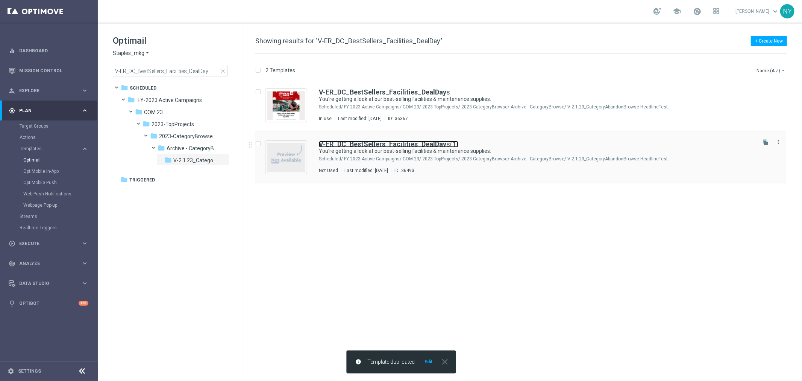
click at [420, 141] on b "V-ER_DC_BestSellers_Facilities_DealDay" at bounding box center [383, 144] width 128 height 8
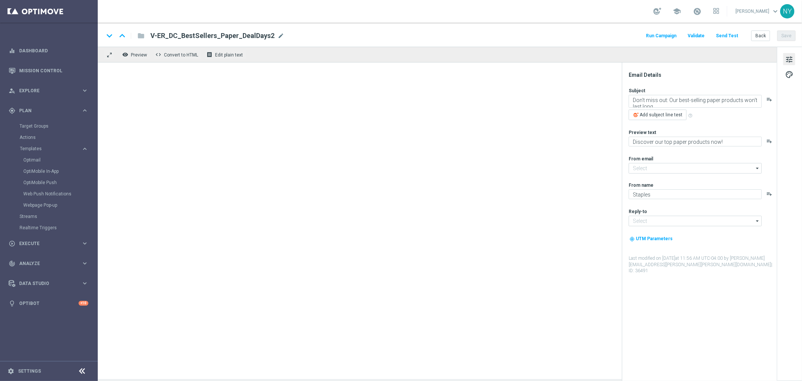
type input "staples@connected.staples.com"
type input "info@staples.com"
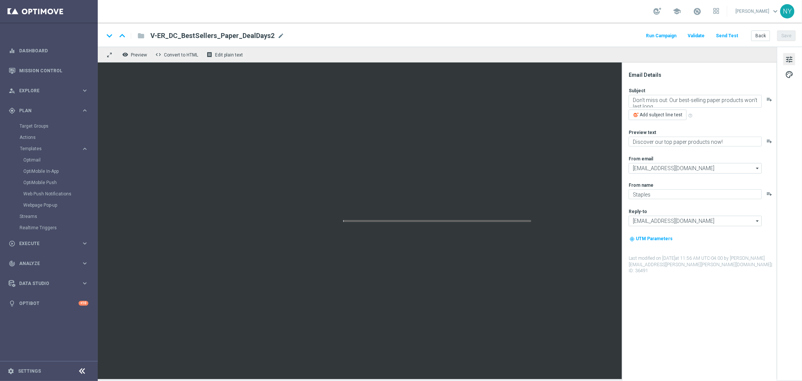
type input "V-ER_DC_BestSellers_Facilities_DealDays(1)"
type textarea "You're getting a look at our best-selling facilities & maintenance supplies."
type textarea "These top sellers won't disappoint."
click at [293, 36] on span "mode_edit" at bounding box center [296, 35] width 7 height 7
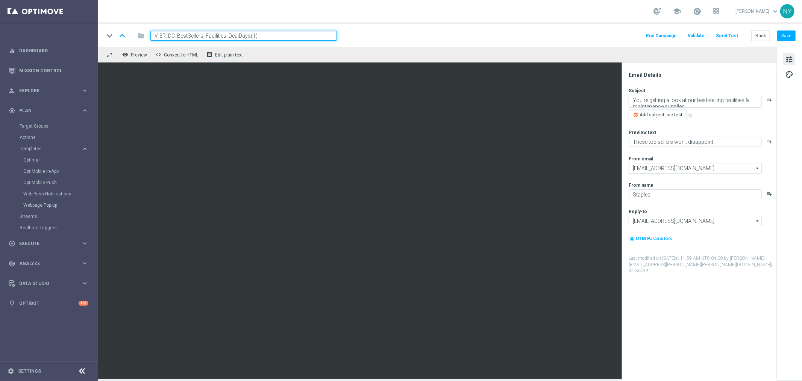
drag, startPoint x: 264, startPoint y: 34, endPoint x: 249, endPoint y: 35, distance: 15.8
click at [249, 35] on input "V-ER_DC_BestSellers_Facilities_DealDays(1)" at bounding box center [243, 36] width 187 height 10
type input "V-ER_DC_BestSellers_Facilities_DealDays2"
click at [443, 31] on div "keyboard_arrow_down keyboard_arrow_up folder V-ER_DC_BestSellers_Facilities_Dea…" at bounding box center [450, 36] width 692 height 10
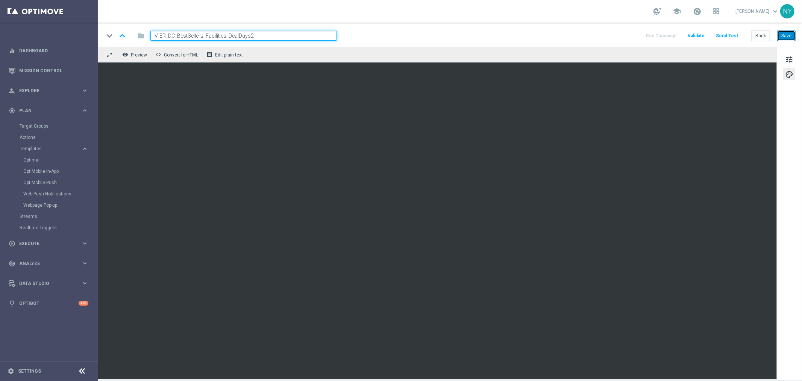
click at [624, 36] on button "Save" at bounding box center [787, 35] width 18 height 11
click at [624, 35] on button "Send Test" at bounding box center [727, 36] width 24 height 10
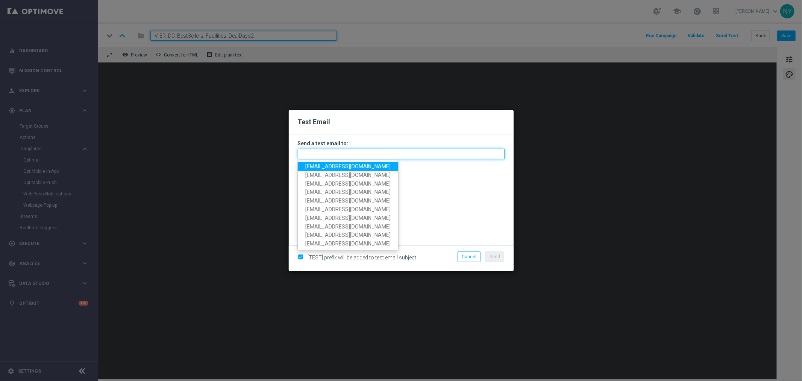
click at [315, 155] on input "text" at bounding box center [401, 154] width 207 height 11
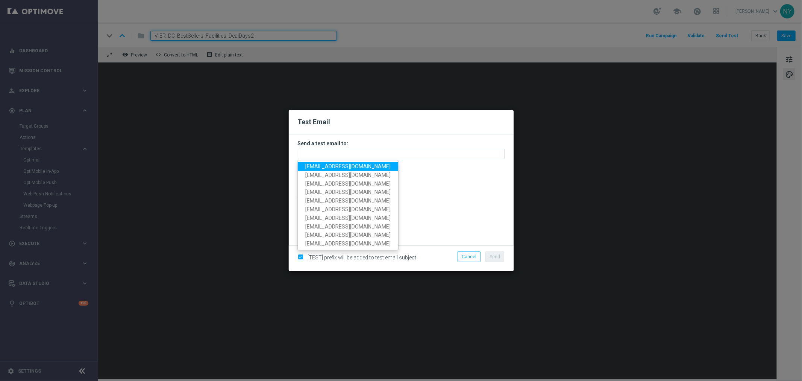
click at [325, 166] on span "neilyetts3@litmusemail.com" at bounding box center [347, 166] width 85 height 6
type input "neilyetts3@litmusemail.com"
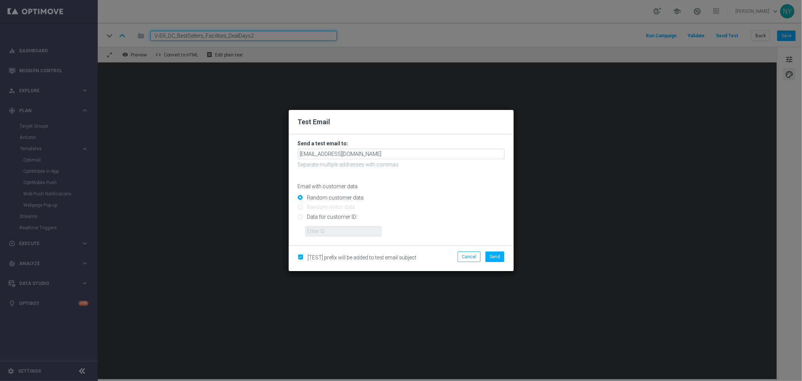
click at [300, 217] on input "Data for customer ID:" at bounding box center [401, 219] width 207 height 11
radio input "true"
click at [319, 235] on input "text" at bounding box center [343, 231] width 76 height 11
click at [338, 229] on input "text" at bounding box center [343, 231] width 76 height 11
paste input "10000006208"
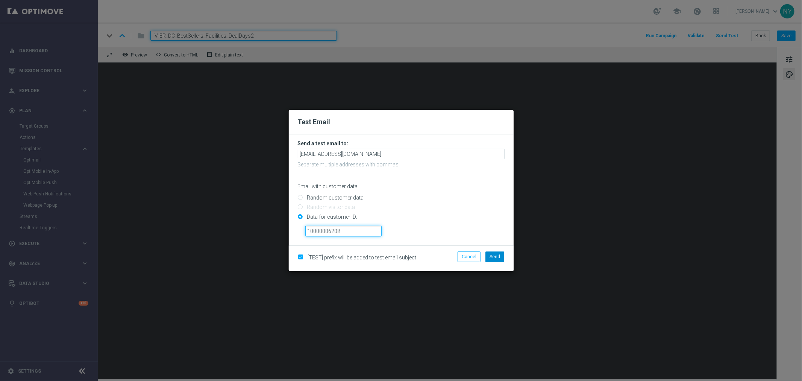
type input "10000006208"
click at [497, 254] on span "Send" at bounding box center [495, 256] width 11 height 5
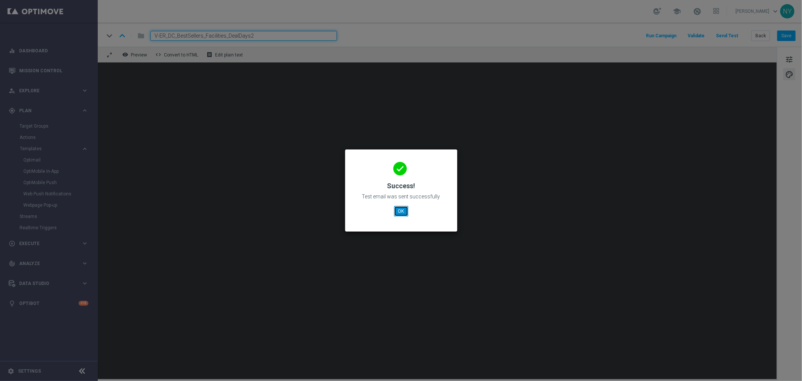
click at [398, 209] on button "OK" at bounding box center [401, 211] width 14 height 11
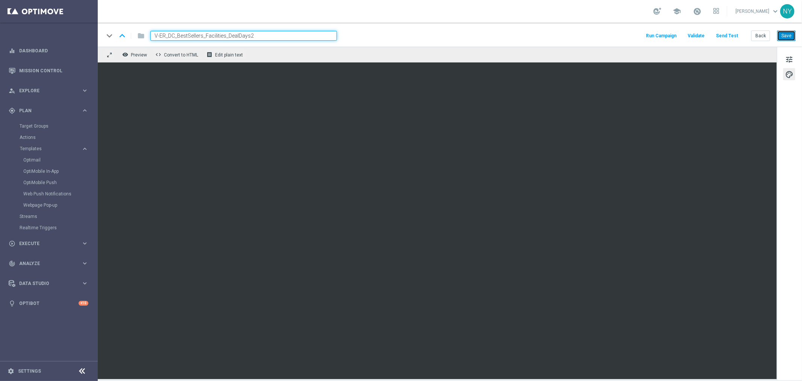
click at [624, 33] on button "Save" at bounding box center [787, 35] width 18 height 11
click at [624, 36] on button "Back" at bounding box center [761, 35] width 19 height 11
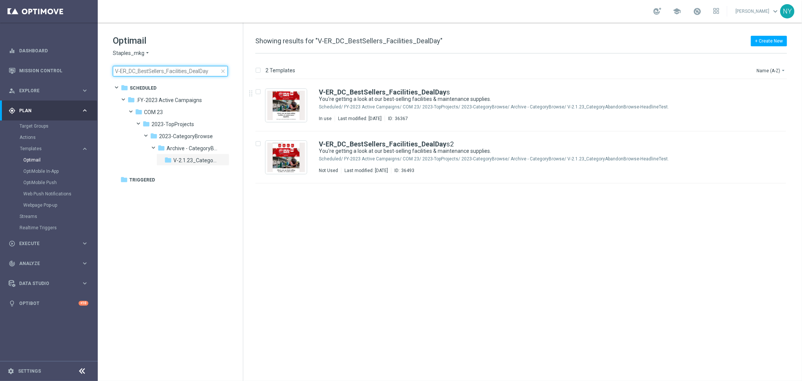
drag, startPoint x: 194, startPoint y: 70, endPoint x: -15, endPoint y: 77, distance: 208.9
click at [0, 77] on html "equalizer Dashboard Mission Control" at bounding box center [401, 190] width 802 height 381
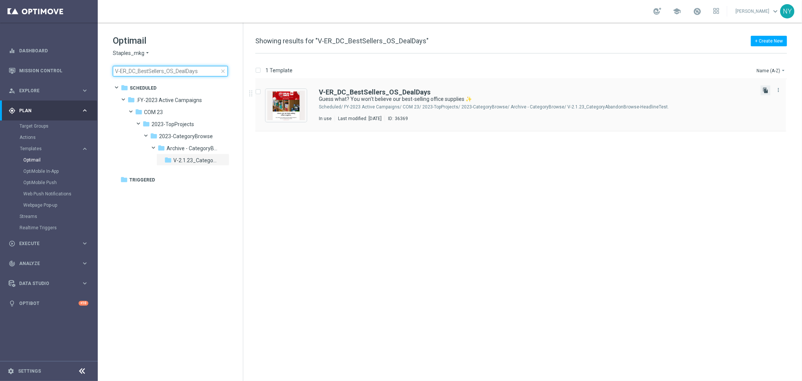
type input "V-ER_DC_BestSellers_OS_DealDays"
click at [624, 91] on icon "file_copy" at bounding box center [766, 90] width 6 height 6
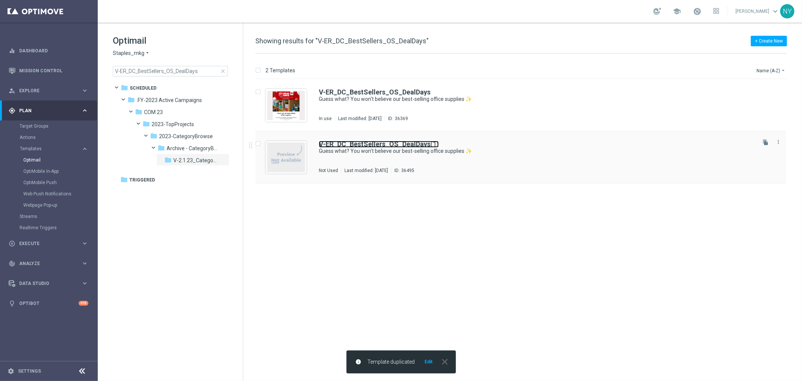
click at [423, 141] on b "V-ER_DC_BestSellers_OS_DealDays" at bounding box center [375, 144] width 112 height 8
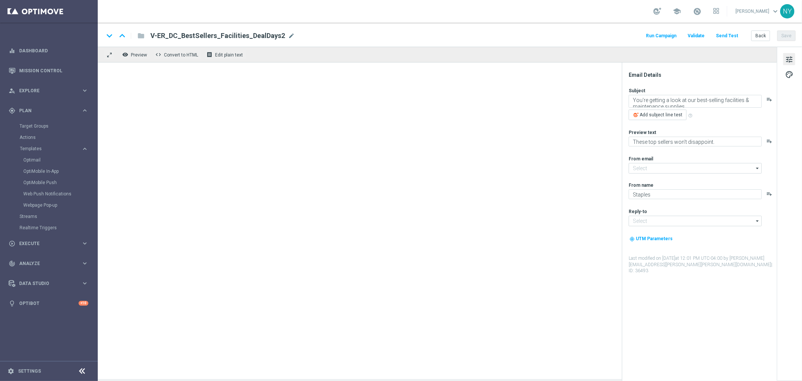
type input "staples@connected.staples.com"
type input "info@staples.com"
type input "V-ER_DC_BestSellers_OS_DealDays(1)"
type textarea "Guess what? You won't believe our best-selling office supplies ✨"
type textarea "Meet your new office must-haves."
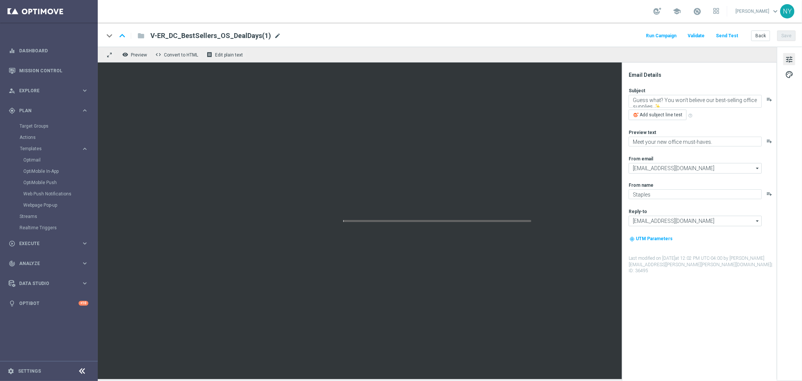
click at [274, 35] on span "mode_edit" at bounding box center [277, 35] width 7 height 7
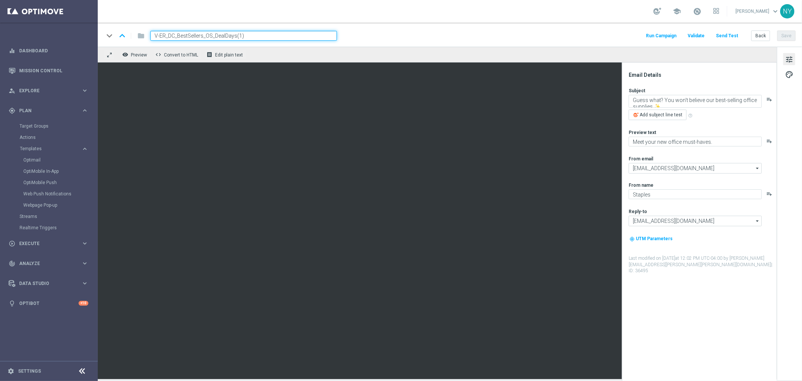
drag, startPoint x: 250, startPoint y: 38, endPoint x: 235, endPoint y: 35, distance: 15.8
click at [235, 35] on input "V-ER_DC_BestSellers_OS_DealDays(1)" at bounding box center [243, 36] width 187 height 10
type input "V-ER_DC_BestSellers_OS_DealDays2"
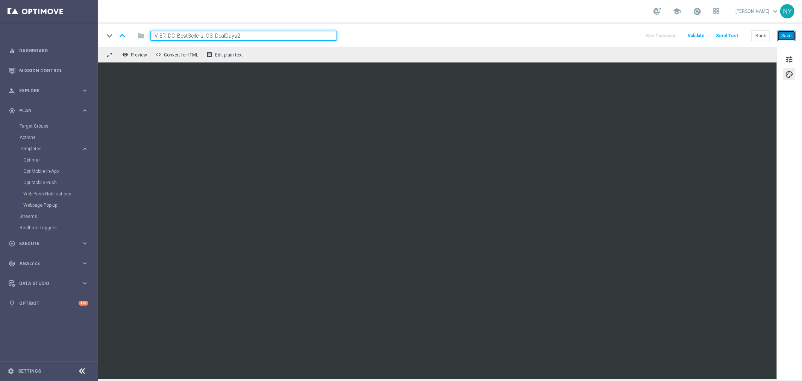
click at [624, 32] on button "Save" at bounding box center [787, 35] width 18 height 11
click at [624, 34] on button "Save" at bounding box center [787, 35] width 18 height 11
click at [624, 36] on button "Save" at bounding box center [787, 35] width 18 height 11
click at [624, 35] on button "Send Test" at bounding box center [727, 36] width 24 height 10
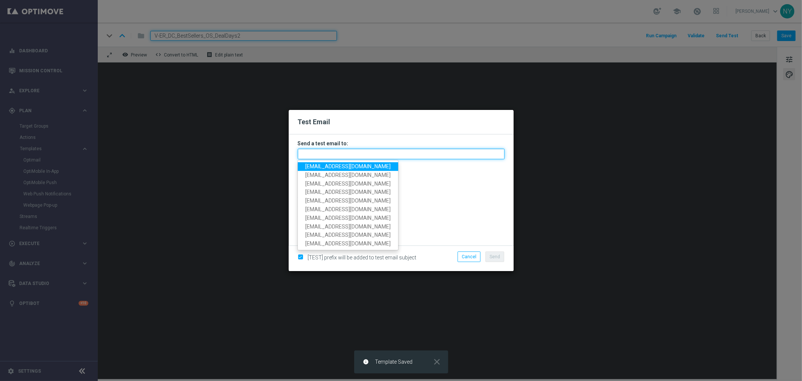
click at [328, 153] on input "text" at bounding box center [401, 154] width 207 height 11
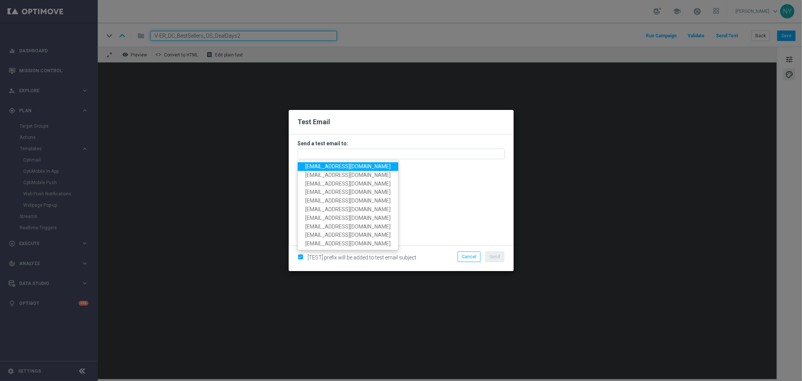
click at [328, 165] on span "neilyetts3@litmusemail.com" at bounding box center [347, 166] width 85 height 6
type input "neilyetts3@litmusemail.com"
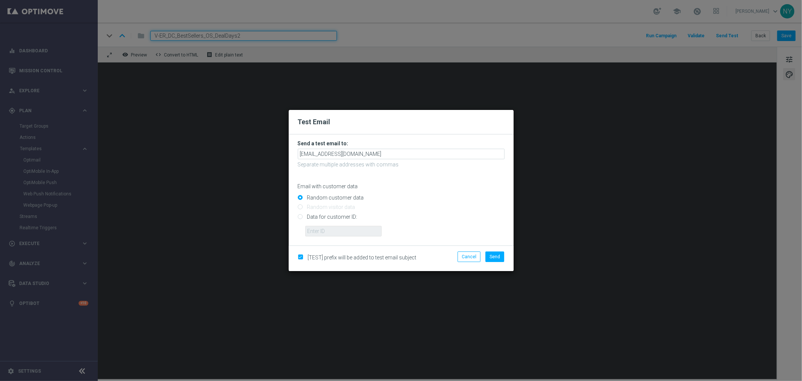
click at [299, 214] on input "Data for customer ID:" at bounding box center [401, 219] width 207 height 11
radio input "true"
click at [313, 232] on input "text" at bounding box center [343, 231] width 76 height 11
click at [316, 232] on input "text" at bounding box center [343, 231] width 76 height 11
paste input "10000006208"
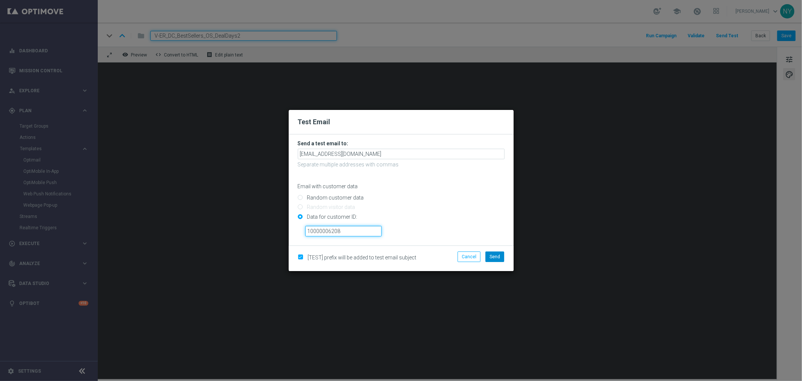
type input "10000006208"
click at [497, 258] on span "Send" at bounding box center [495, 256] width 11 height 5
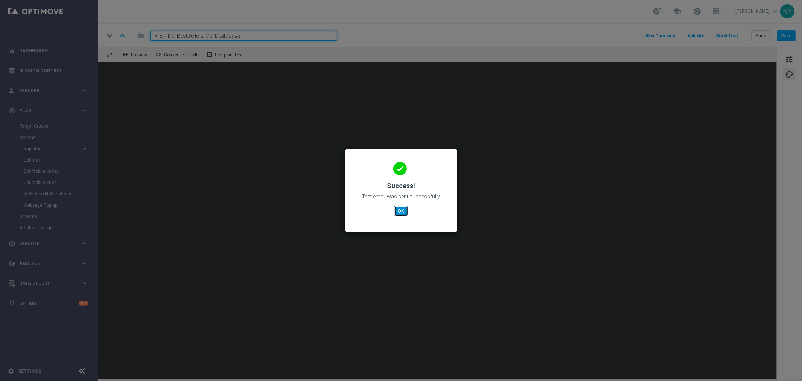
click at [400, 208] on button "OK" at bounding box center [401, 211] width 14 height 11
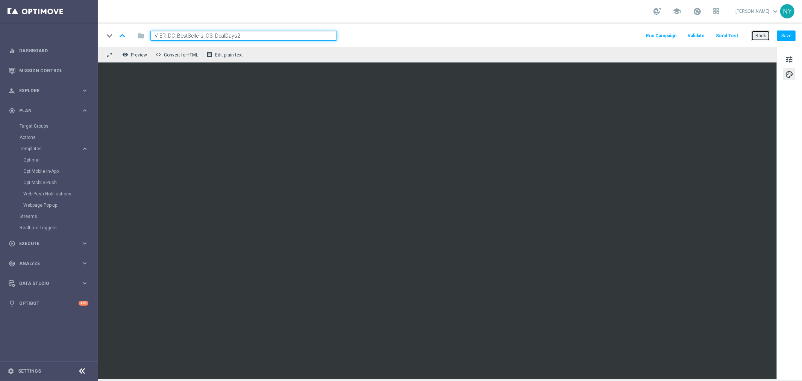
click at [624, 36] on button "Back" at bounding box center [761, 35] width 19 height 11
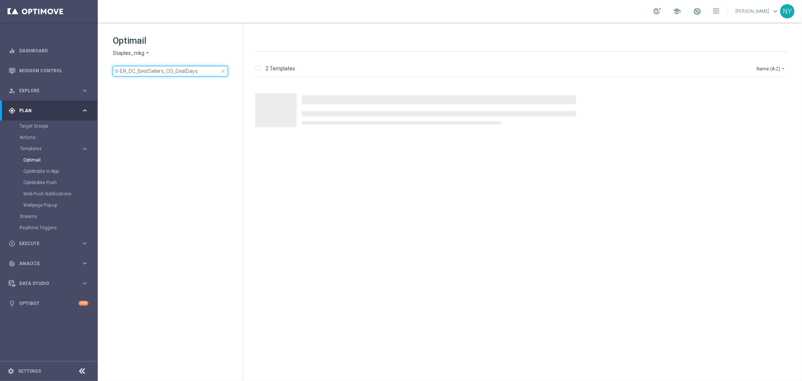
drag, startPoint x: 201, startPoint y: 73, endPoint x: -12, endPoint y: 73, distance: 212.6
click at [0, 73] on html "equalizer Dashboard Mission Control" at bounding box center [401, 190] width 802 height 381
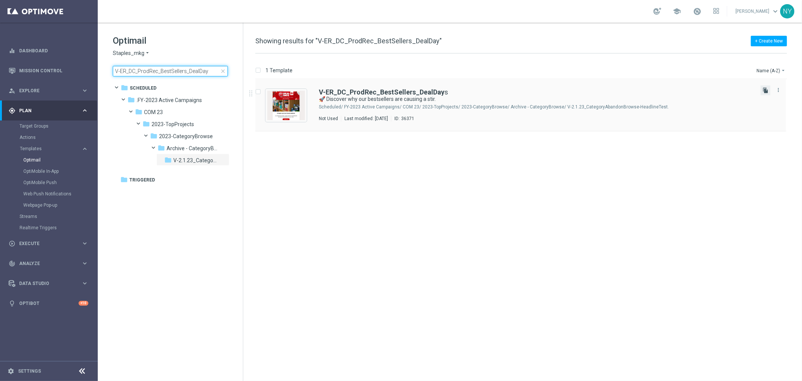
type input "V-ER_DC_ProdRec_BestSellers_DealDay"
drag, startPoint x: 766, startPoint y: 88, endPoint x: 687, endPoint y: 83, distance: 79.5
click at [624, 88] on icon "file_copy" at bounding box center [766, 90] width 6 height 6
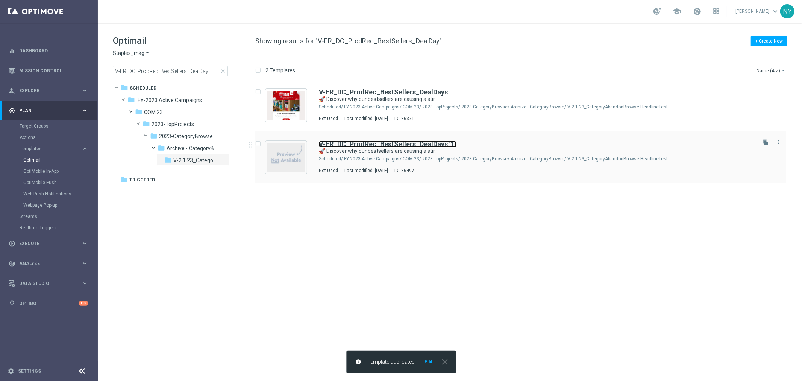
click at [414, 142] on b "V-ER_DC_ProdRec_BestSellers_DealDay" at bounding box center [382, 144] width 126 height 8
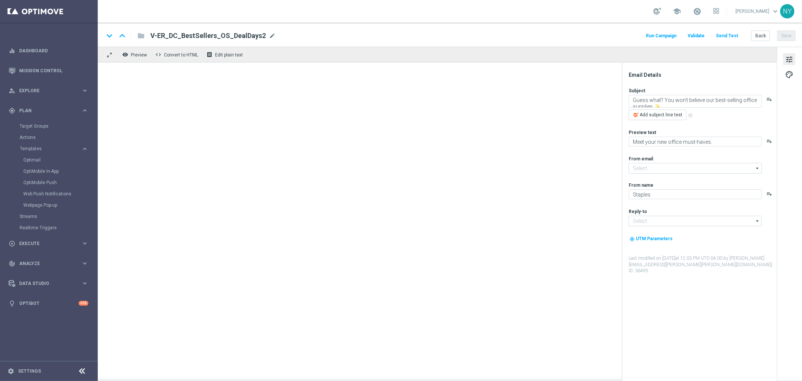
type input "staples@connected.staples.com"
type input "info@staples.com"
type input "V-ER_DC_ProdRec_BestSellers_DealDays(1)"
type textarea "🚀 Discover why our bestsellers are causing a stir."
type textarea "These items belong in your cart."
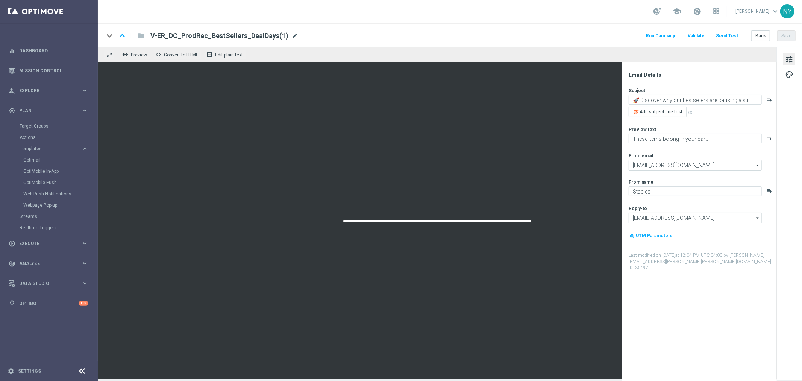
click at [292, 36] on span "mode_edit" at bounding box center [295, 35] width 7 height 7
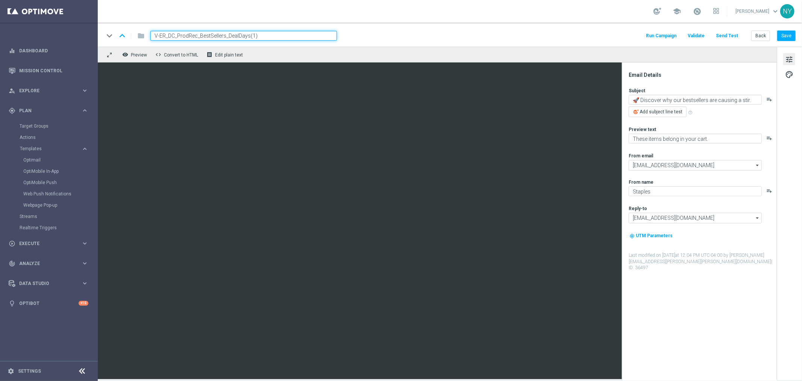
drag, startPoint x: 259, startPoint y: 35, endPoint x: 251, endPoint y: 36, distance: 7.9
click at [249, 36] on input "V-ER_DC_ProdRec_BestSellers_DealDays(1)" at bounding box center [243, 36] width 187 height 10
type input "V-ER_DC_ProdRec_BestSellers_DealDays2"
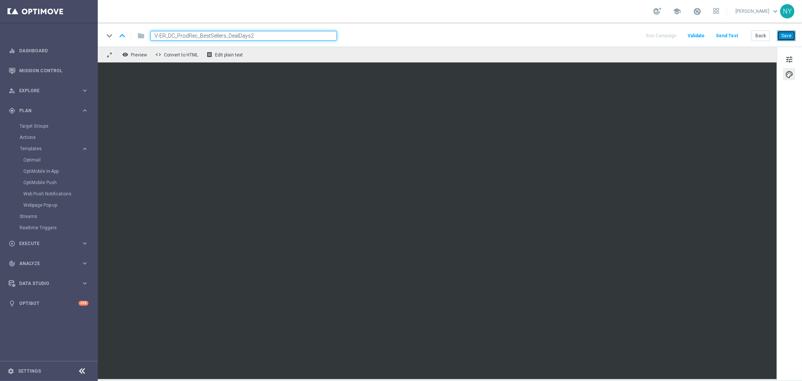
click at [624, 36] on button "Save" at bounding box center [787, 35] width 18 height 11
click at [624, 35] on button "Send Test" at bounding box center [727, 36] width 24 height 10
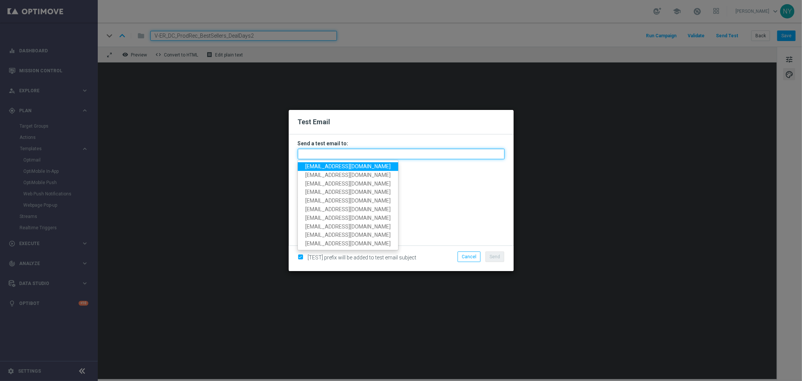
click at [319, 155] on input "text" at bounding box center [401, 154] width 207 height 11
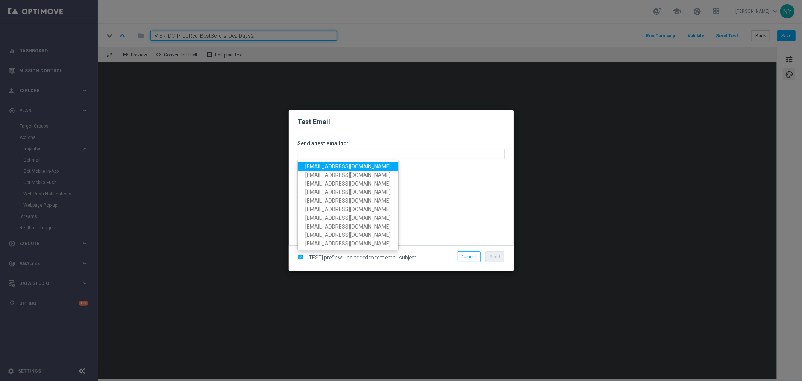
click at [318, 168] on span "neilyetts3@litmusemail.com" at bounding box center [347, 166] width 85 height 6
type input "neilyetts3@litmusemail.com"
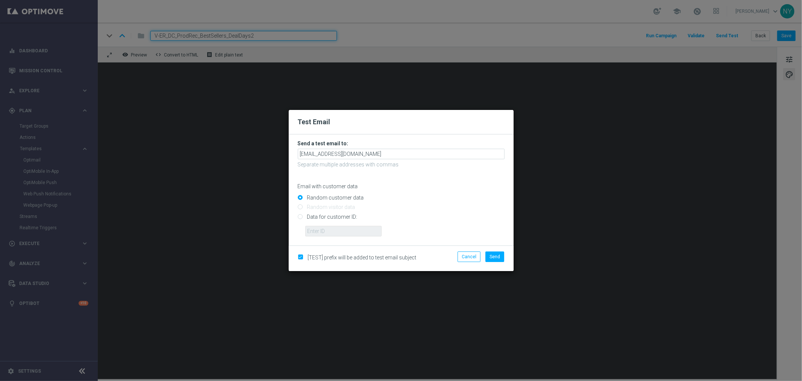
click at [300, 219] on input "Data for customer ID:" at bounding box center [401, 219] width 207 height 11
radio input "true"
click at [311, 228] on input "text" at bounding box center [343, 231] width 76 height 11
click at [330, 229] on input "text" at bounding box center [343, 231] width 76 height 11
paste input "10000006208"
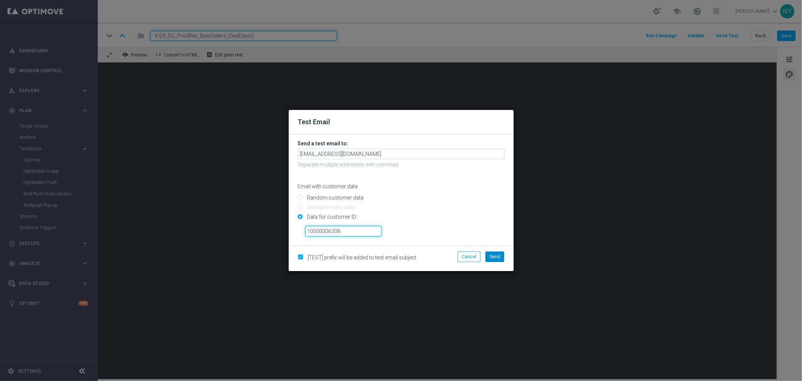
type input "10000006208"
click at [488, 254] on button "Send" at bounding box center [495, 256] width 19 height 11
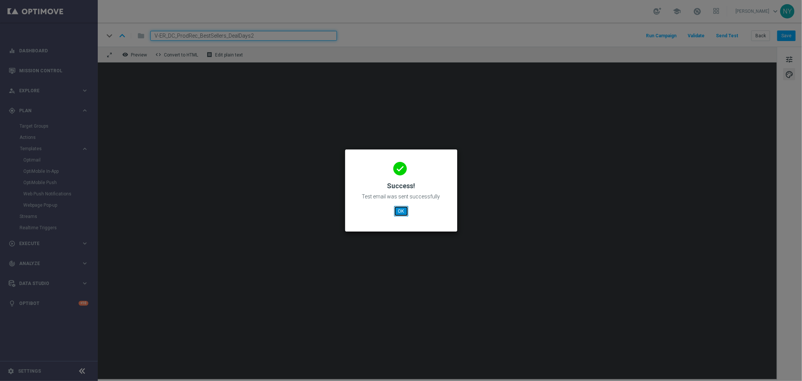
click at [403, 213] on button "OK" at bounding box center [401, 211] width 14 height 11
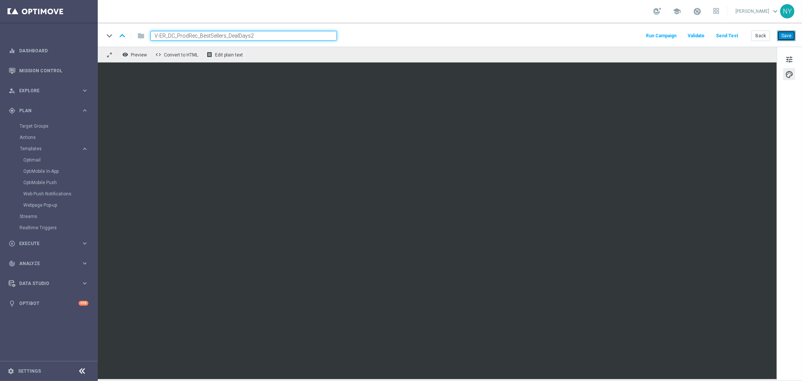
click at [624, 35] on button "Save" at bounding box center [787, 35] width 18 height 11
click at [624, 36] on button "Back" at bounding box center [761, 35] width 19 height 11
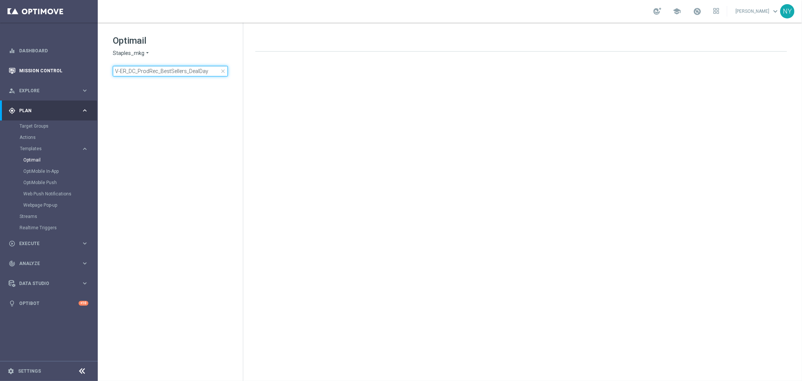
drag, startPoint x: 212, startPoint y: 70, endPoint x: 6, endPoint y: 65, distance: 205.8
click at [7, 65] on main "equalizer Dashboard Mission Control" at bounding box center [401, 190] width 802 height 381
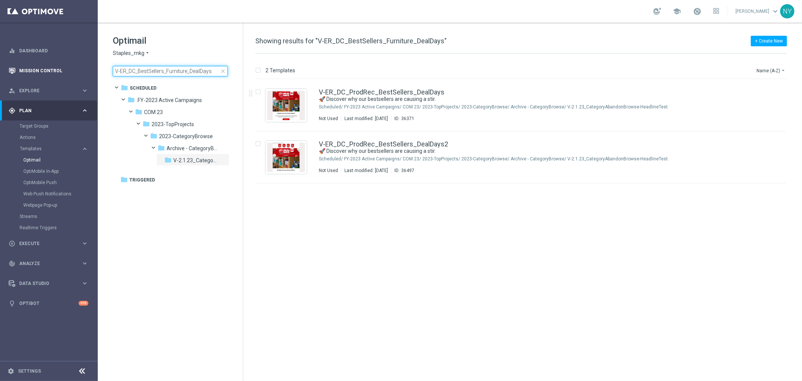
drag, startPoint x: 201, startPoint y: 72, endPoint x: 65, endPoint y: 68, distance: 135.9
click at [69, 68] on main "equalizer Dashboard Mission Control" at bounding box center [401, 190] width 802 height 381
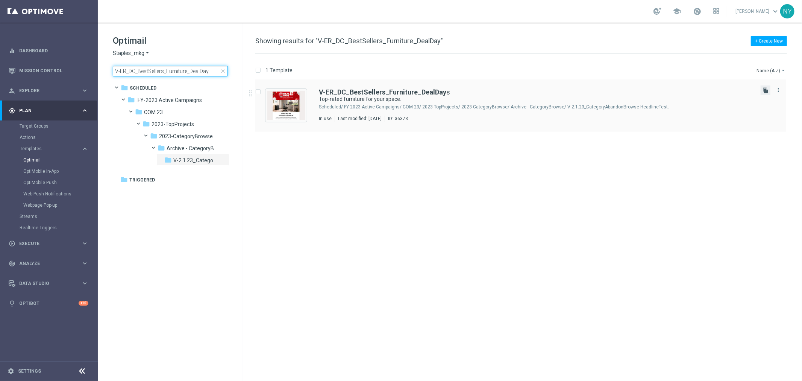
type input "V-ER_DC_BestSellers_Furniture_DealDay"
click at [624, 91] on icon "file_copy" at bounding box center [766, 90] width 6 height 6
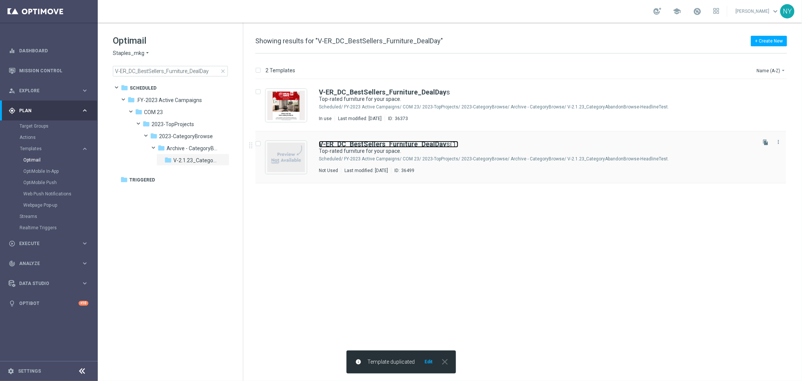
click at [423, 143] on b "V-ER_DC_BestSellers_Furniture_DealDay" at bounding box center [383, 144] width 128 height 8
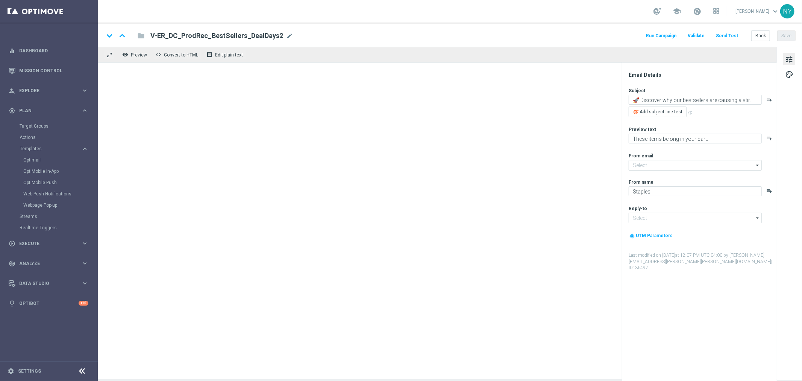
type input "staples@connected.staples.com"
type input "info@staples.com"
type input "V-ER_DC_BestSellers_Furniture_DealDays(1)"
type textarea "Top-rated furniture for your space."
type textarea "Favorites from our customers."
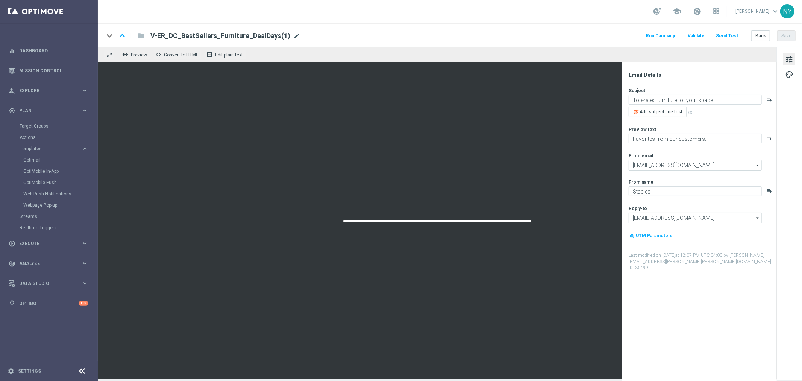
click at [293, 36] on span "mode_edit" at bounding box center [296, 35] width 7 height 7
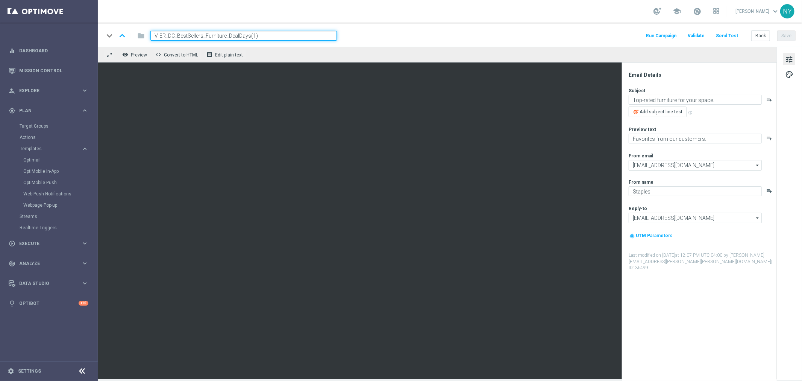
drag, startPoint x: 260, startPoint y: 36, endPoint x: 252, endPoint y: 36, distance: 7.9
click at [249, 36] on input "V-ER_DC_BestSellers_Furniture_DealDays(1)" at bounding box center [243, 36] width 187 height 10
type input "V-ER_DC_BestSellers_Furniture_DealDays2"
click at [624, 32] on button "Save" at bounding box center [787, 35] width 18 height 11
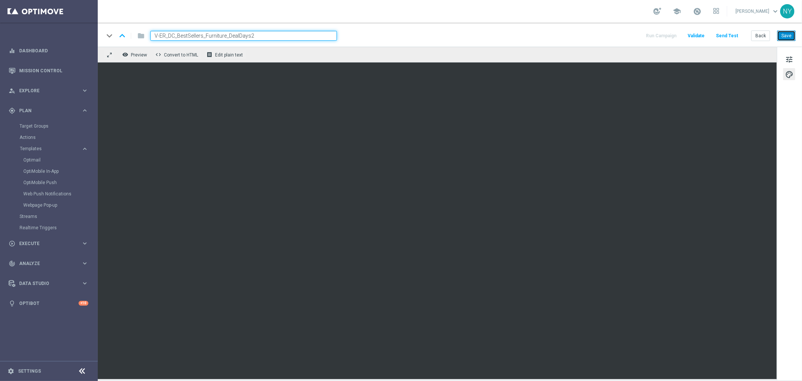
click at [624, 36] on button "Save" at bounding box center [787, 35] width 18 height 11
click at [624, 35] on button "Send Test" at bounding box center [727, 36] width 24 height 10
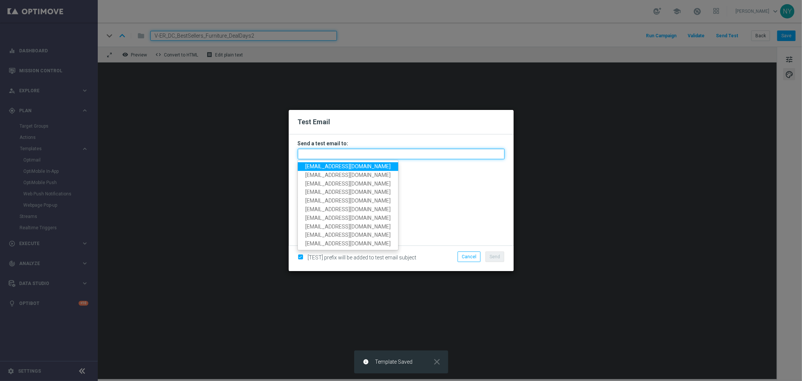
click at [316, 153] on input "text" at bounding box center [401, 154] width 207 height 11
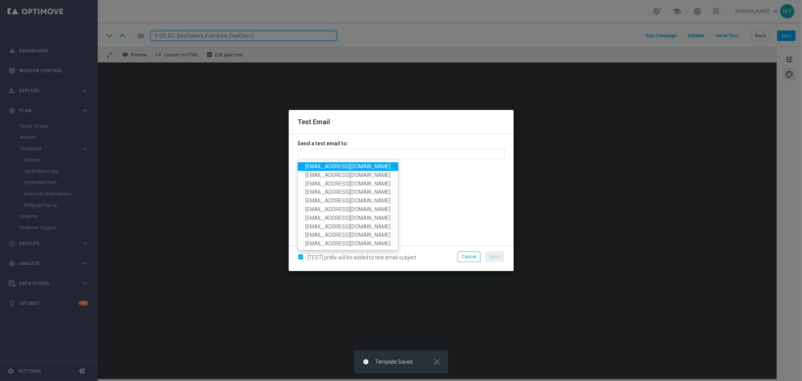
click at [324, 166] on span "neilyetts3@litmusemail.com" at bounding box center [347, 166] width 85 height 6
type input "neilyetts3@litmusemail.com"
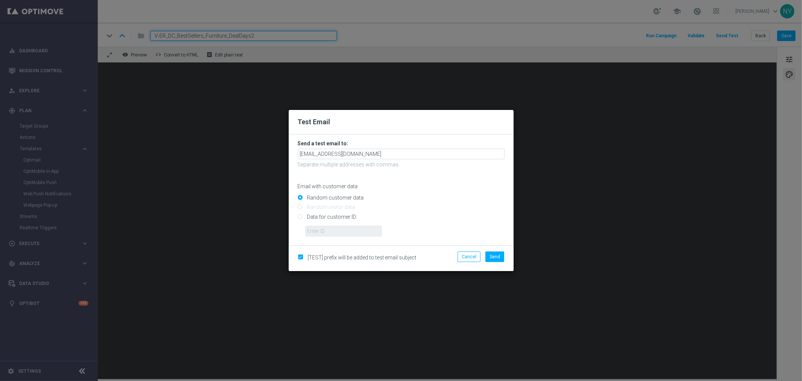
click at [298, 214] on input "Data for customer ID:" at bounding box center [401, 219] width 207 height 11
radio input "true"
click at [318, 232] on input "text" at bounding box center [343, 231] width 76 height 11
paste input "10000006208"
type input "10000006208"
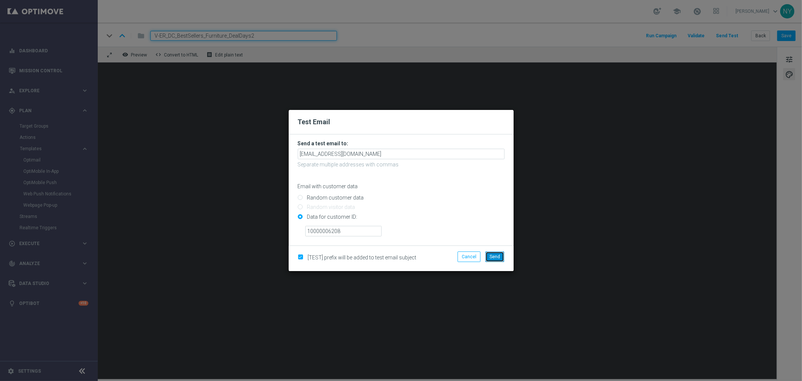
click at [502, 258] on button "Send" at bounding box center [495, 256] width 19 height 11
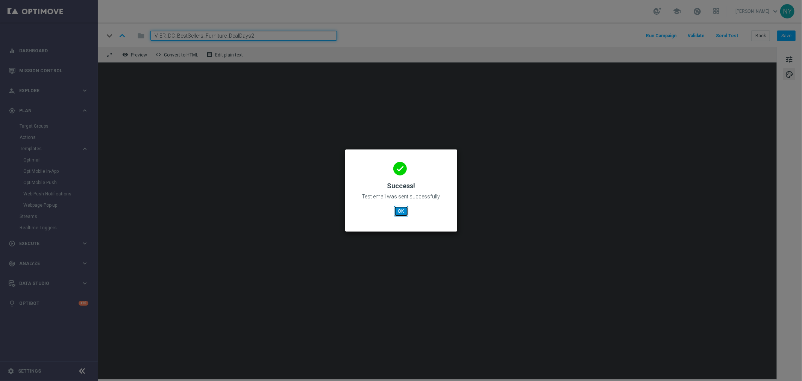
click at [404, 211] on button "OK" at bounding box center [401, 211] width 14 height 11
